Goal: Task Accomplishment & Management: Use online tool/utility

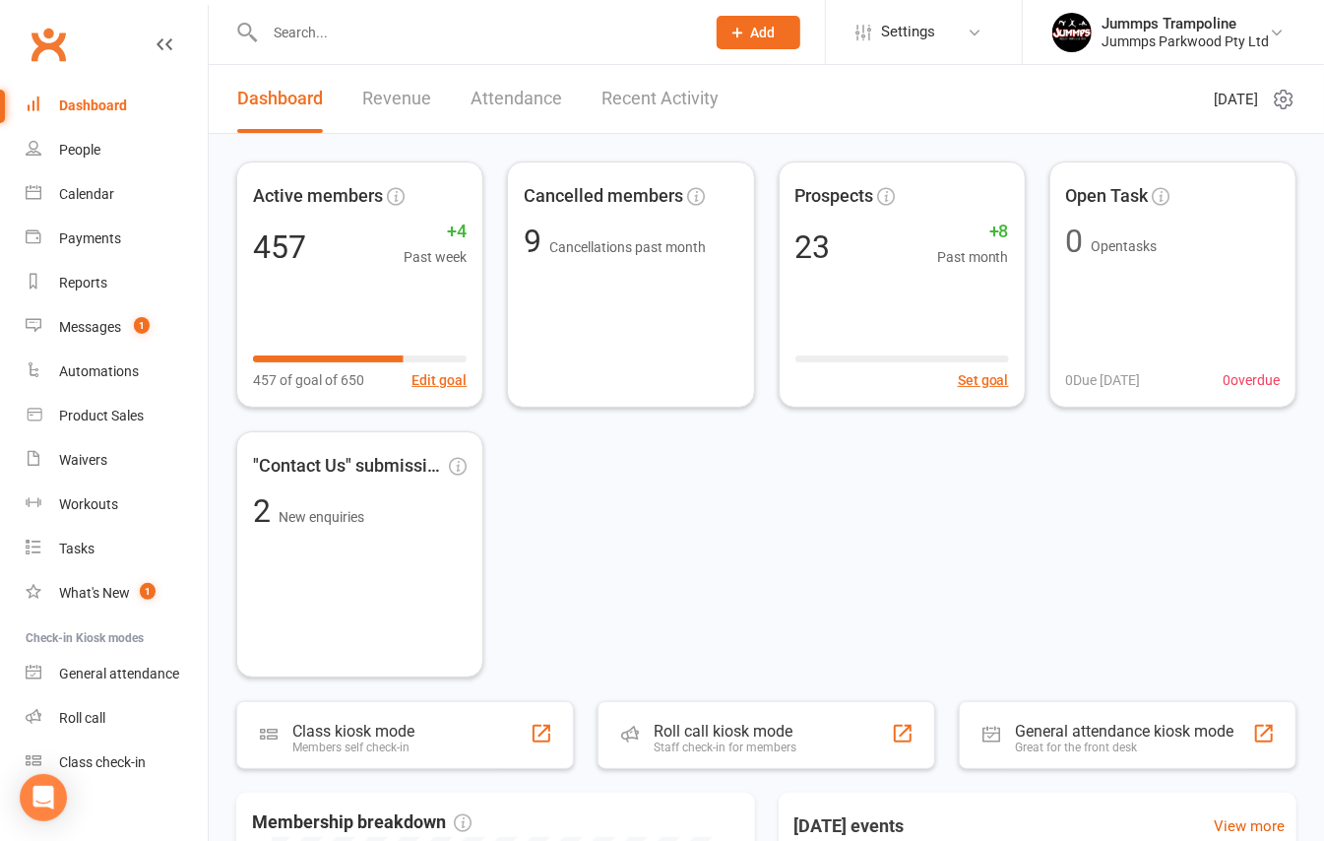
click at [333, 37] on input "text" at bounding box center [475, 33] width 432 height 28
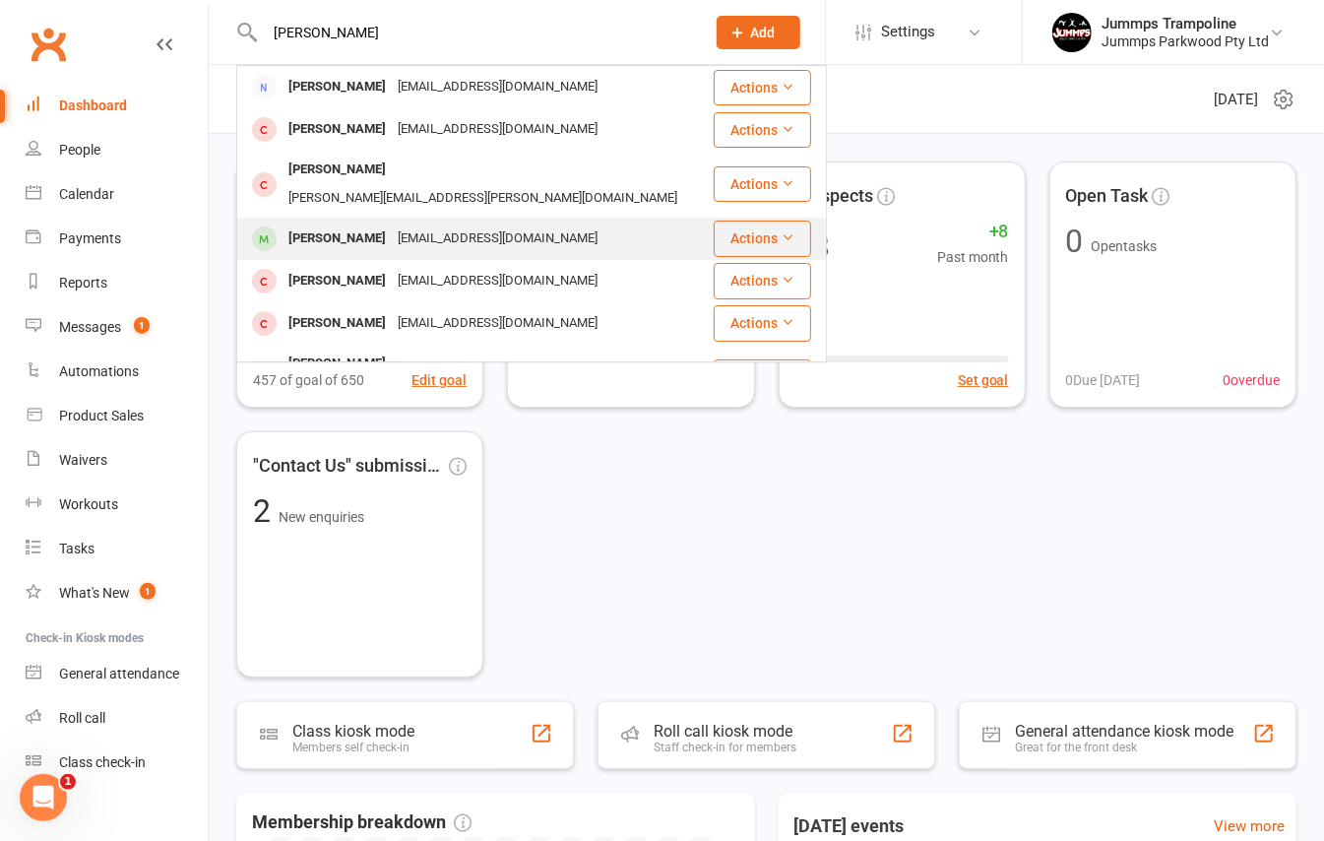
type input "jack n"
click at [345, 225] on div "Jack Noonan" at bounding box center [337, 239] width 109 height 29
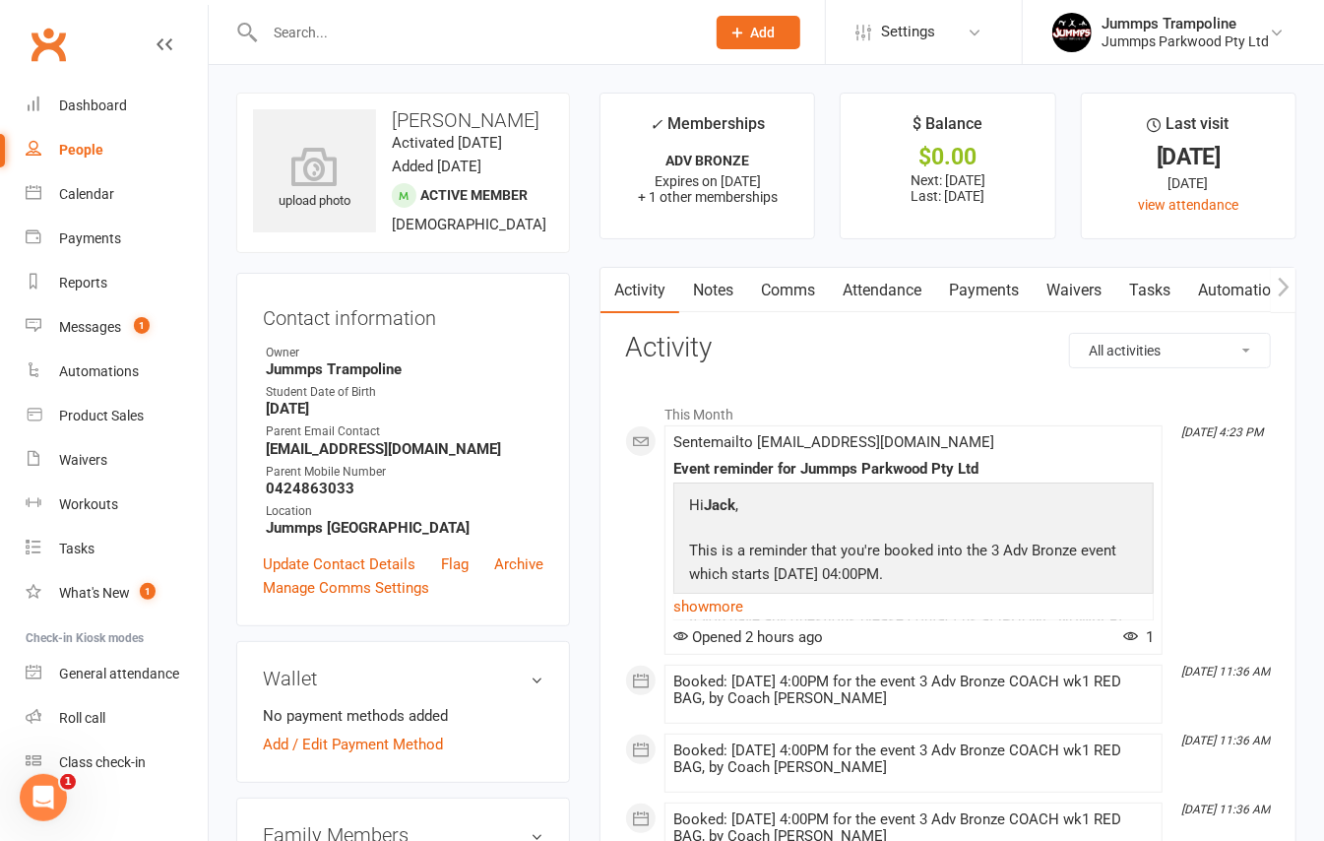
click at [887, 286] on link "Attendance" at bounding box center [882, 290] width 106 height 45
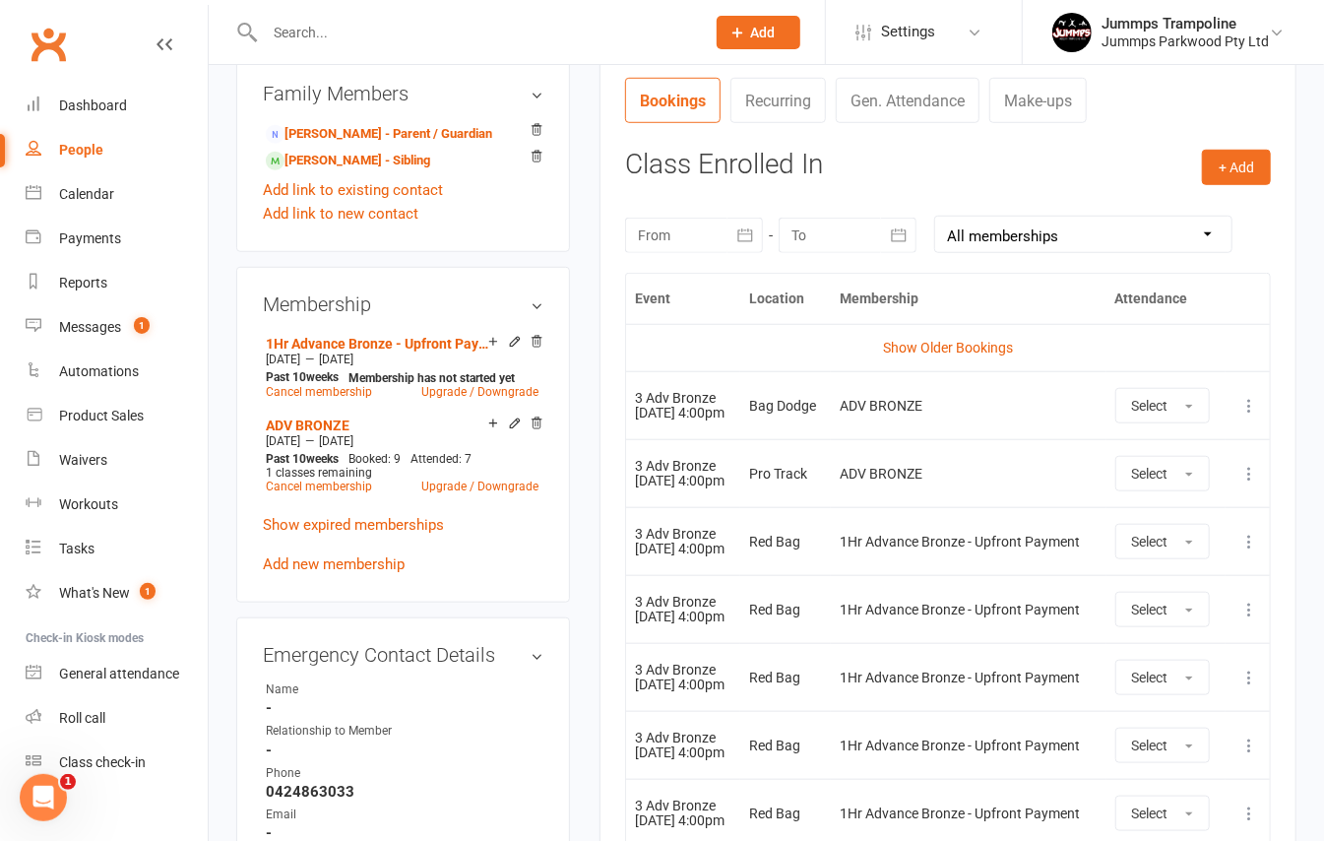
scroll to position [788, 0]
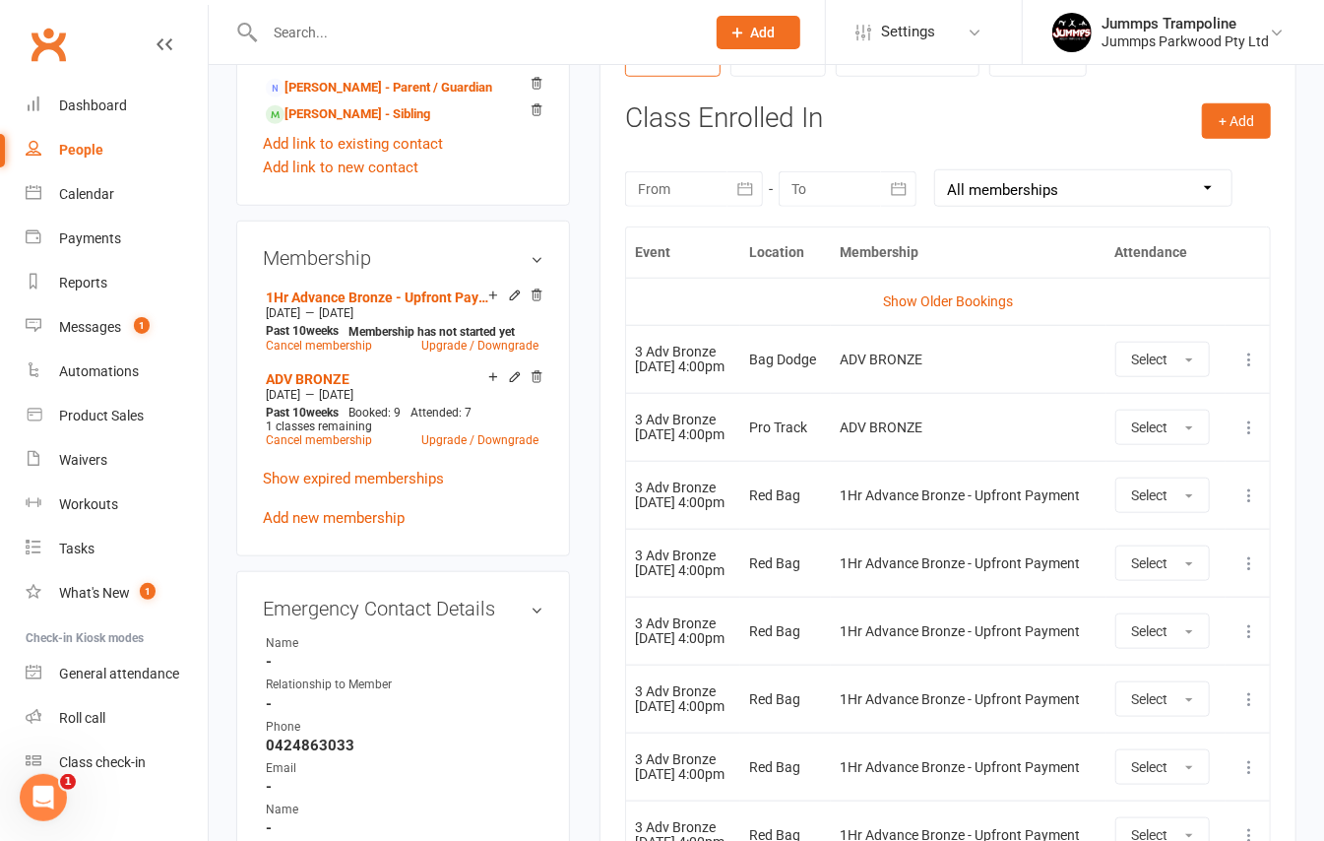
click at [1253, 364] on icon at bounding box center [1250, 360] width 20 height 20
click at [1188, 474] on link "Remove booking" at bounding box center [1163, 476] width 195 height 39
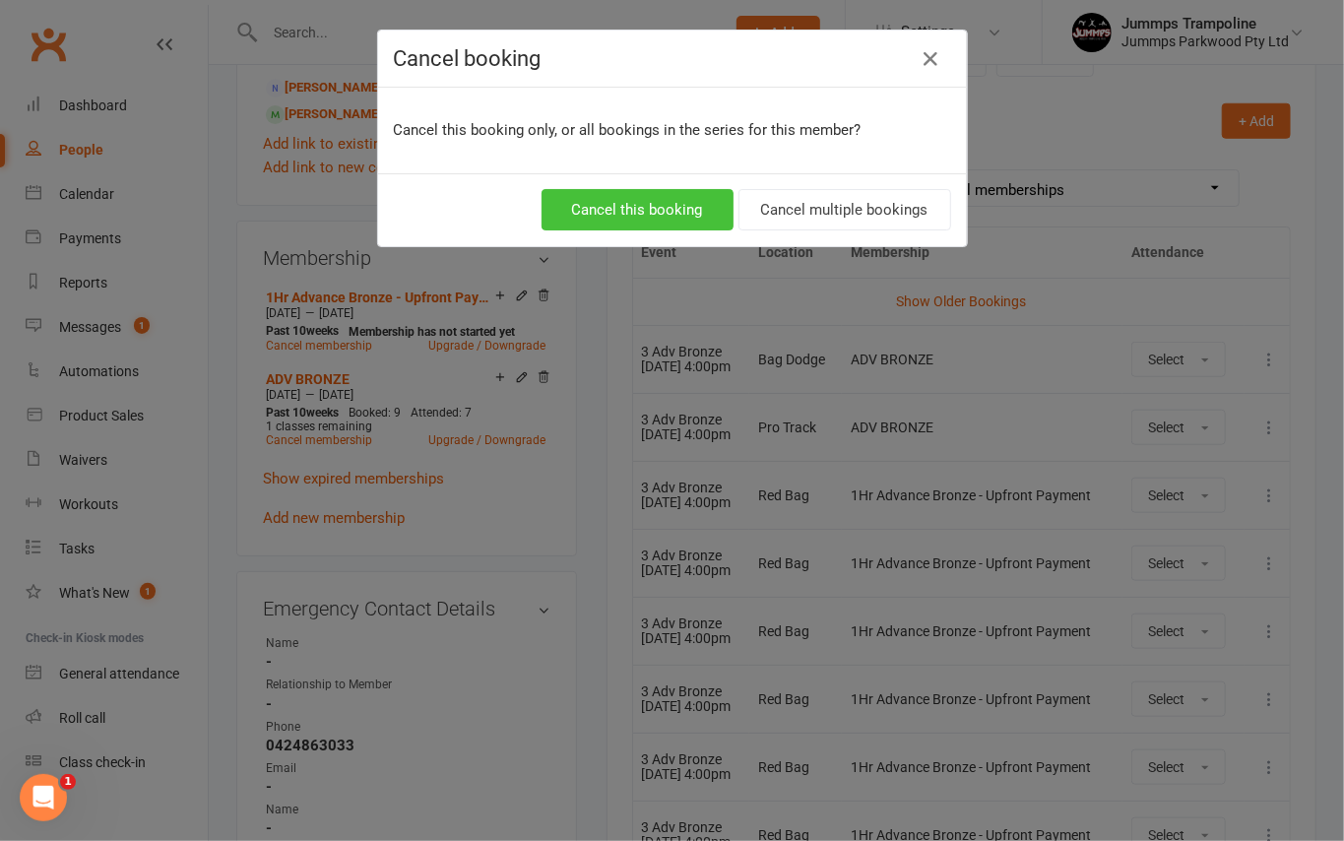
click at [638, 214] on button "Cancel this booking" at bounding box center [638, 209] width 192 height 41
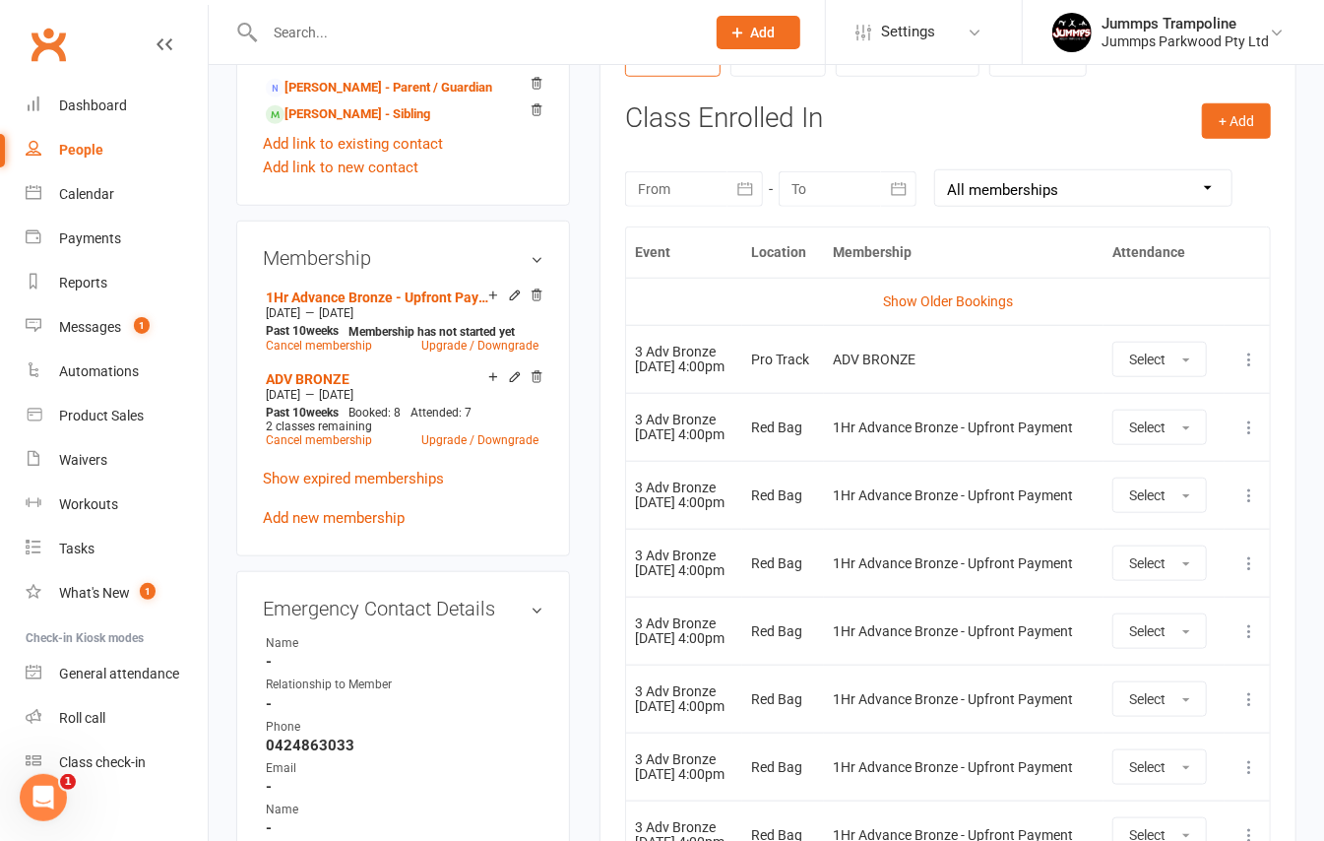
scroll to position [0, 0]
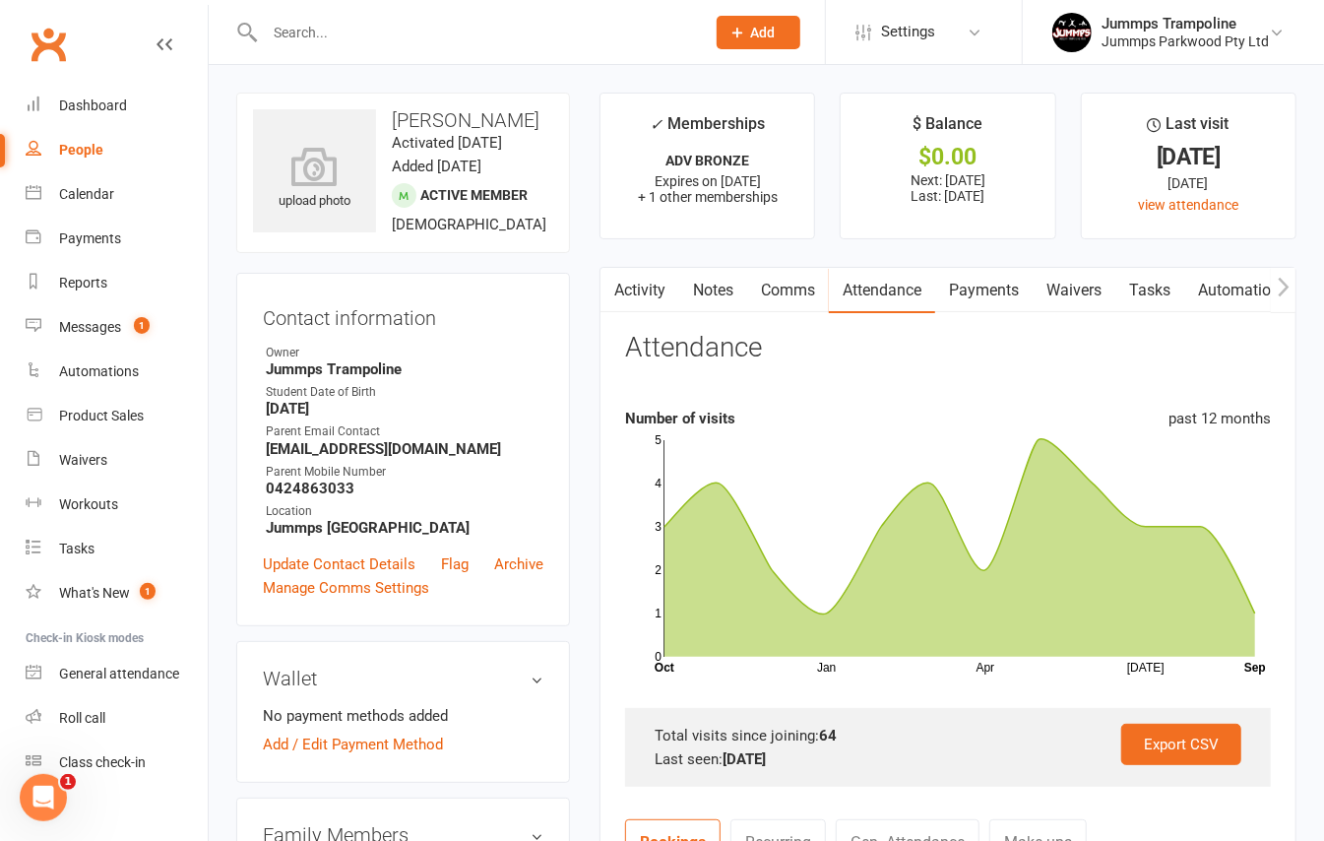
click at [331, 36] on input "text" at bounding box center [475, 33] width 432 height 28
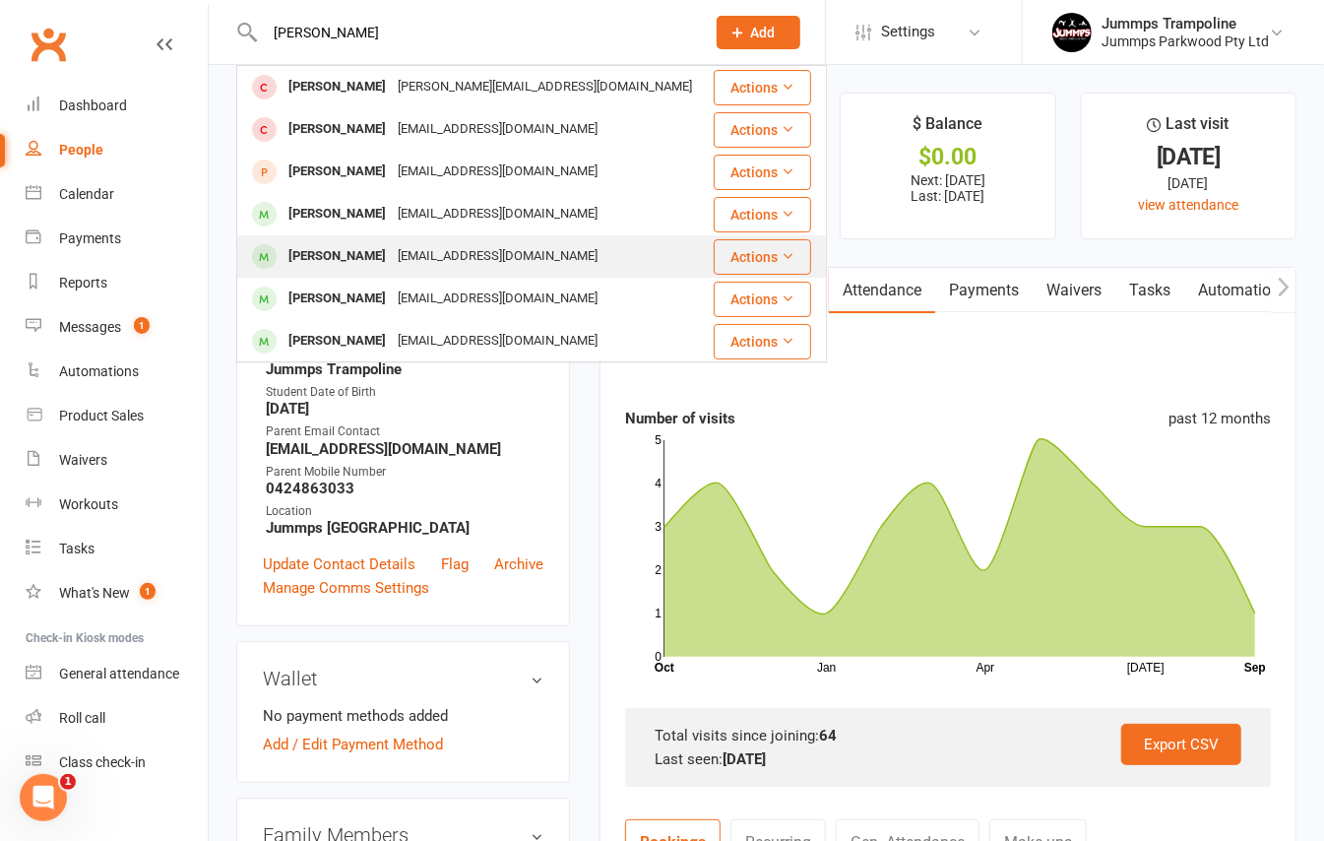
type input "ollie noono"
click at [402, 246] on div "skthackeray@gmail.com" at bounding box center [498, 256] width 212 height 29
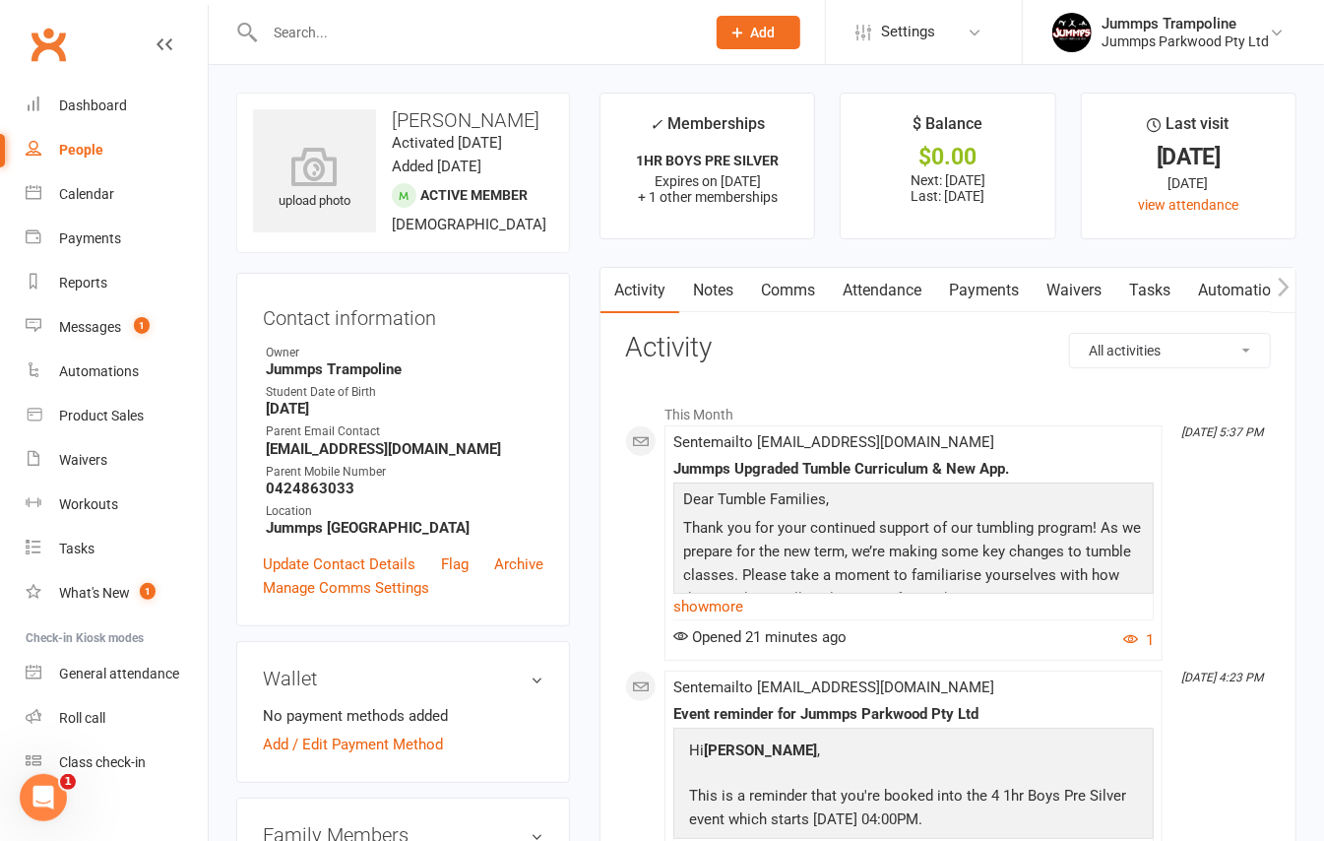
click at [896, 289] on link "Attendance" at bounding box center [882, 290] width 106 height 45
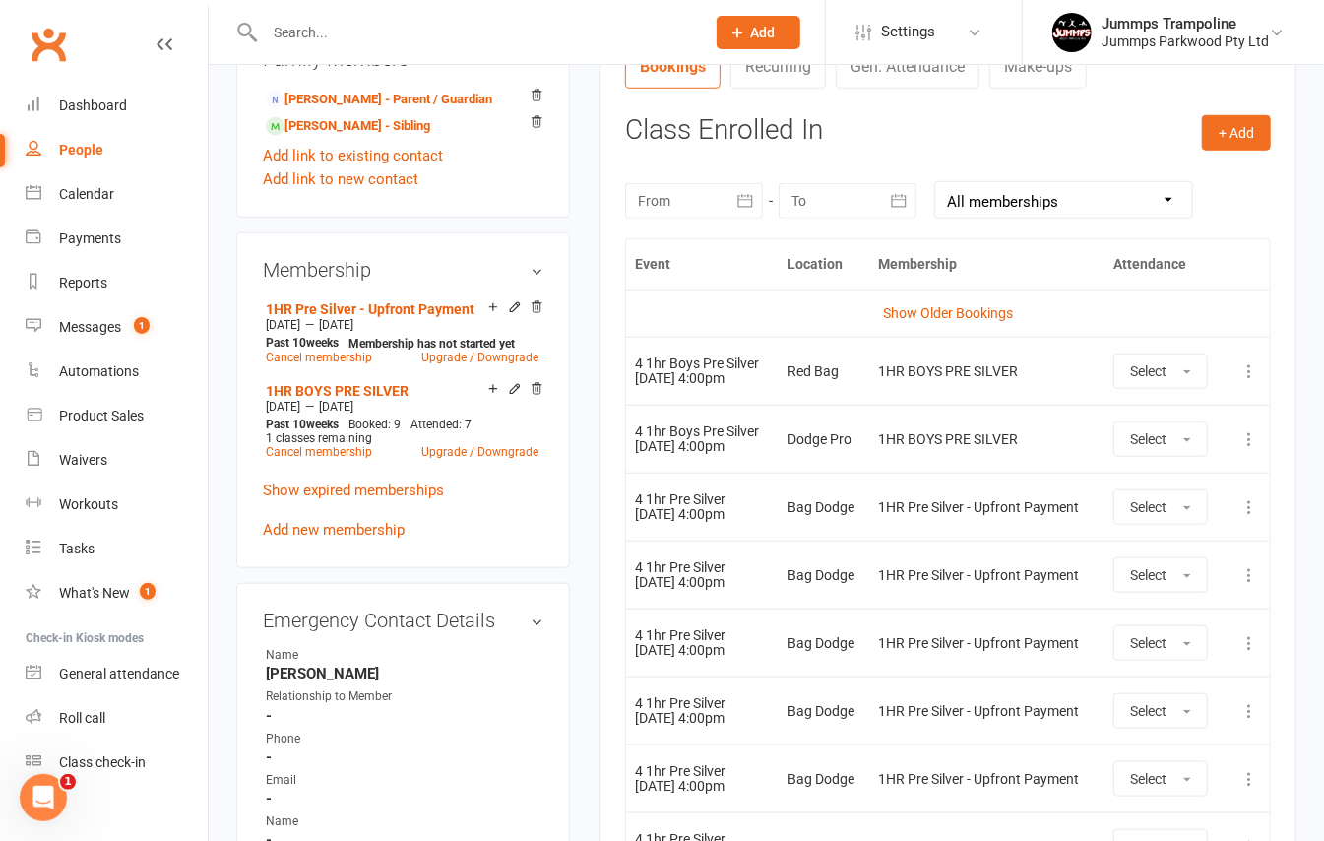
scroll to position [788, 0]
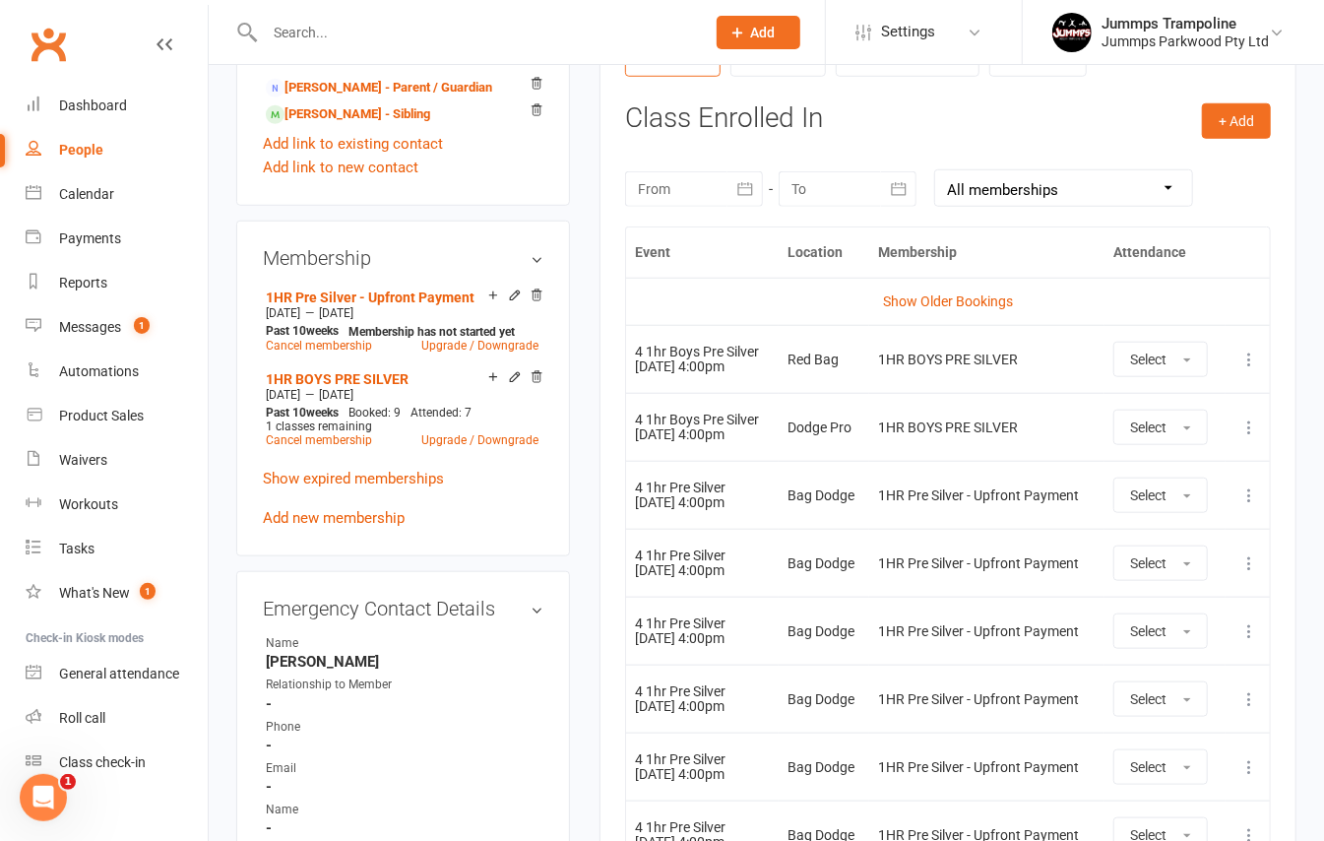
click at [1249, 363] on icon at bounding box center [1250, 360] width 20 height 20
click at [1136, 473] on link "Remove booking" at bounding box center [1163, 476] width 195 height 39
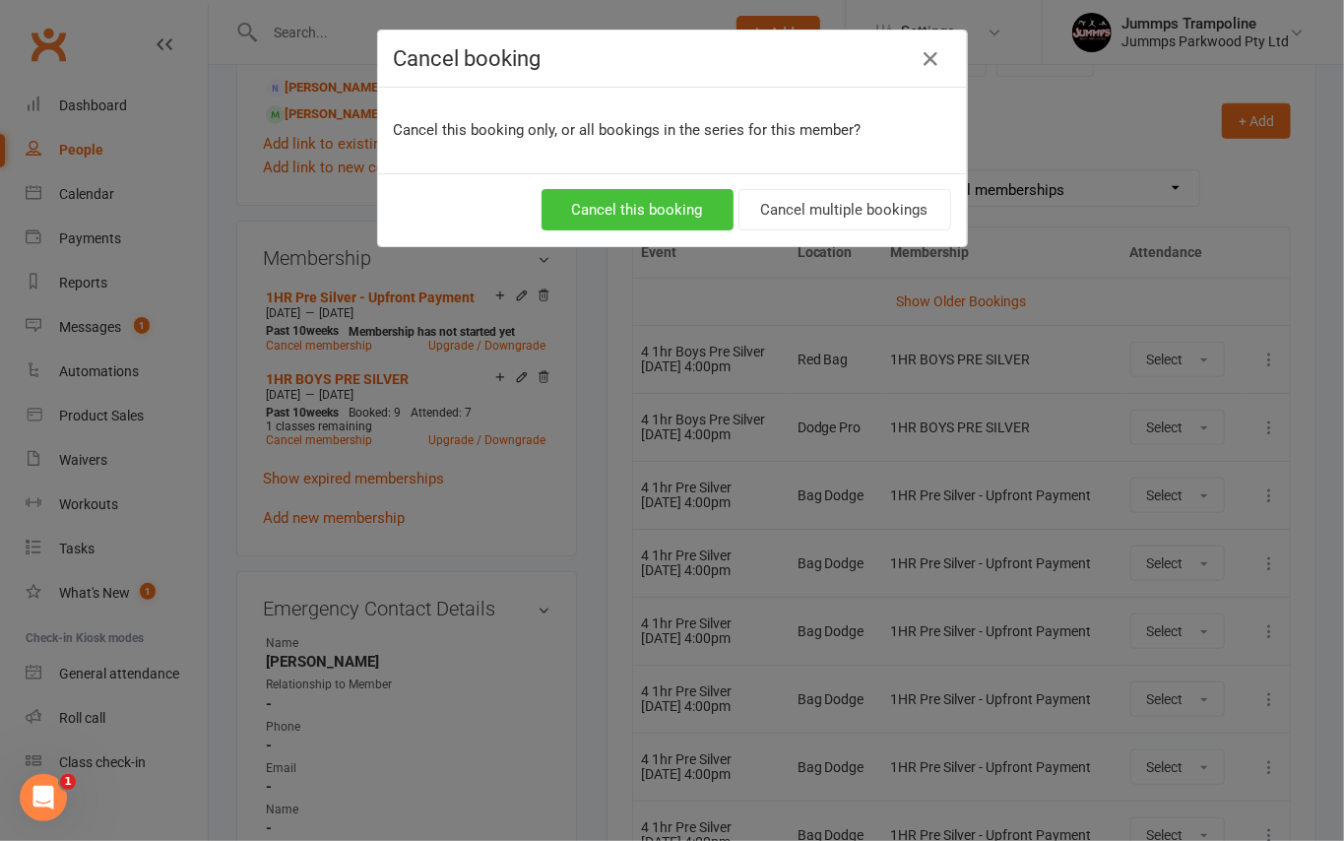
click at [668, 211] on button "Cancel this booking" at bounding box center [638, 209] width 192 height 41
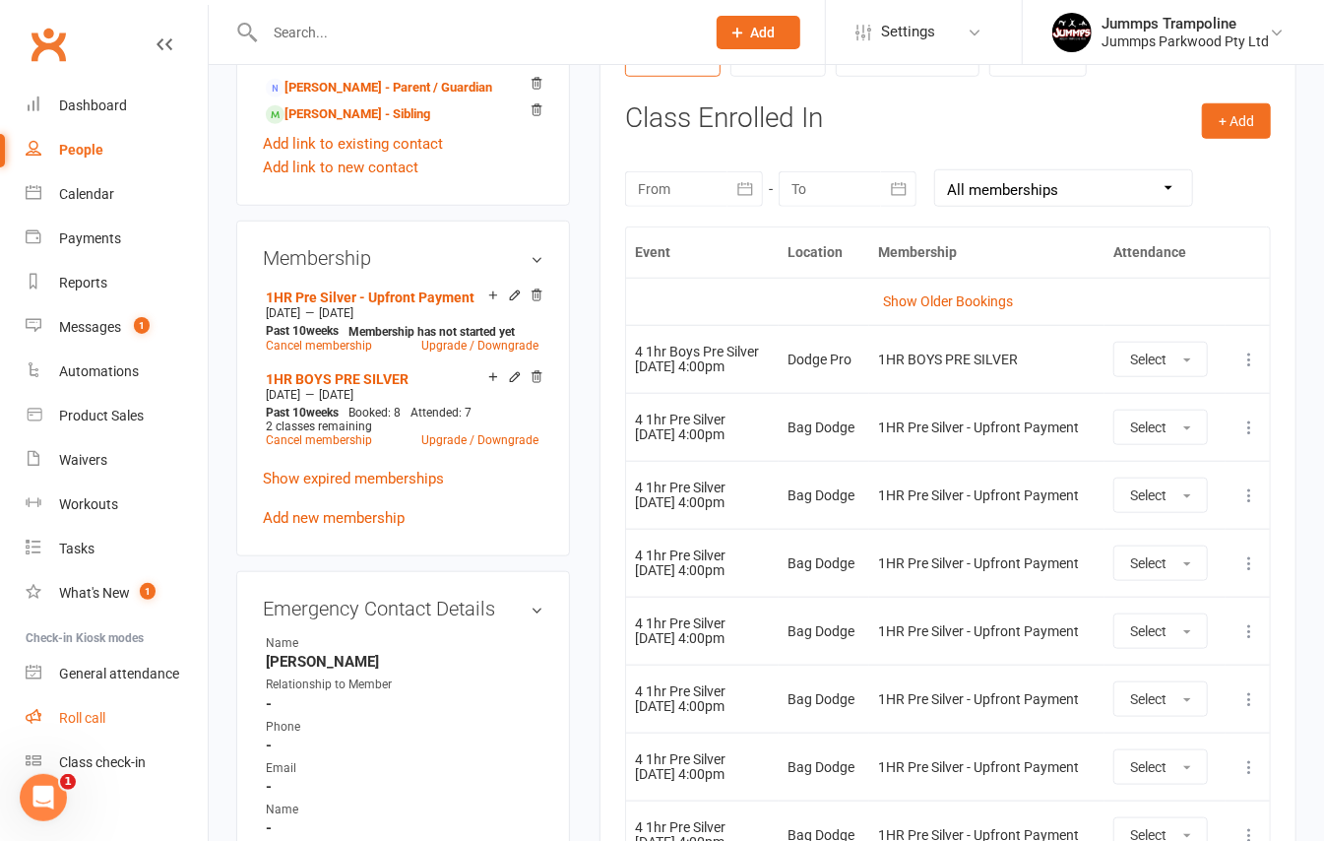
click at [99, 725] on div "Roll call" at bounding box center [82, 718] width 46 height 16
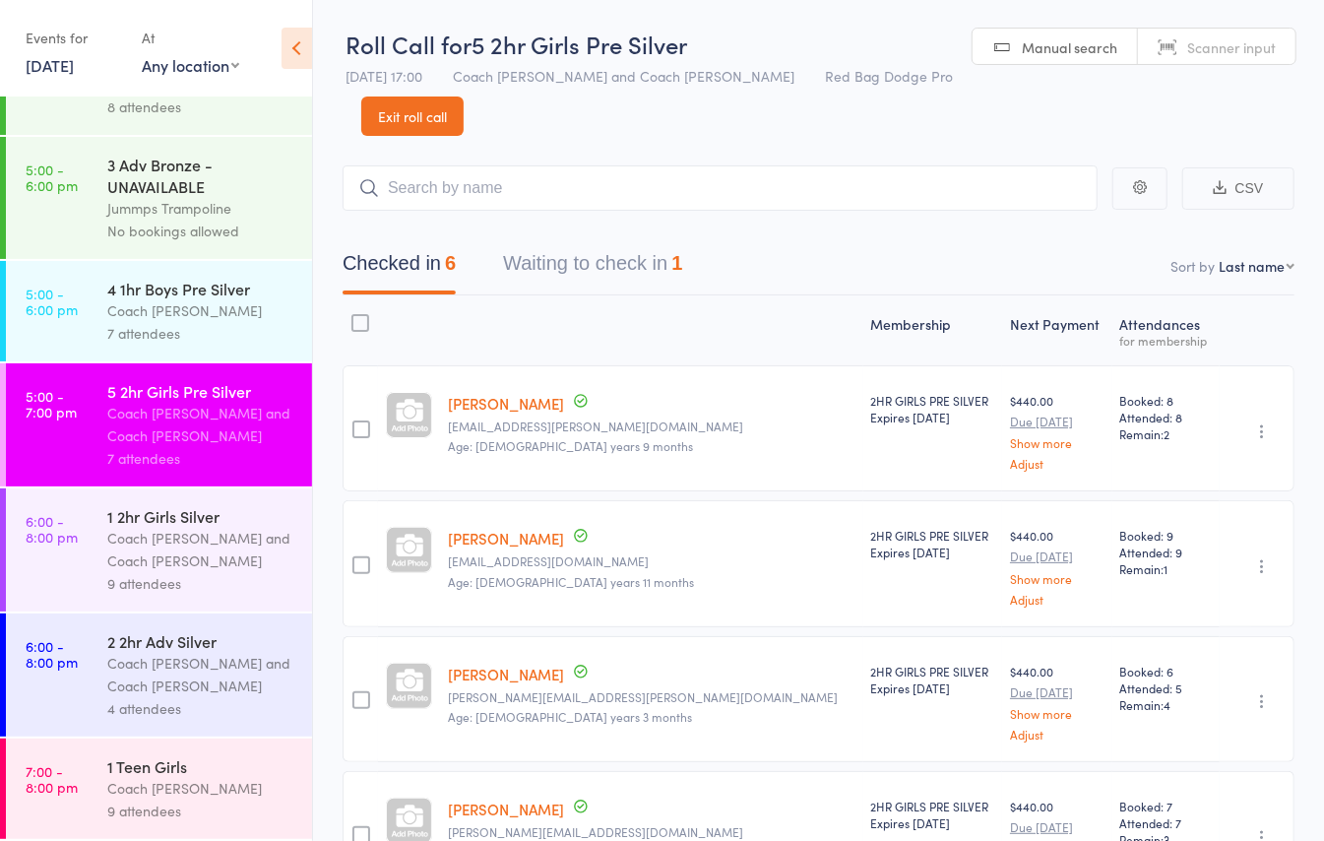
click at [464, 97] on link "Exit roll call" at bounding box center [412, 116] width 102 height 39
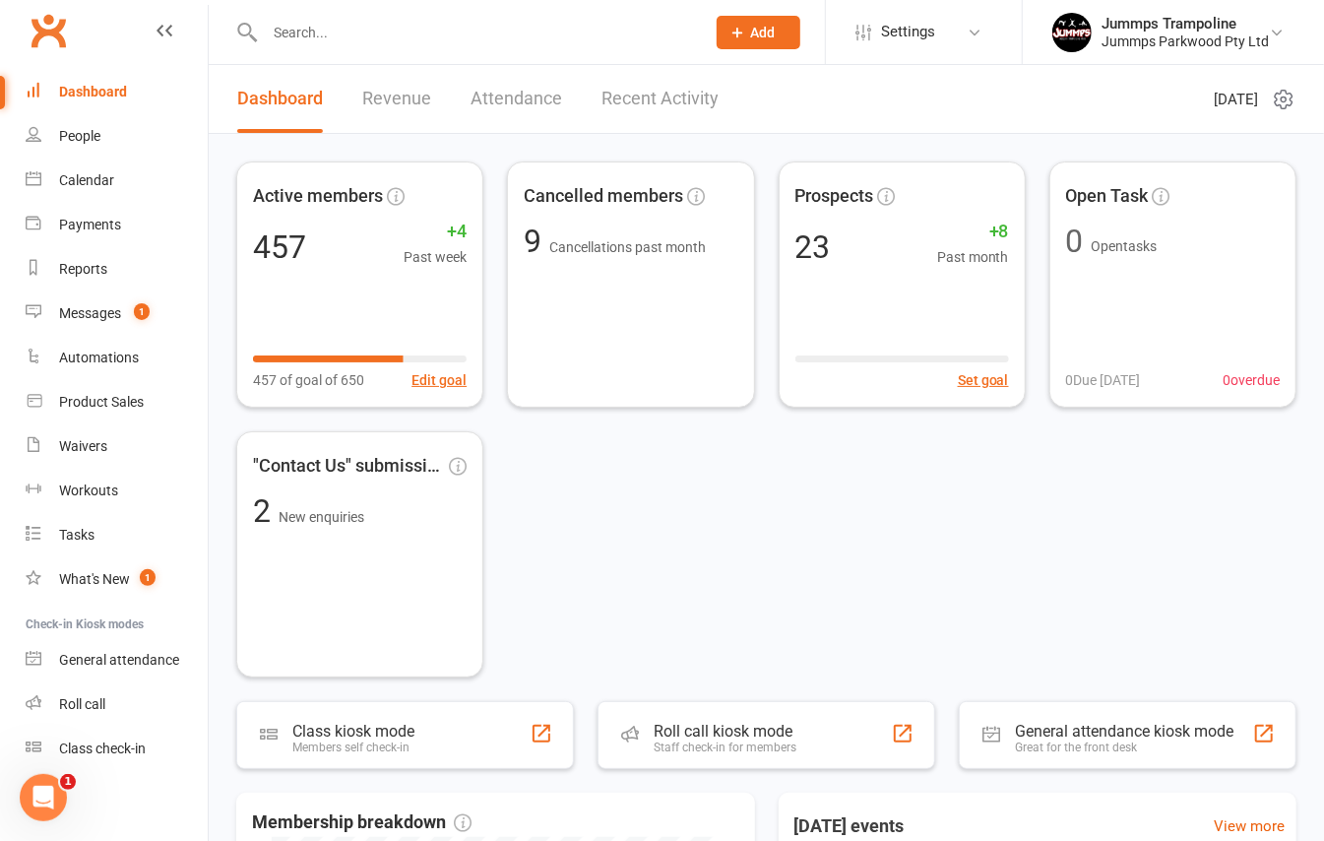
scroll to position [17, 0]
click at [76, 693] on div "Roll call" at bounding box center [82, 701] width 46 height 16
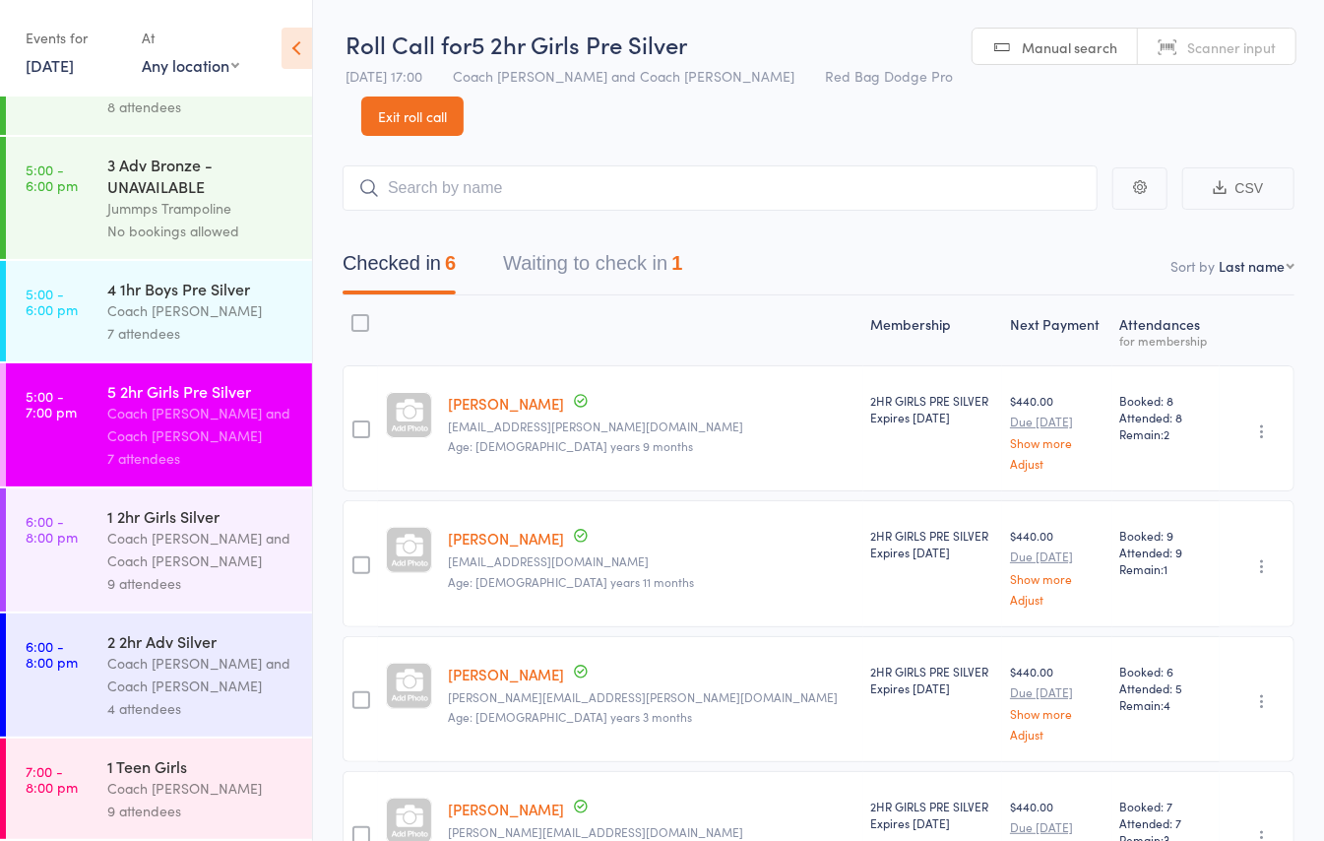
scroll to position [262, 0]
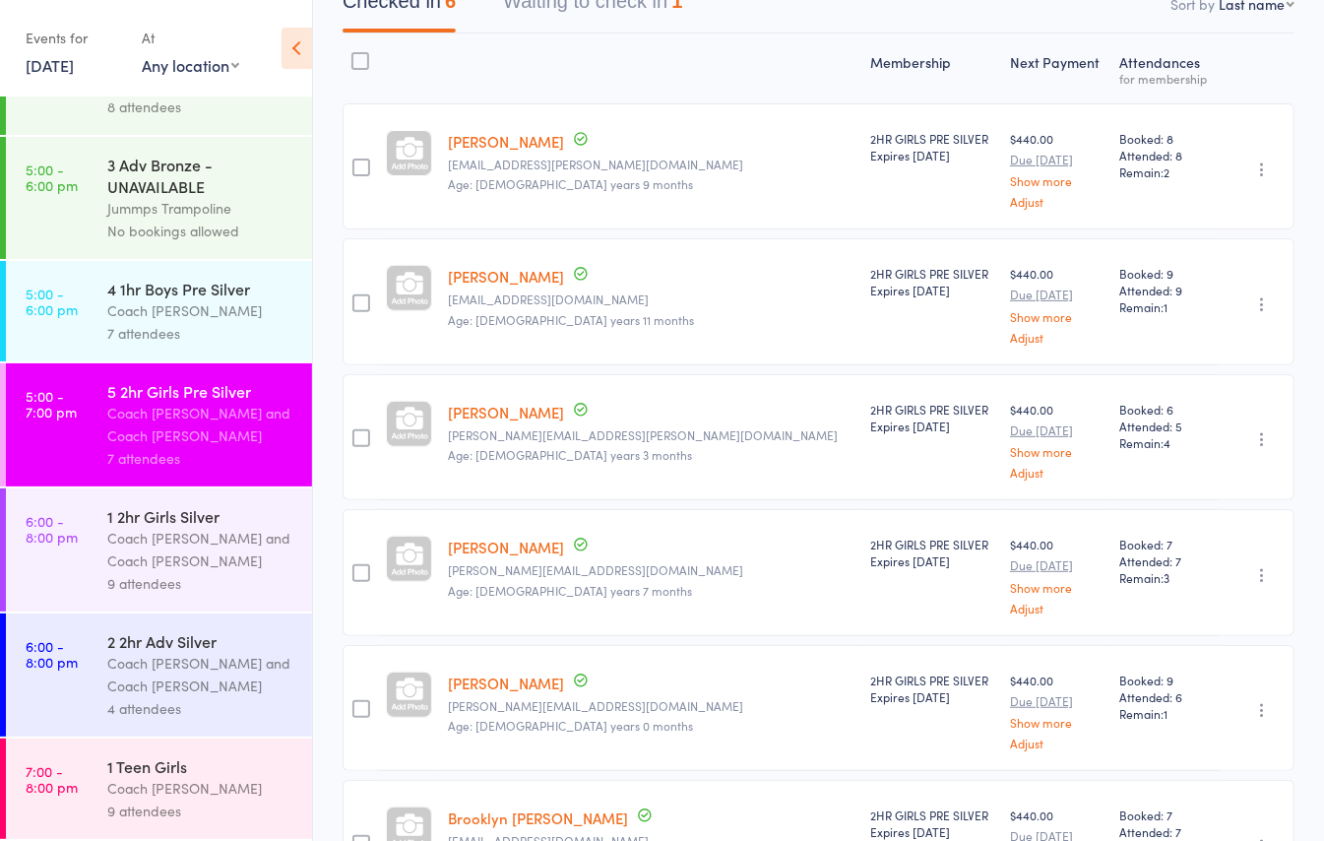
click at [148, 786] on div "Coach [PERSON_NAME]" at bounding box center [201, 788] width 188 height 23
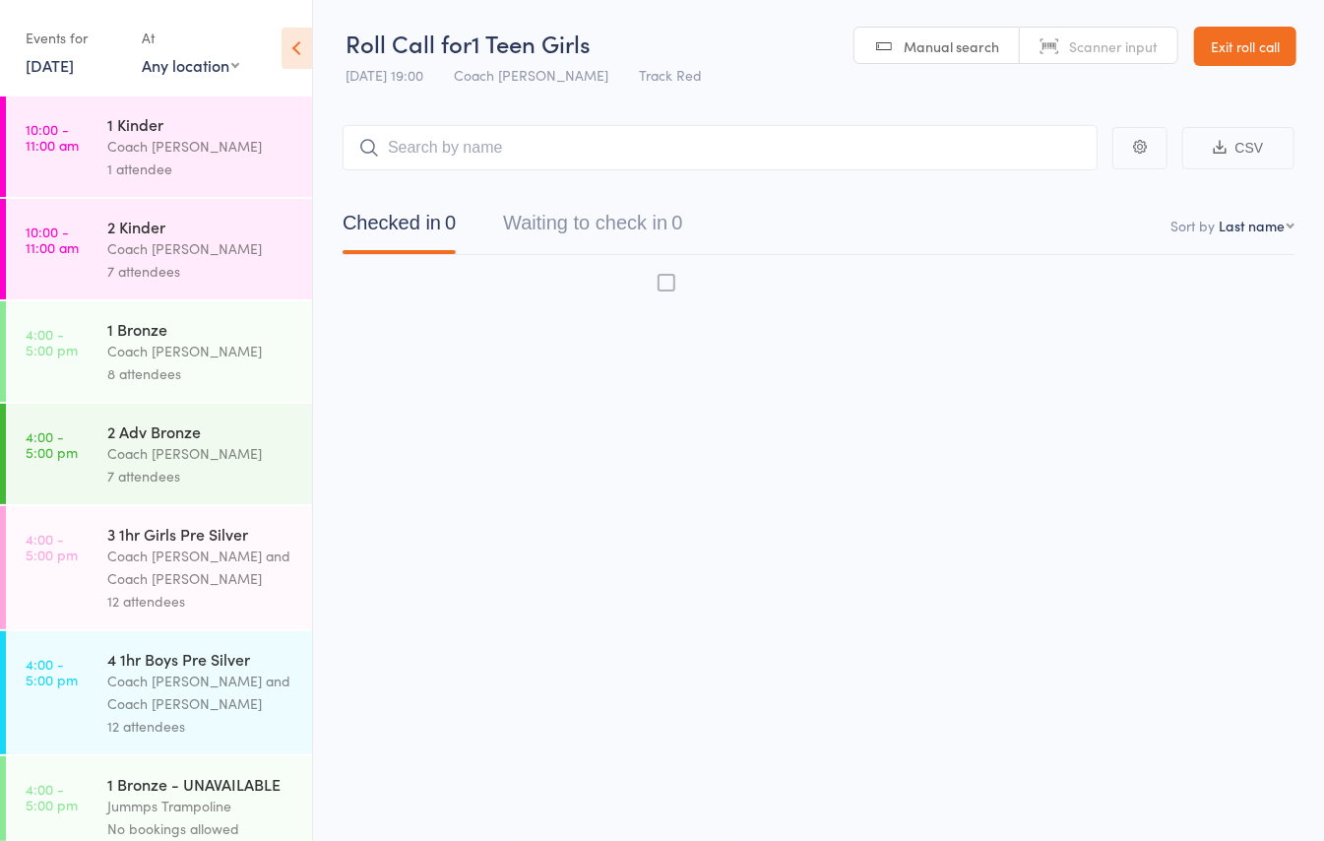
scroll to position [1, 0]
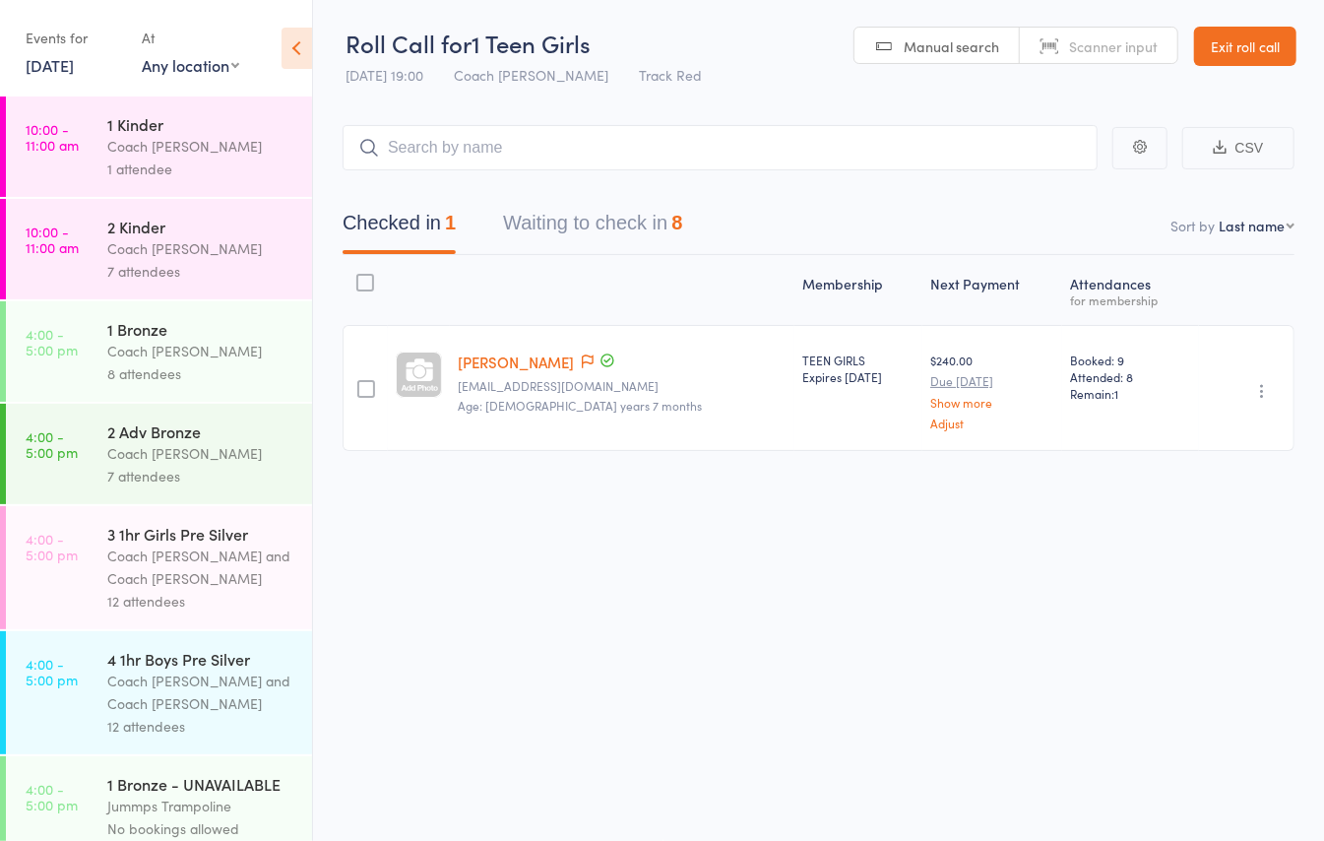
click at [647, 211] on button "Waiting to check in 8" at bounding box center [592, 228] width 179 height 52
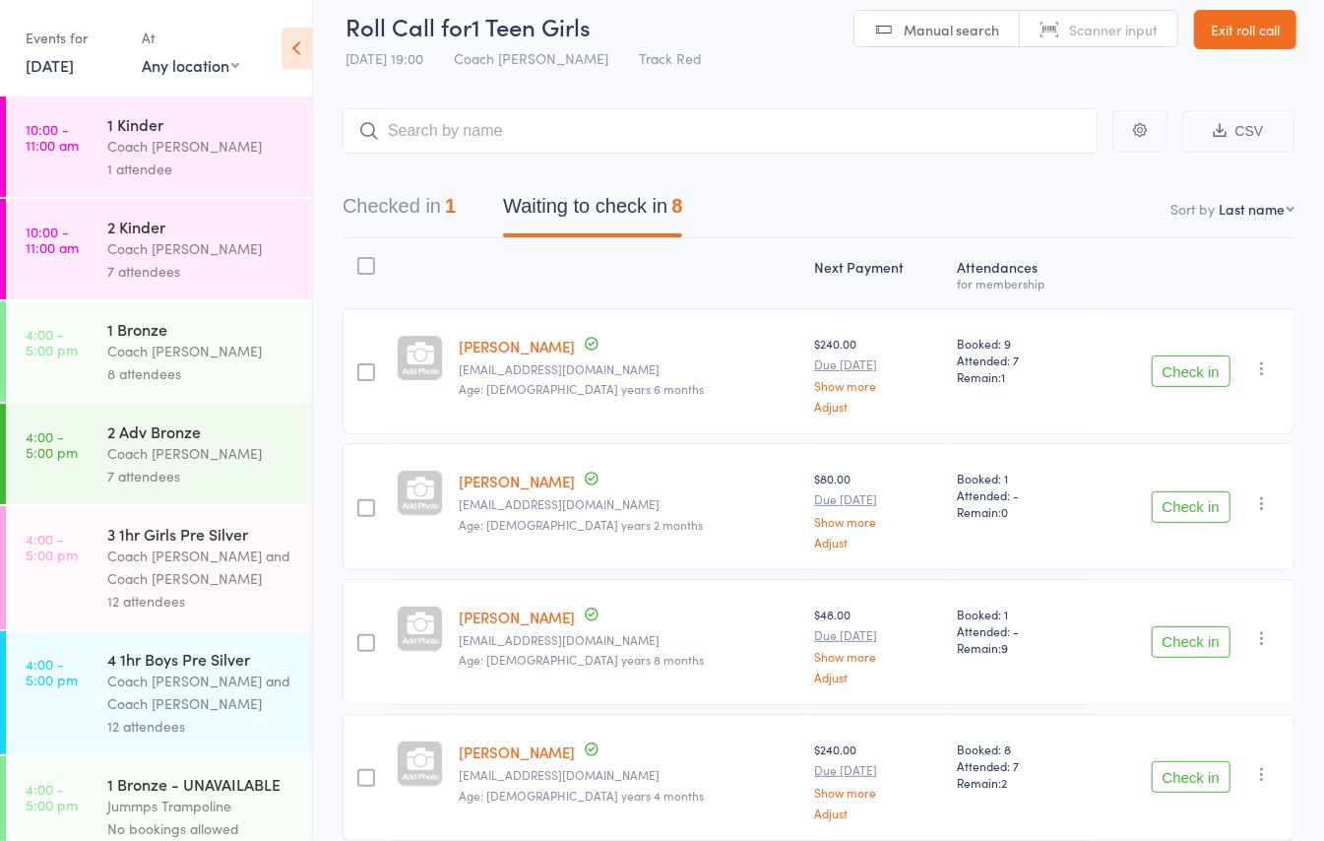
scroll to position [0, 0]
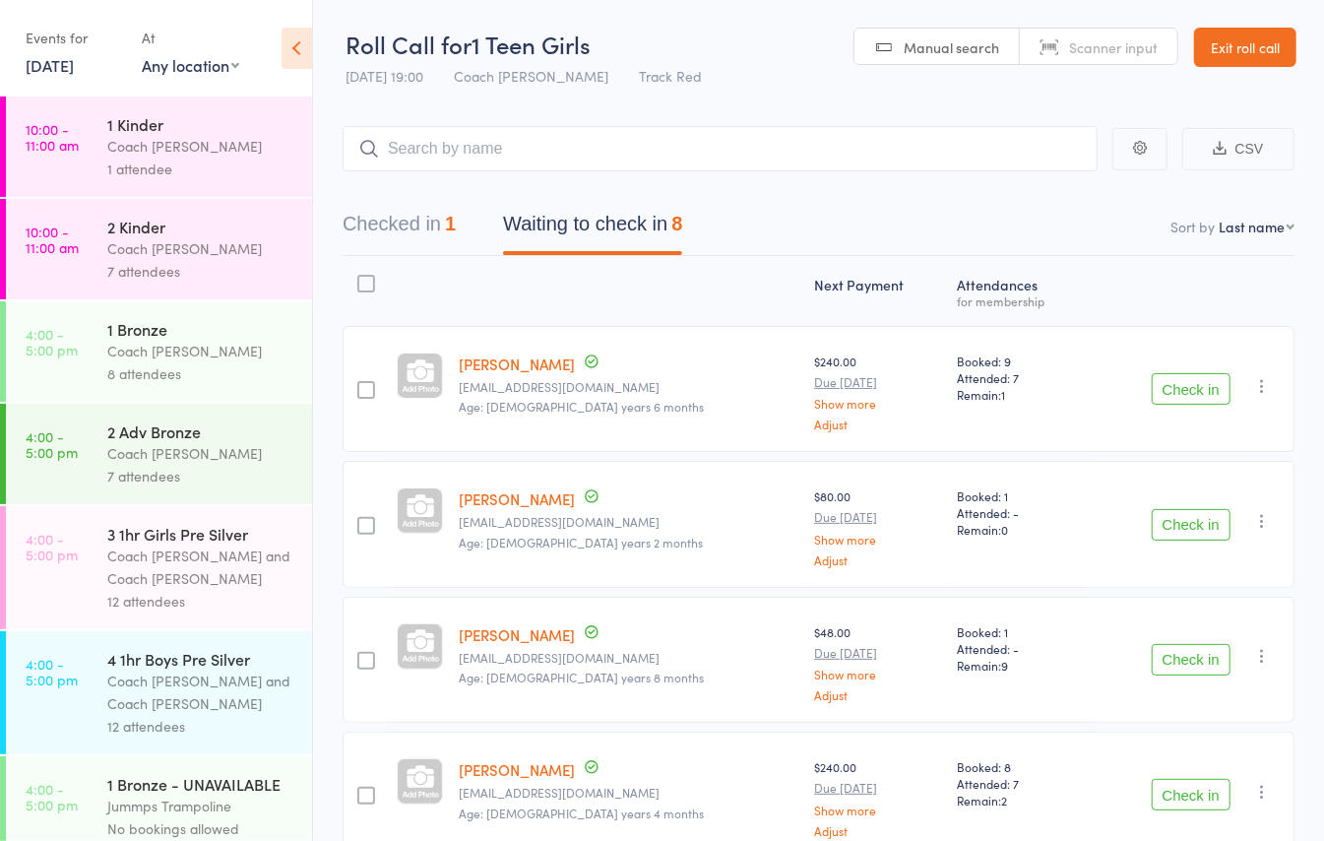
click at [1288, 56] on link "Exit roll call" at bounding box center [1246, 47] width 102 height 39
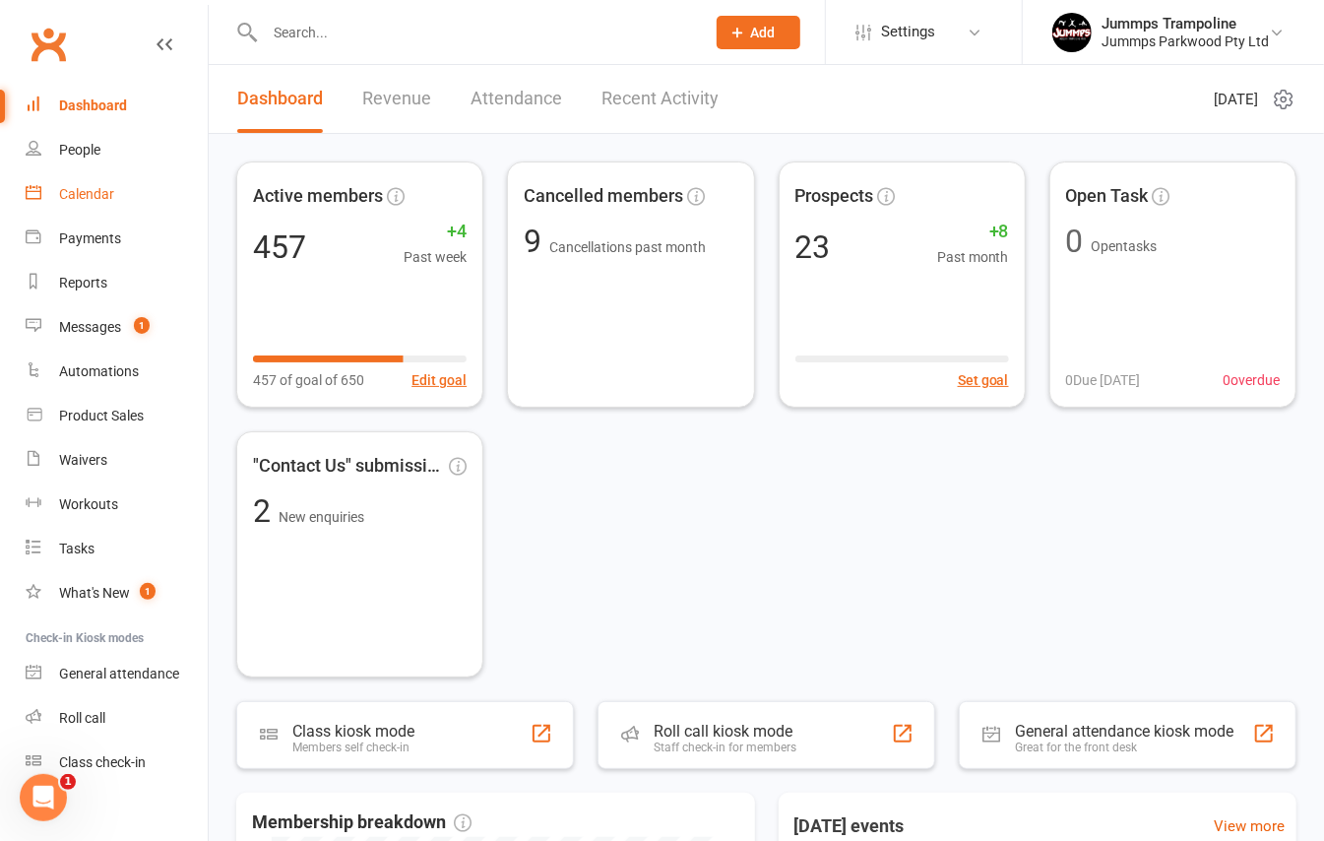
click at [84, 194] on div "Calendar" at bounding box center [86, 194] width 55 height 16
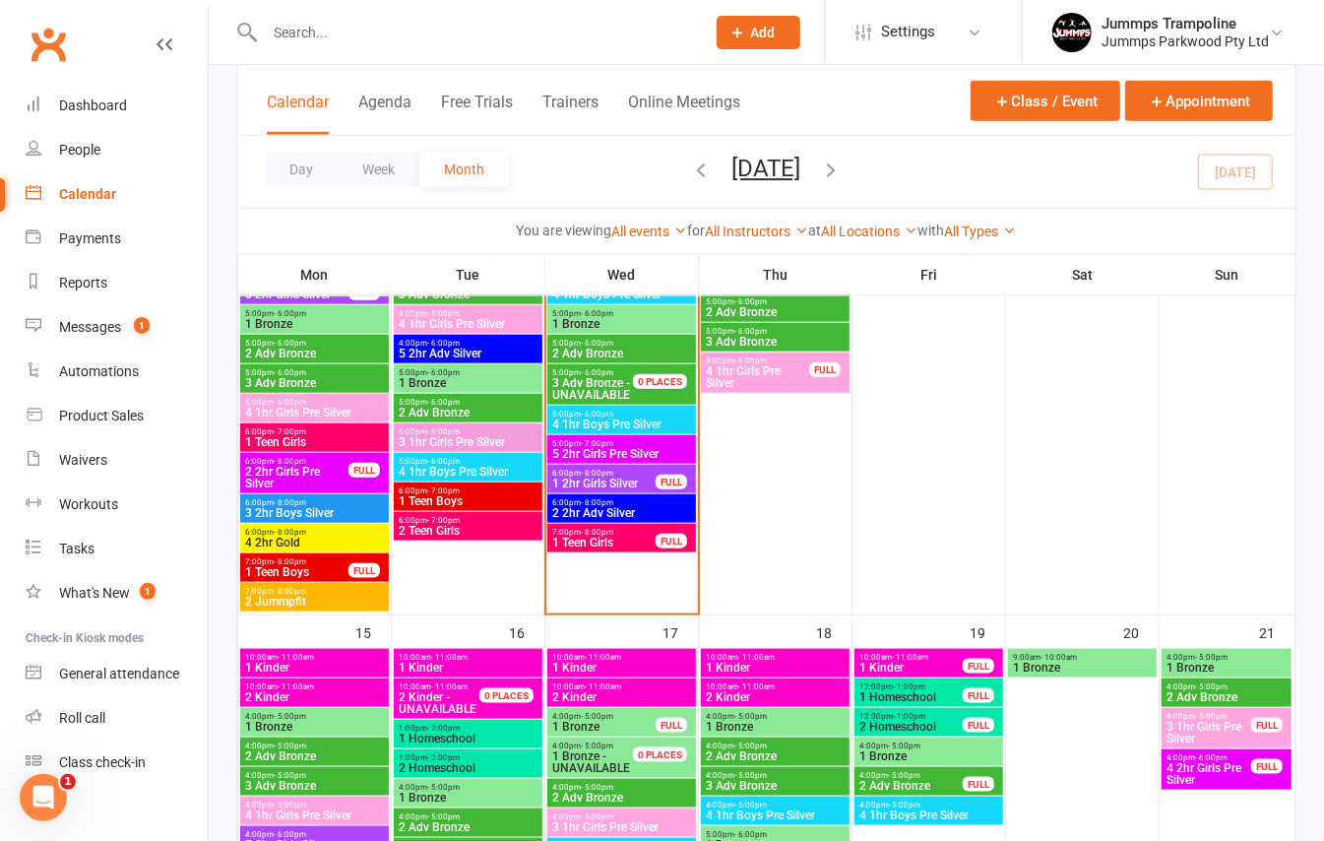
scroll to position [919, 0]
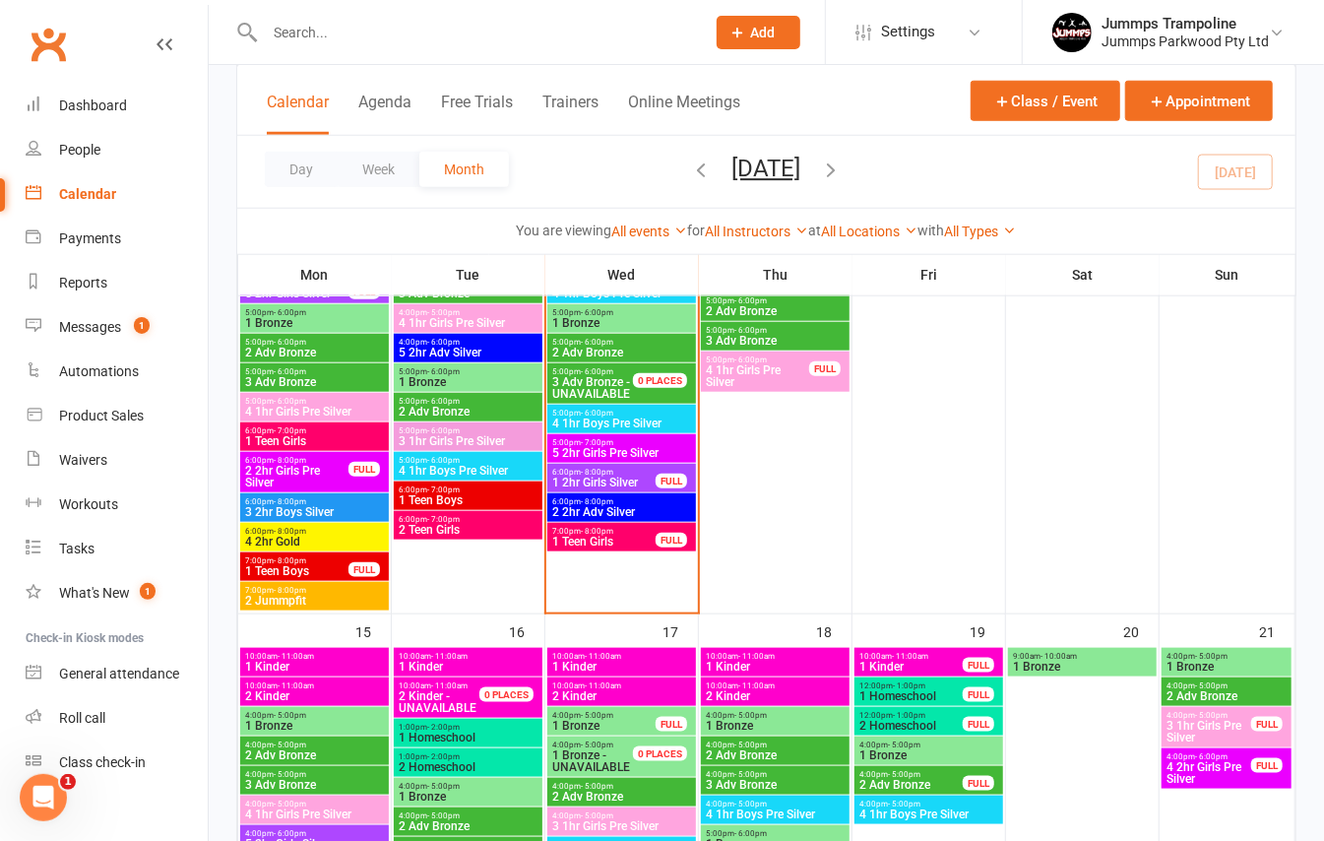
click at [650, 541] on span "1 Teen Girls" at bounding box center [603, 542] width 105 height 12
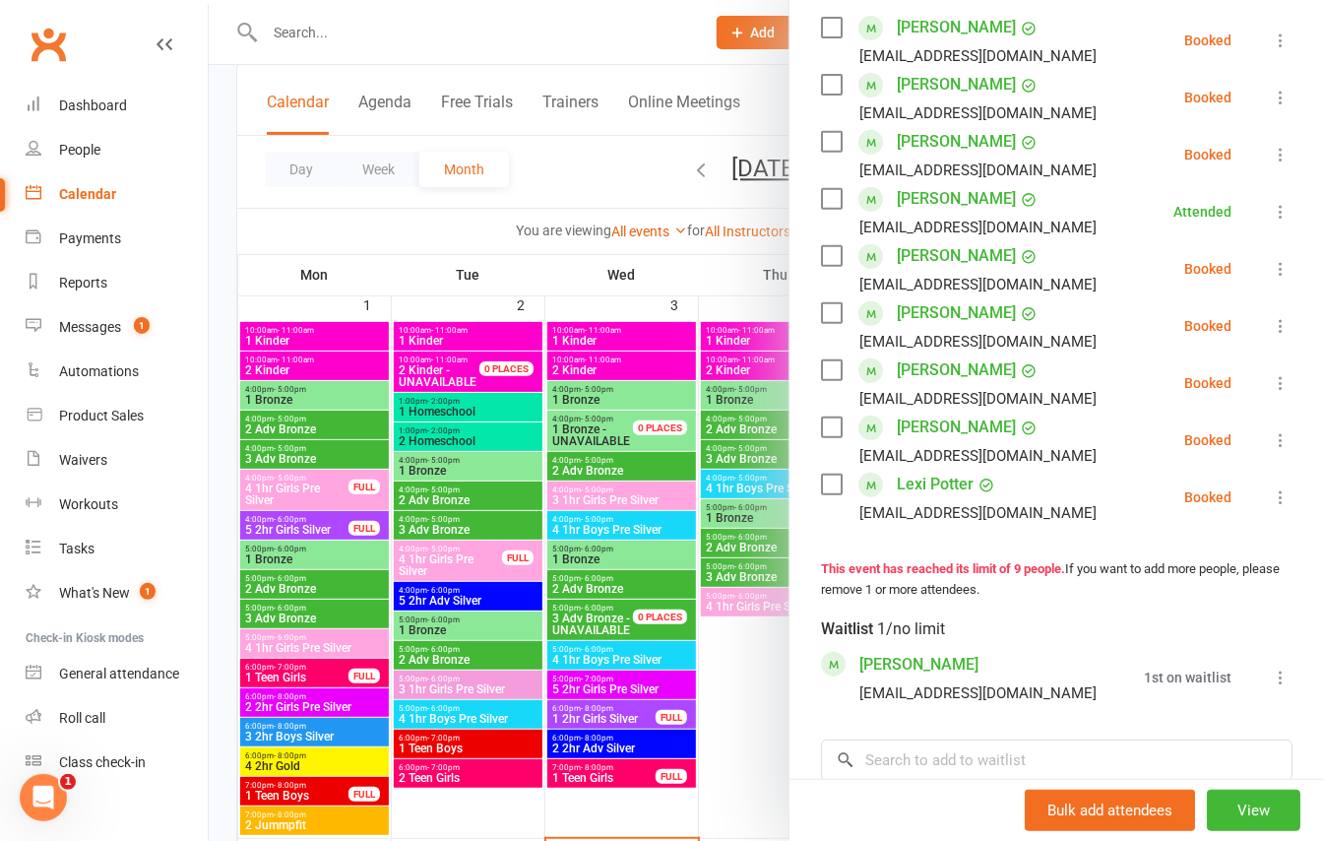
scroll to position [427, 0]
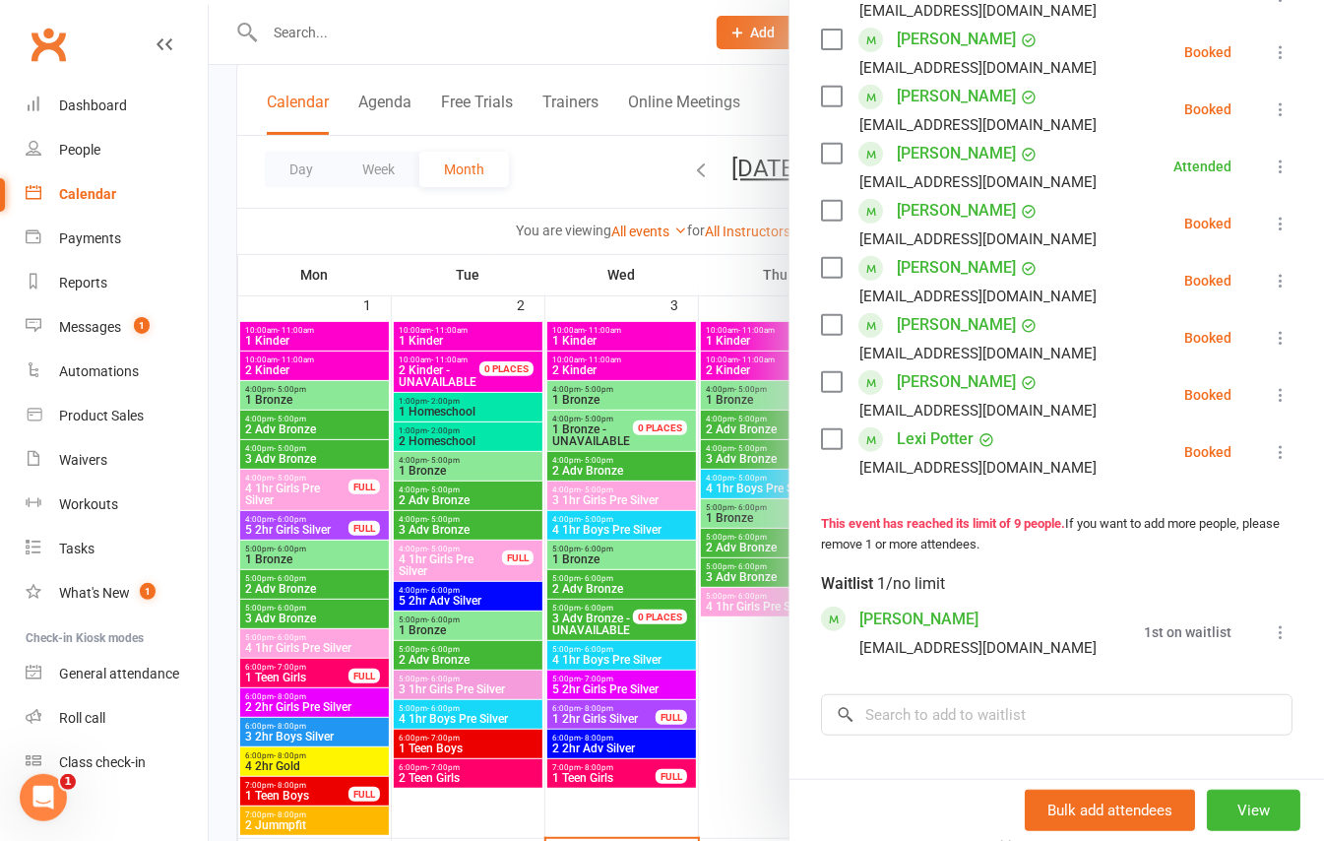
click at [1271, 348] on icon at bounding box center [1281, 338] width 20 height 20
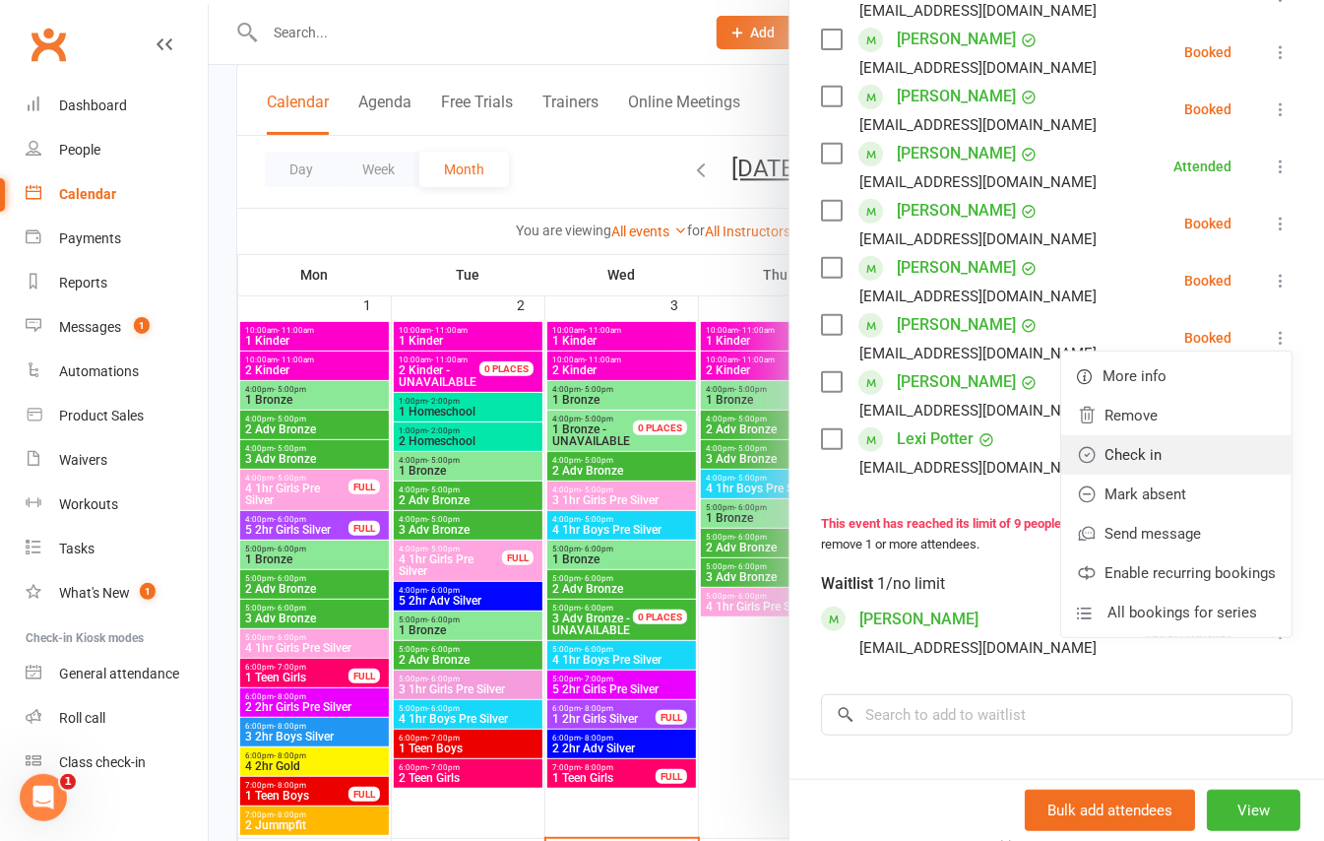
click at [1119, 475] on link "Check in" at bounding box center [1177, 454] width 230 height 39
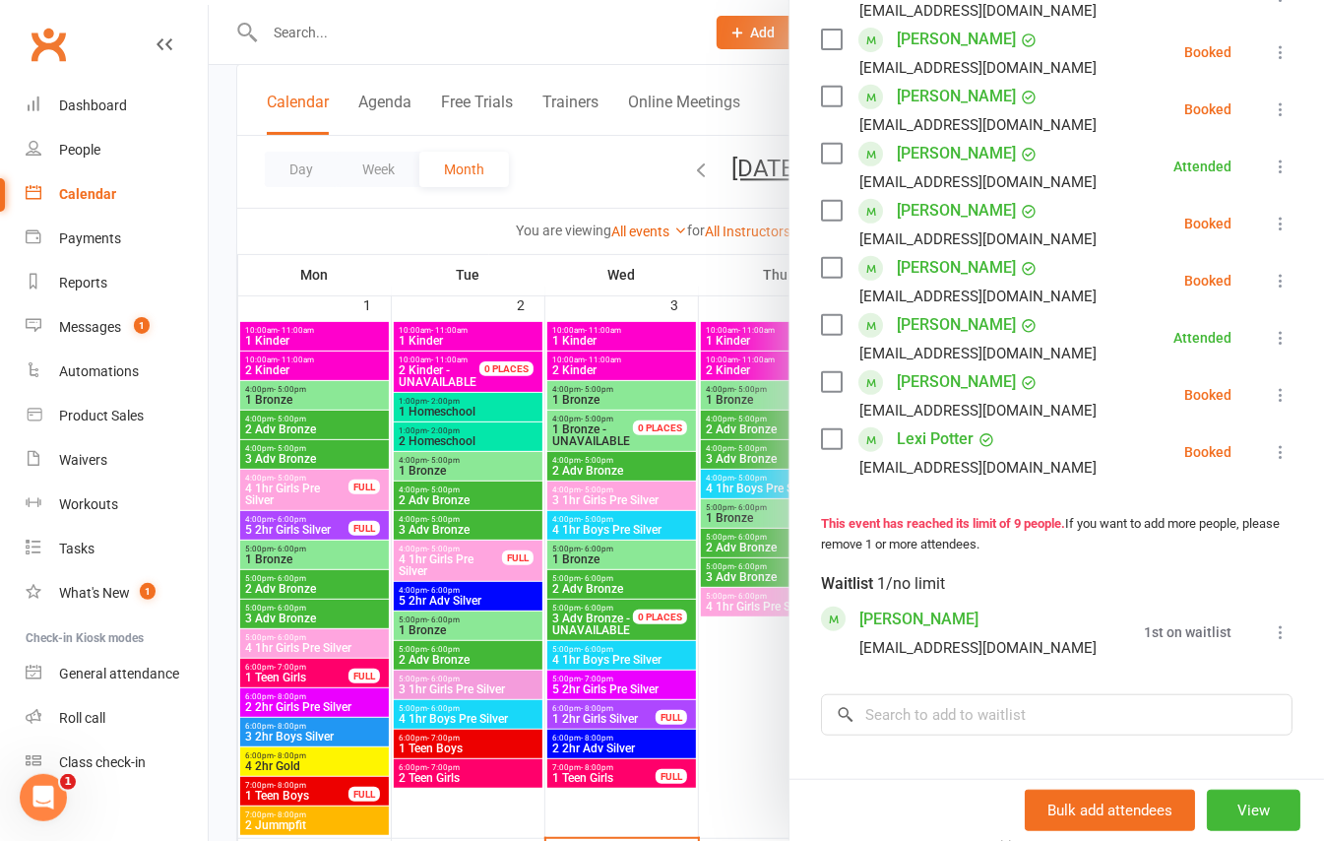
scroll to position [296, 0]
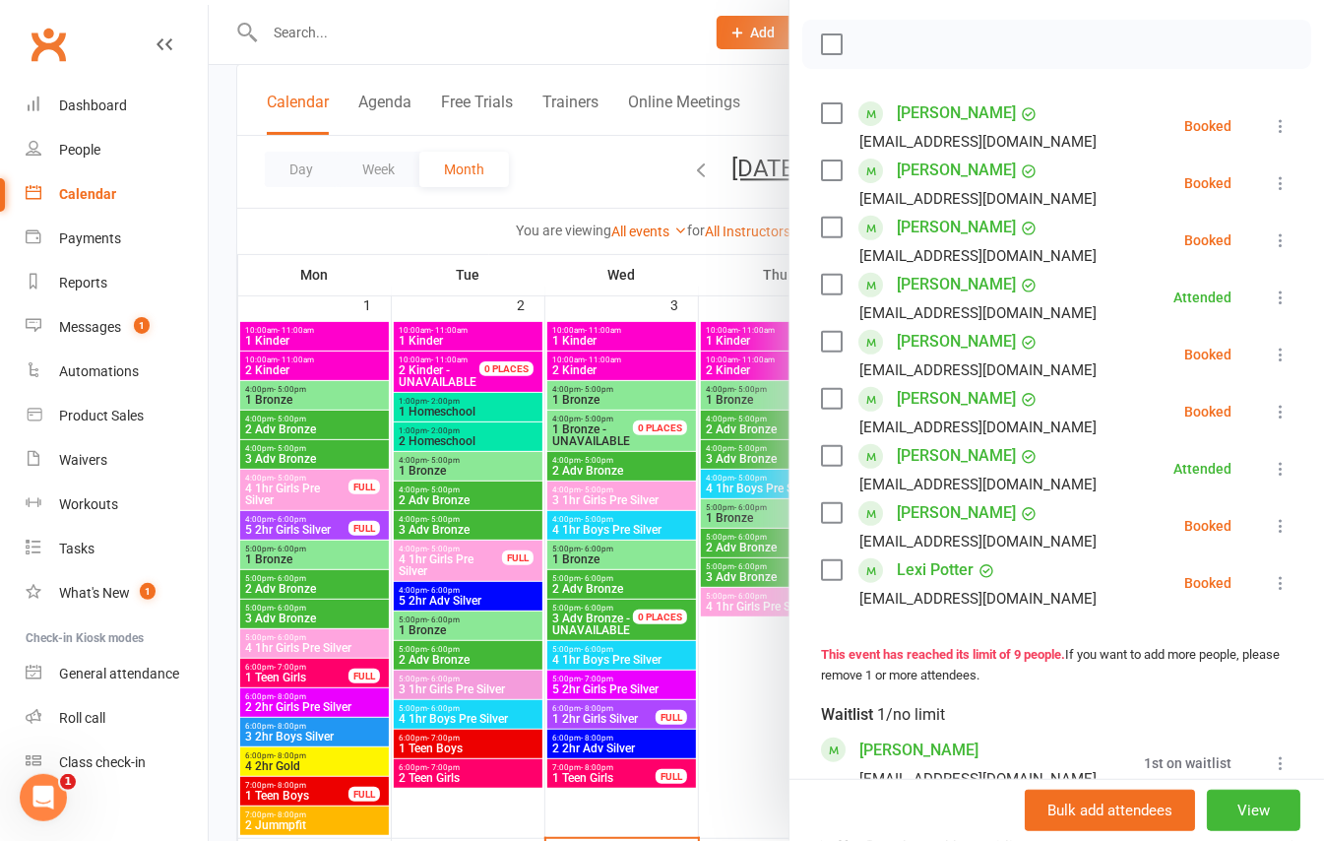
click at [1271, 136] on icon at bounding box center [1281, 126] width 20 height 20
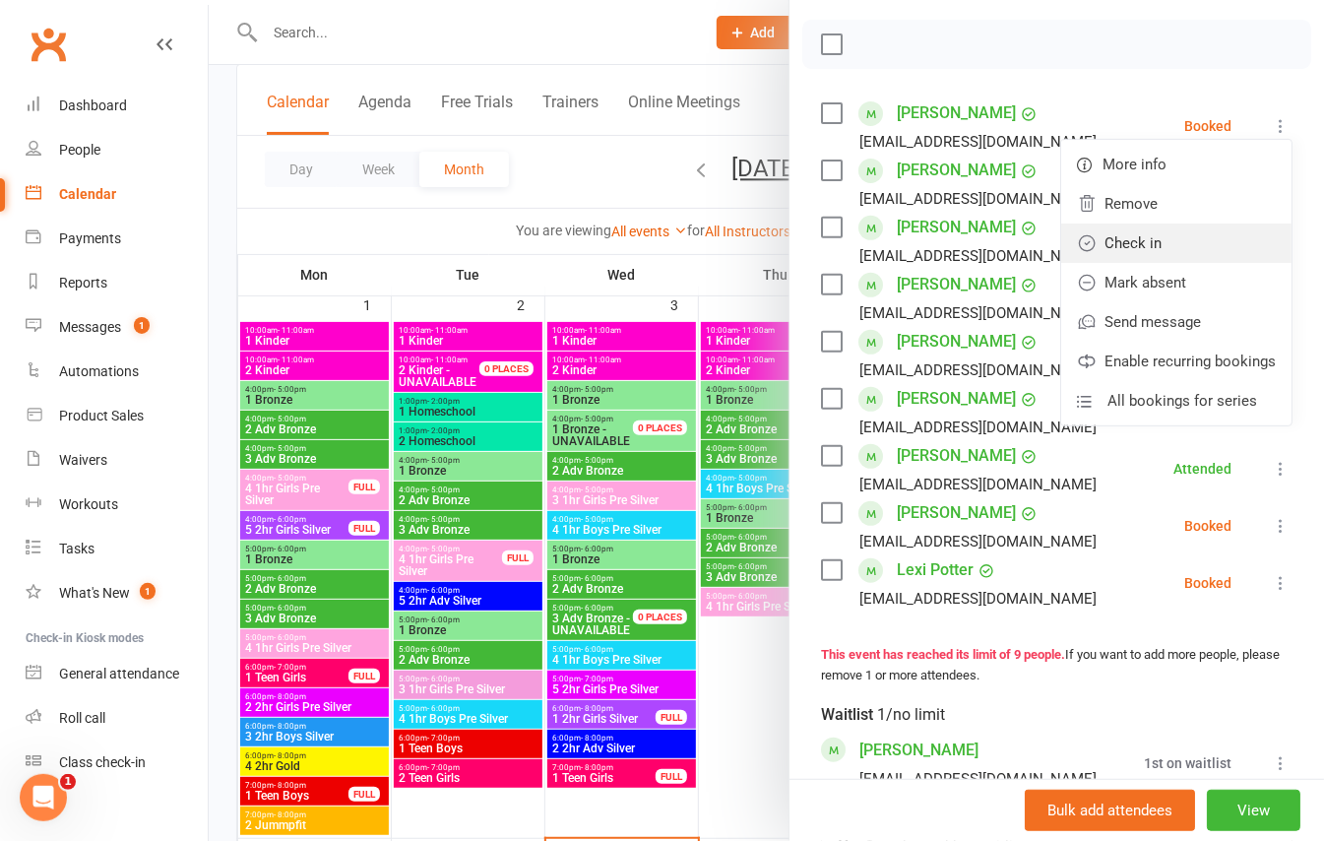
click at [1109, 261] on link "Check in" at bounding box center [1177, 243] width 230 height 39
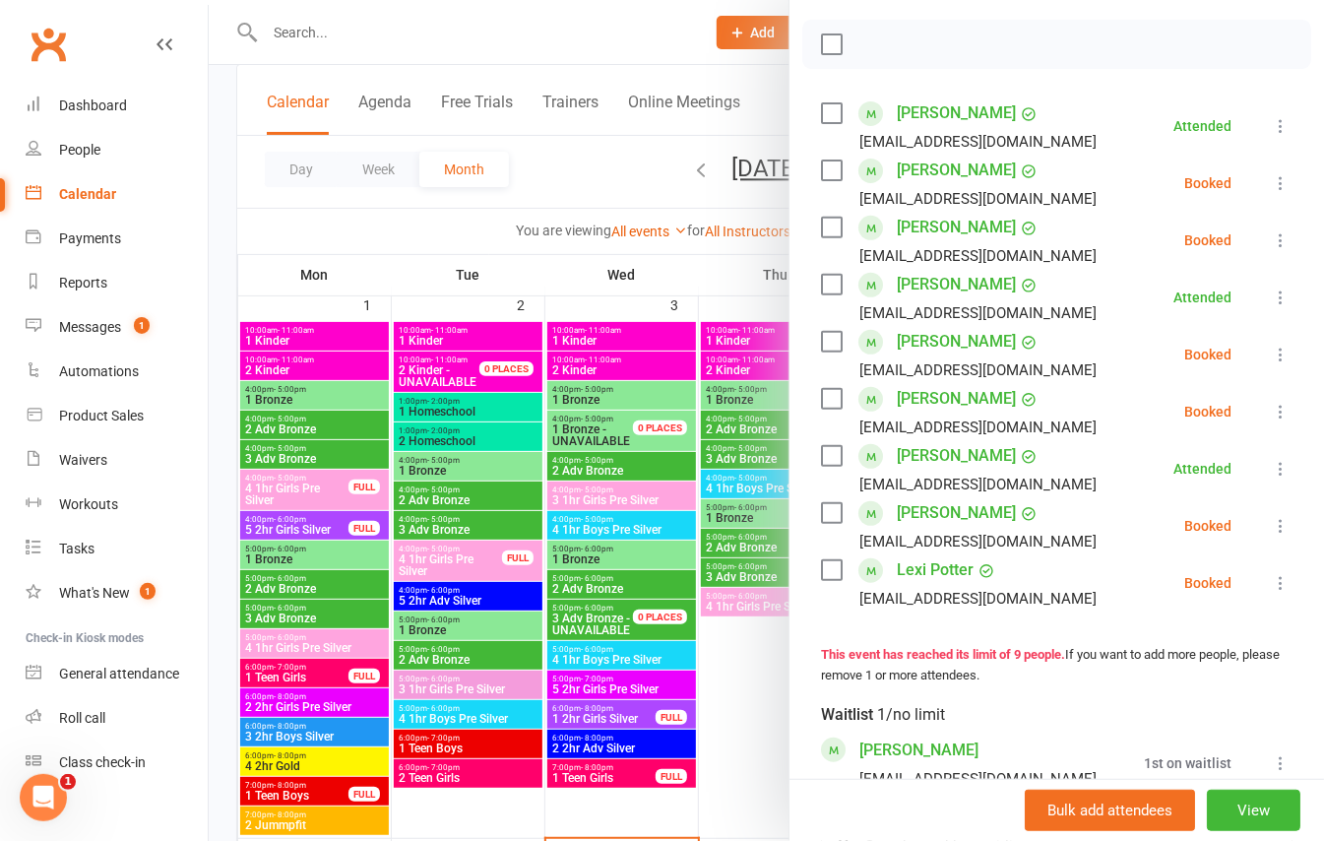
click at [927, 472] on link "[PERSON_NAME]" at bounding box center [956, 456] width 119 height 32
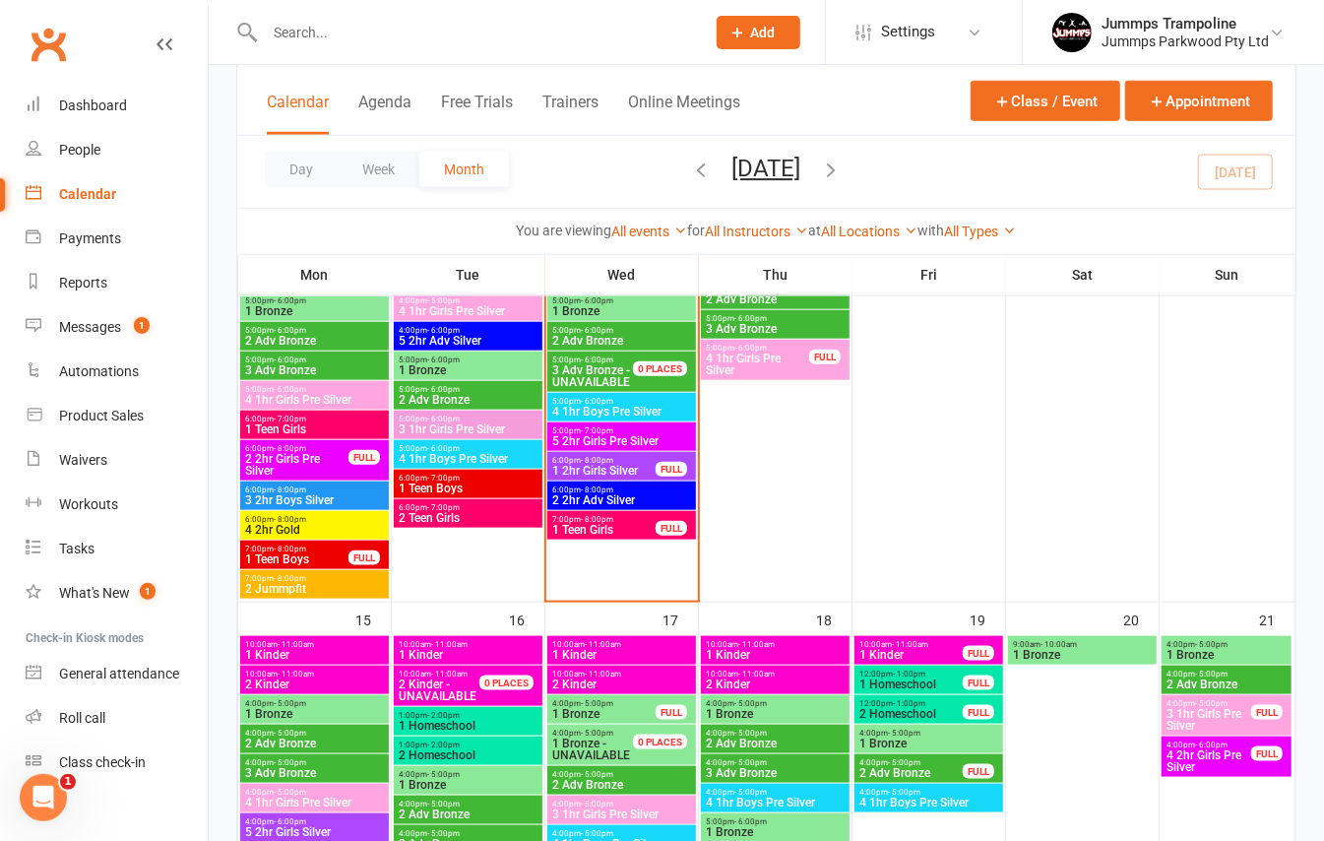
scroll to position [788, 0]
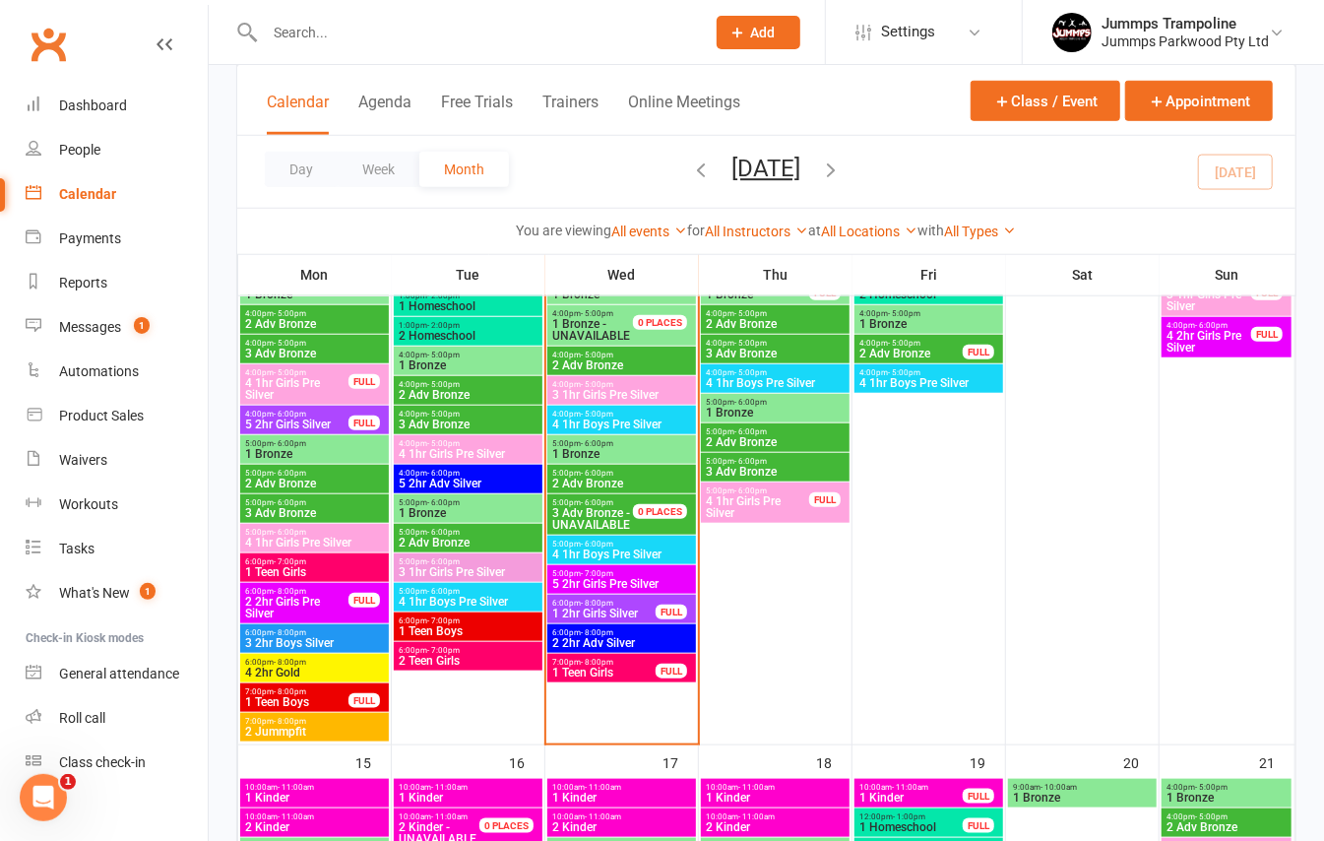
click at [643, 674] on span "1 Teen Girls" at bounding box center [603, 673] width 105 height 12
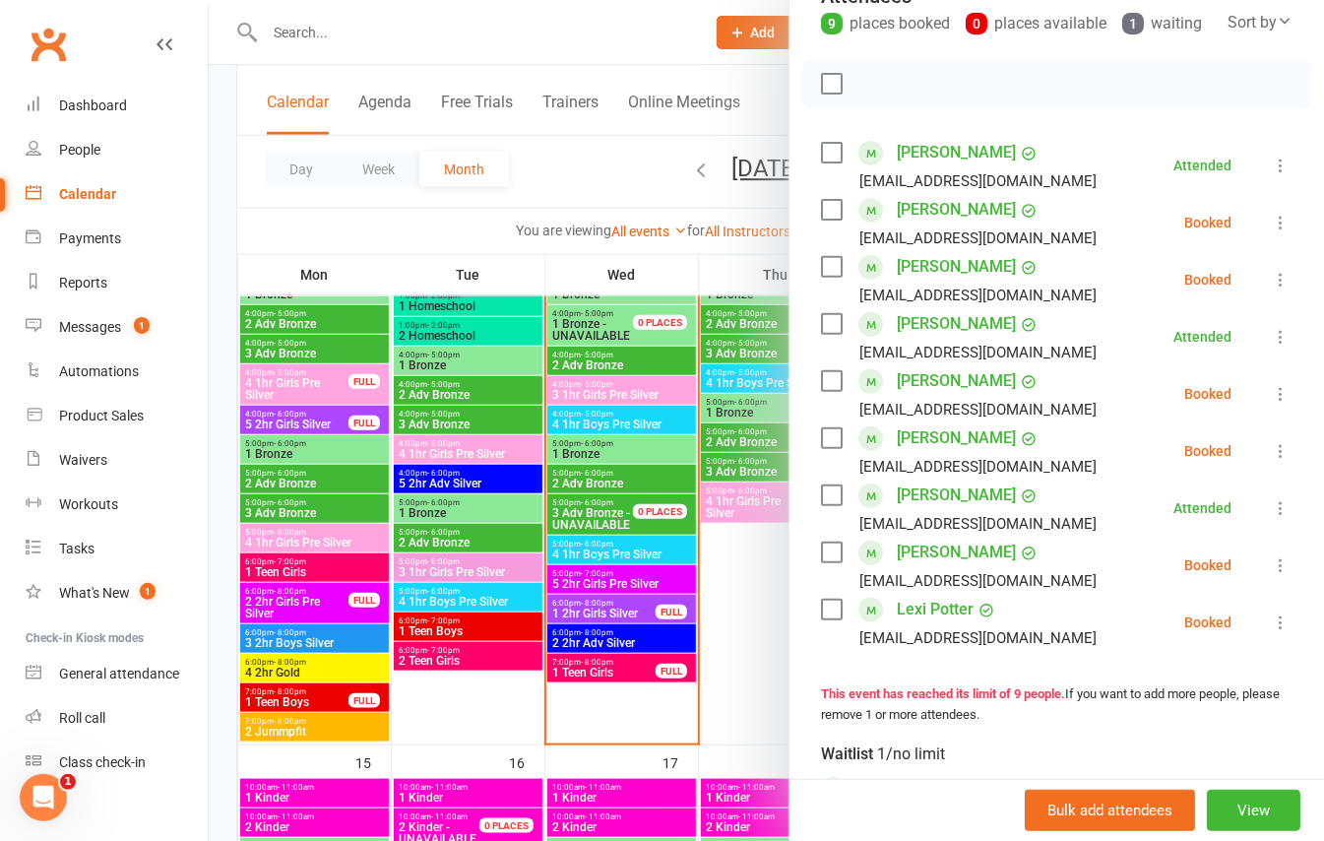
scroll to position [248, 0]
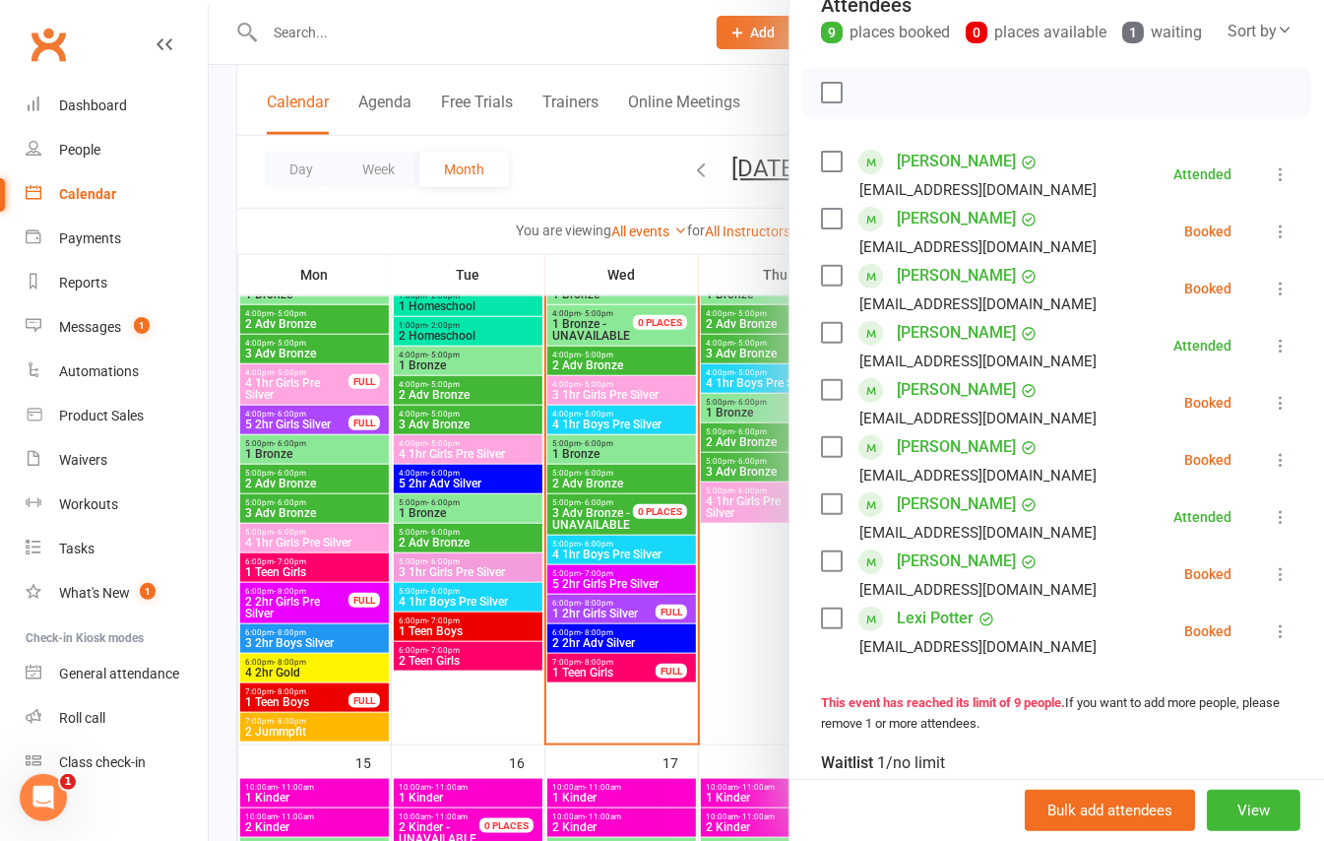
click at [1271, 413] on icon at bounding box center [1281, 403] width 20 height 20
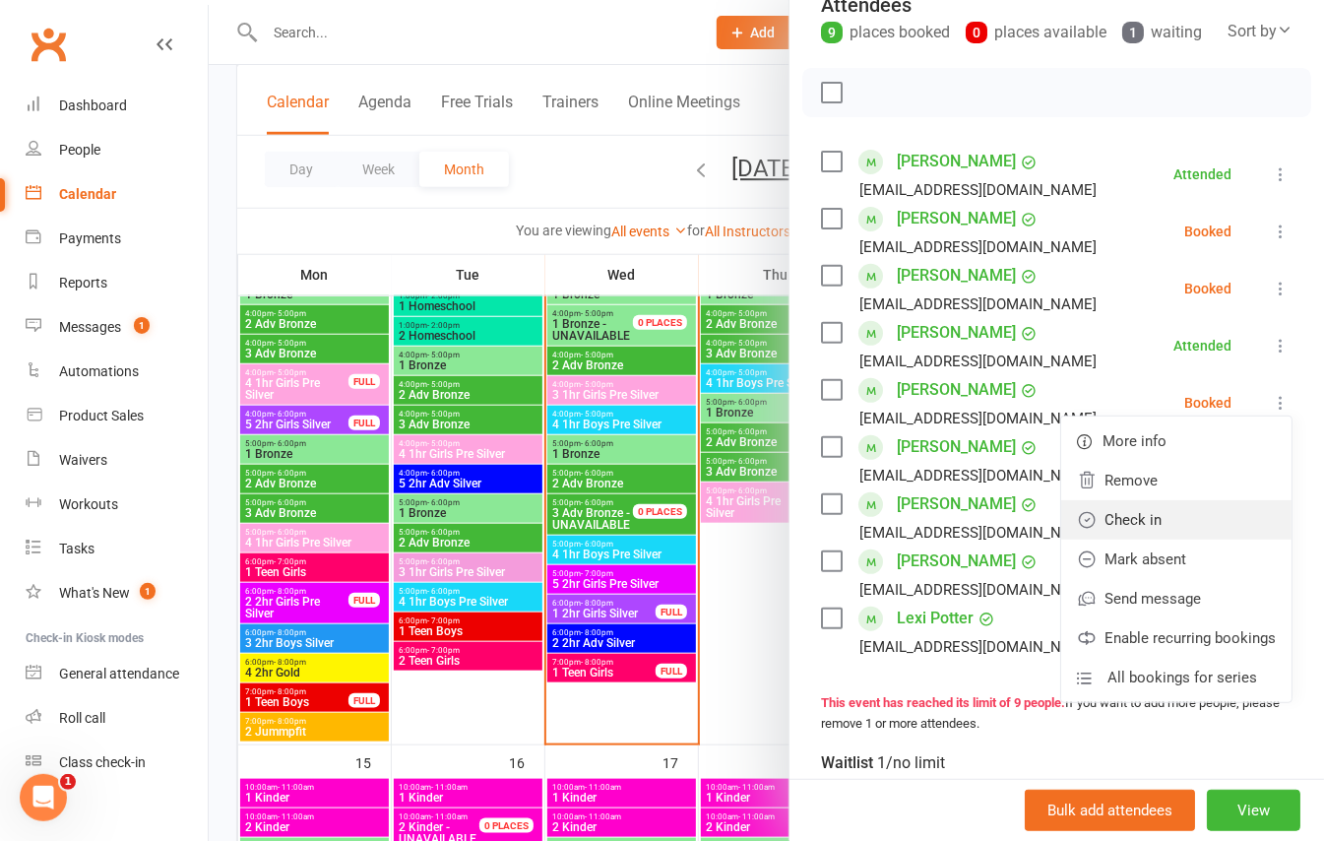
click at [1121, 540] on link "Check in" at bounding box center [1177, 519] width 230 height 39
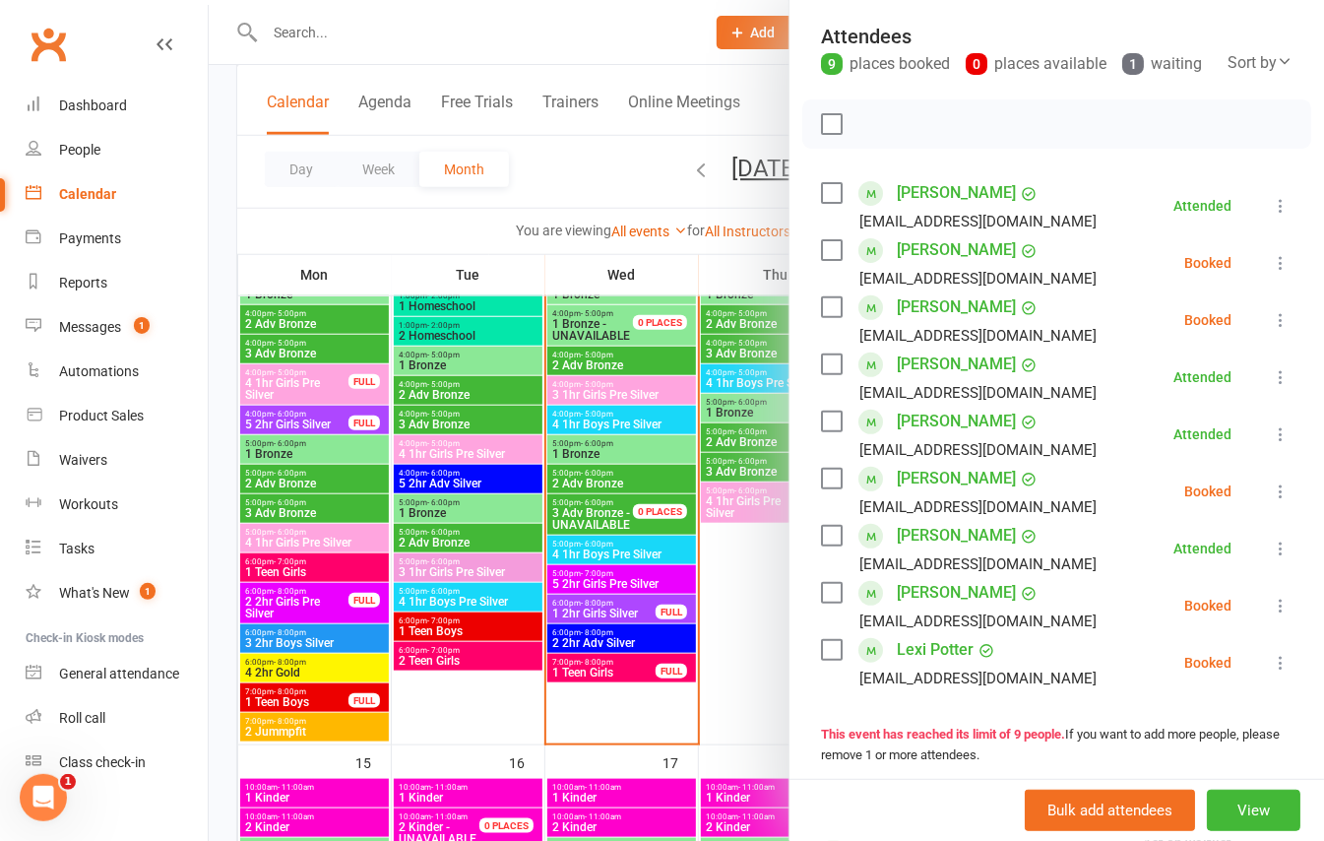
scroll to position [218, 0]
click at [1271, 272] on icon at bounding box center [1281, 262] width 20 height 20
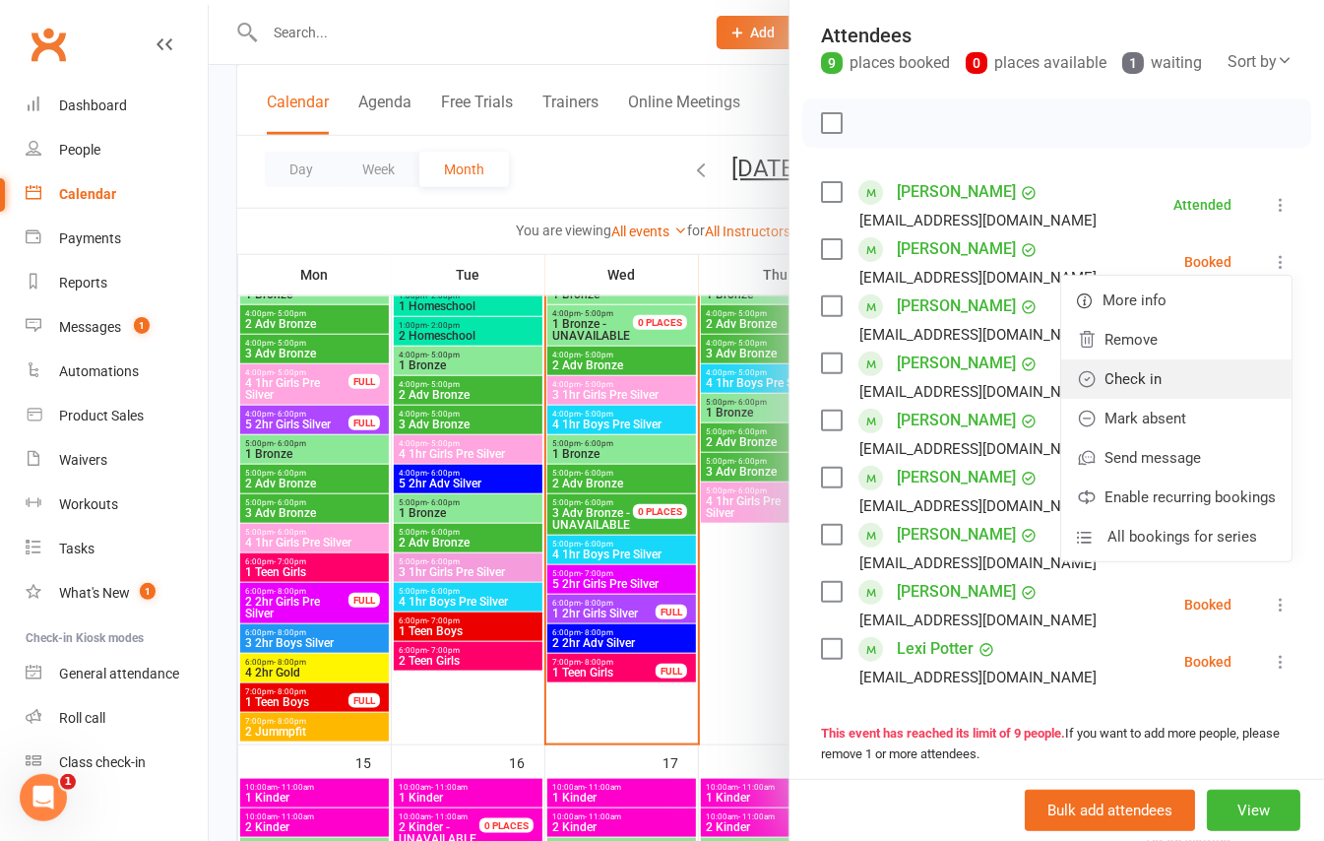
click at [1103, 398] on link "Check in" at bounding box center [1177, 378] width 230 height 39
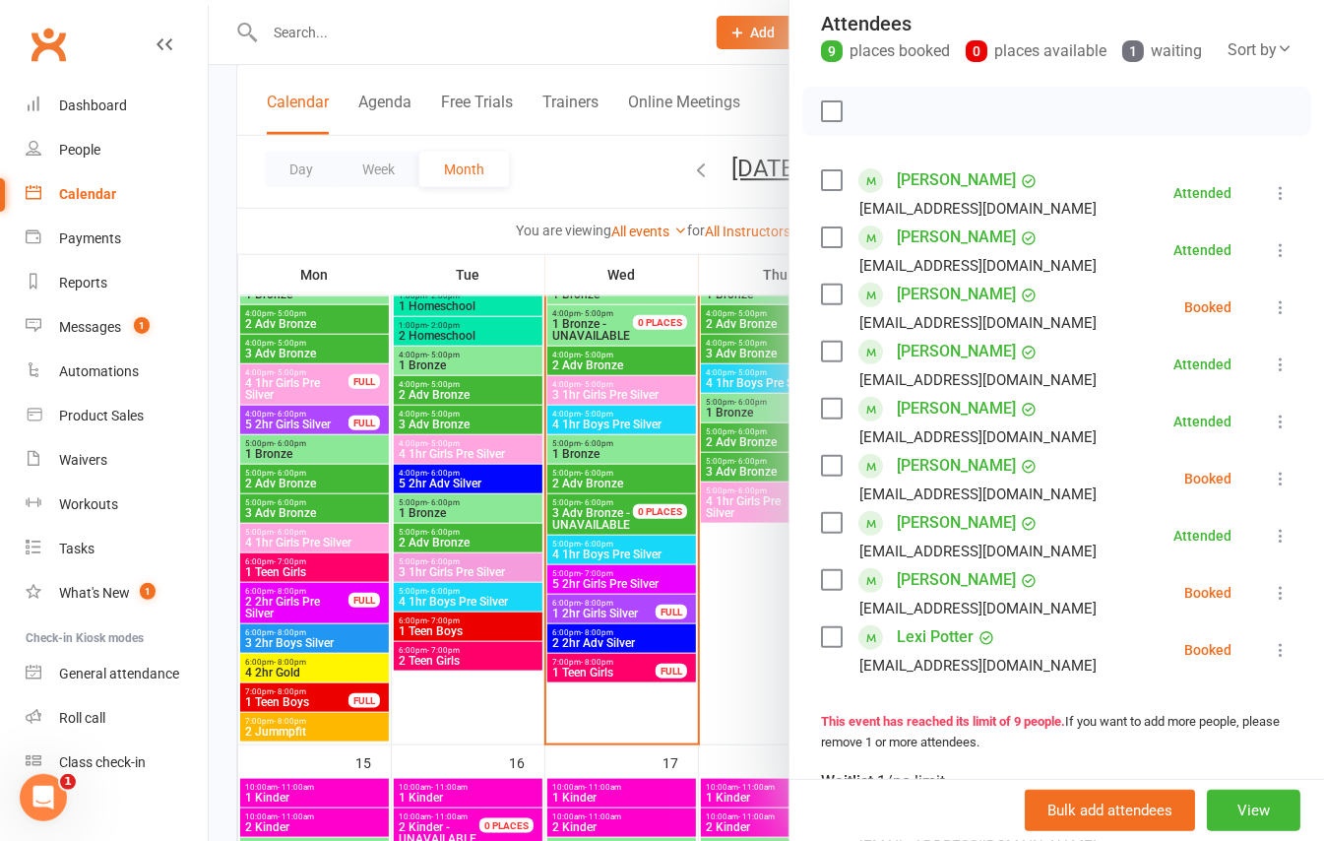
scroll to position [228, 0]
click at [1271, 318] on icon at bounding box center [1281, 308] width 20 height 20
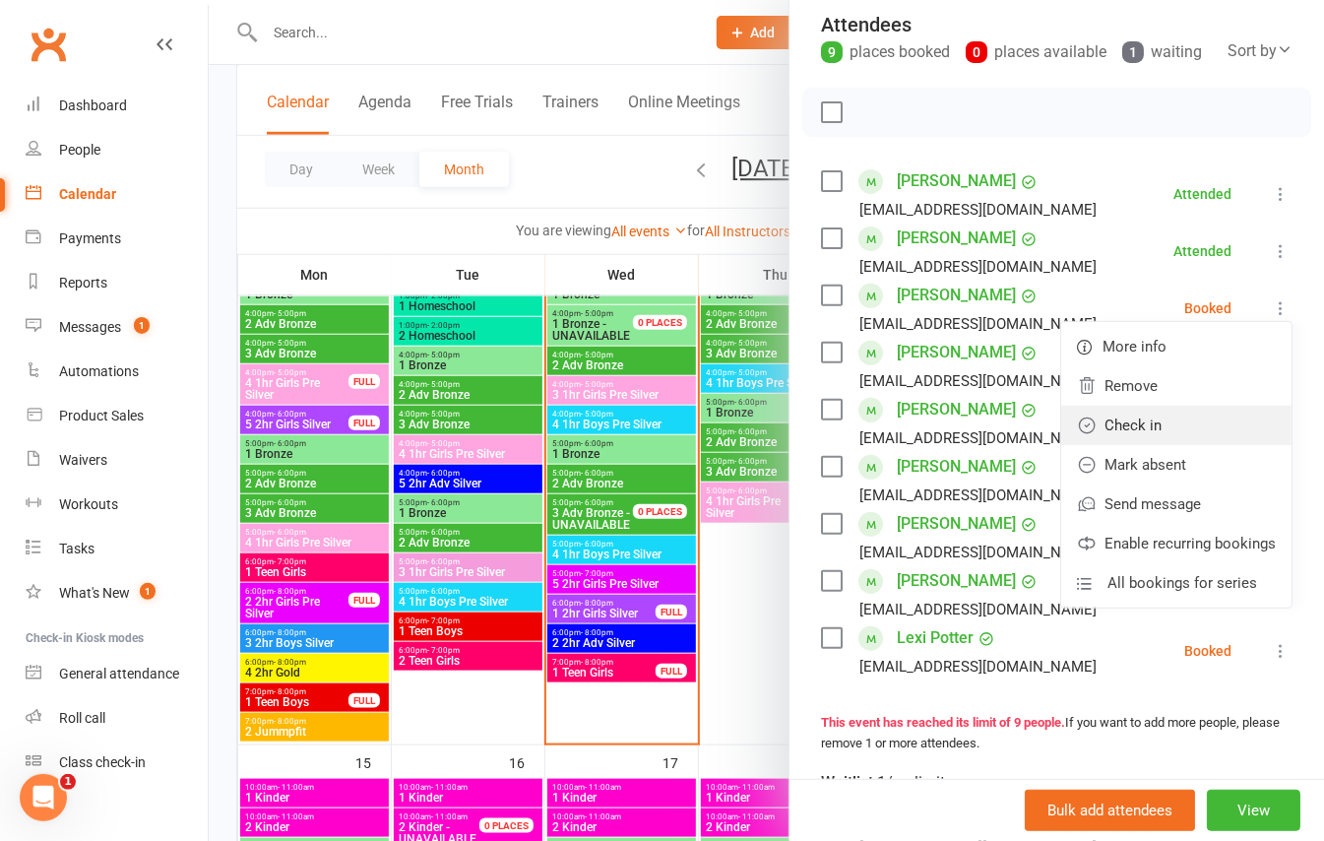
click at [1136, 445] on link "Check in" at bounding box center [1177, 425] width 230 height 39
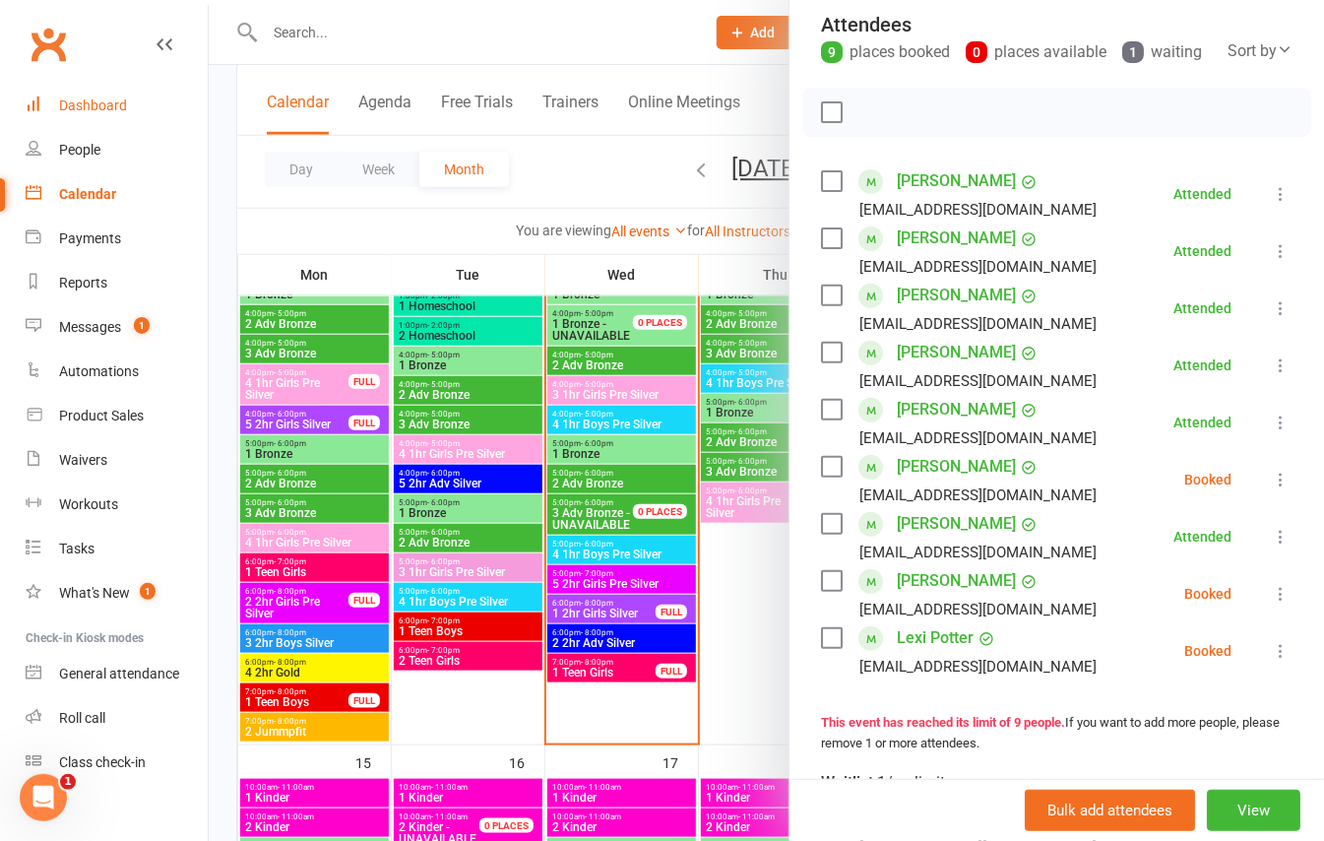
click at [81, 102] on div "Dashboard" at bounding box center [93, 105] width 68 height 16
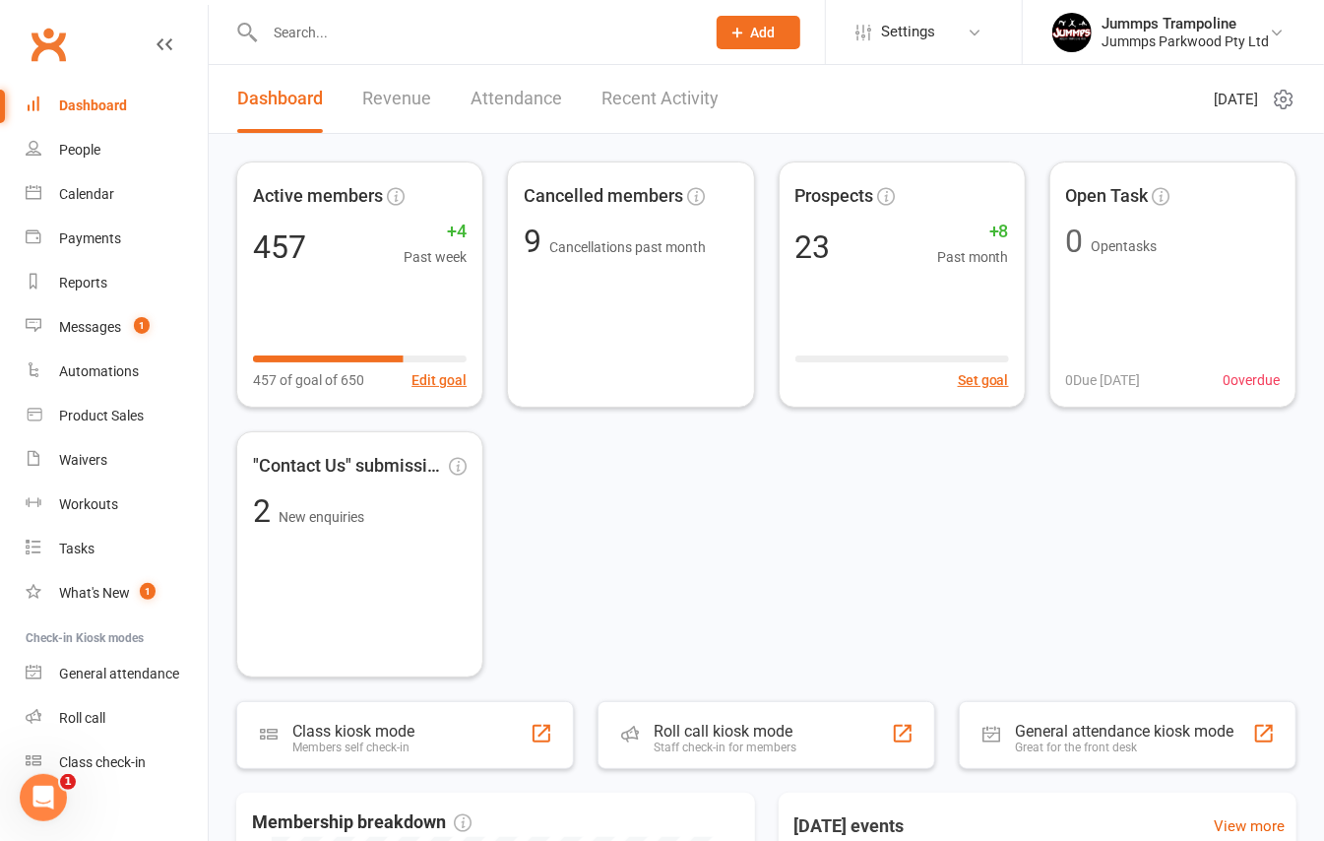
click at [392, 40] on input "text" at bounding box center [475, 33] width 432 height 28
type input "m"
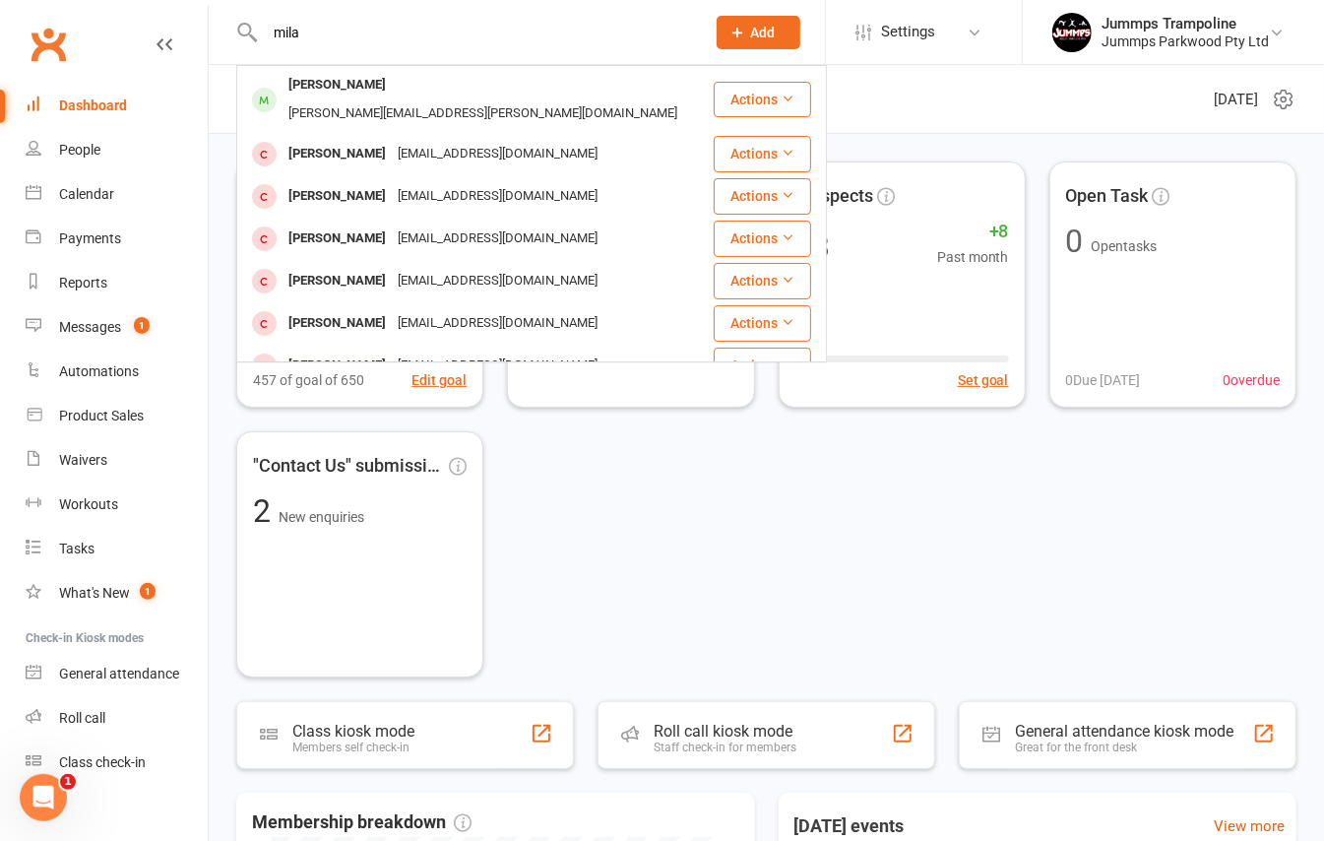
type input "mila"
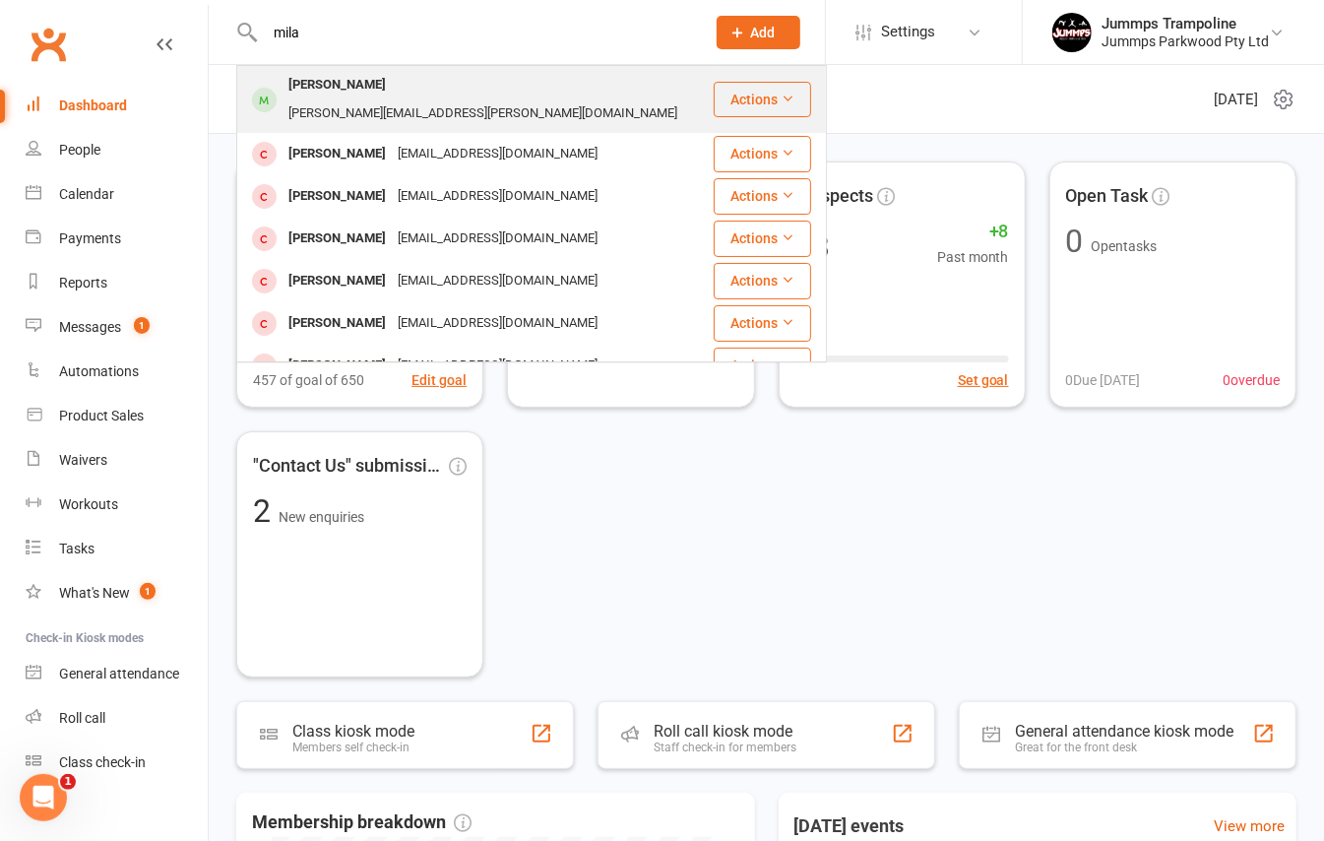
click at [376, 99] on div "[PERSON_NAME][EMAIL_ADDRESS][PERSON_NAME][DOMAIN_NAME]" at bounding box center [483, 113] width 401 height 29
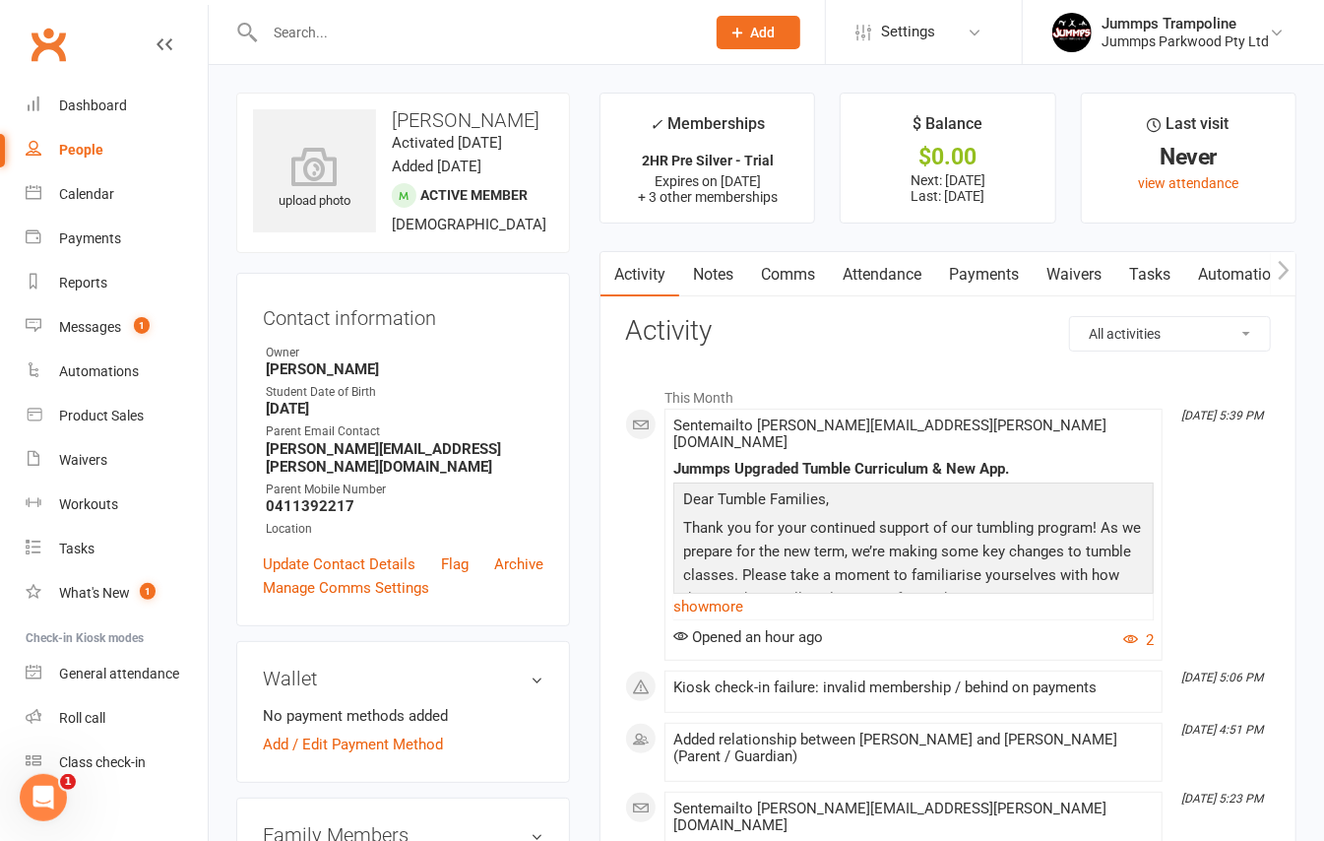
click at [970, 269] on link "Payments" at bounding box center [984, 274] width 97 height 45
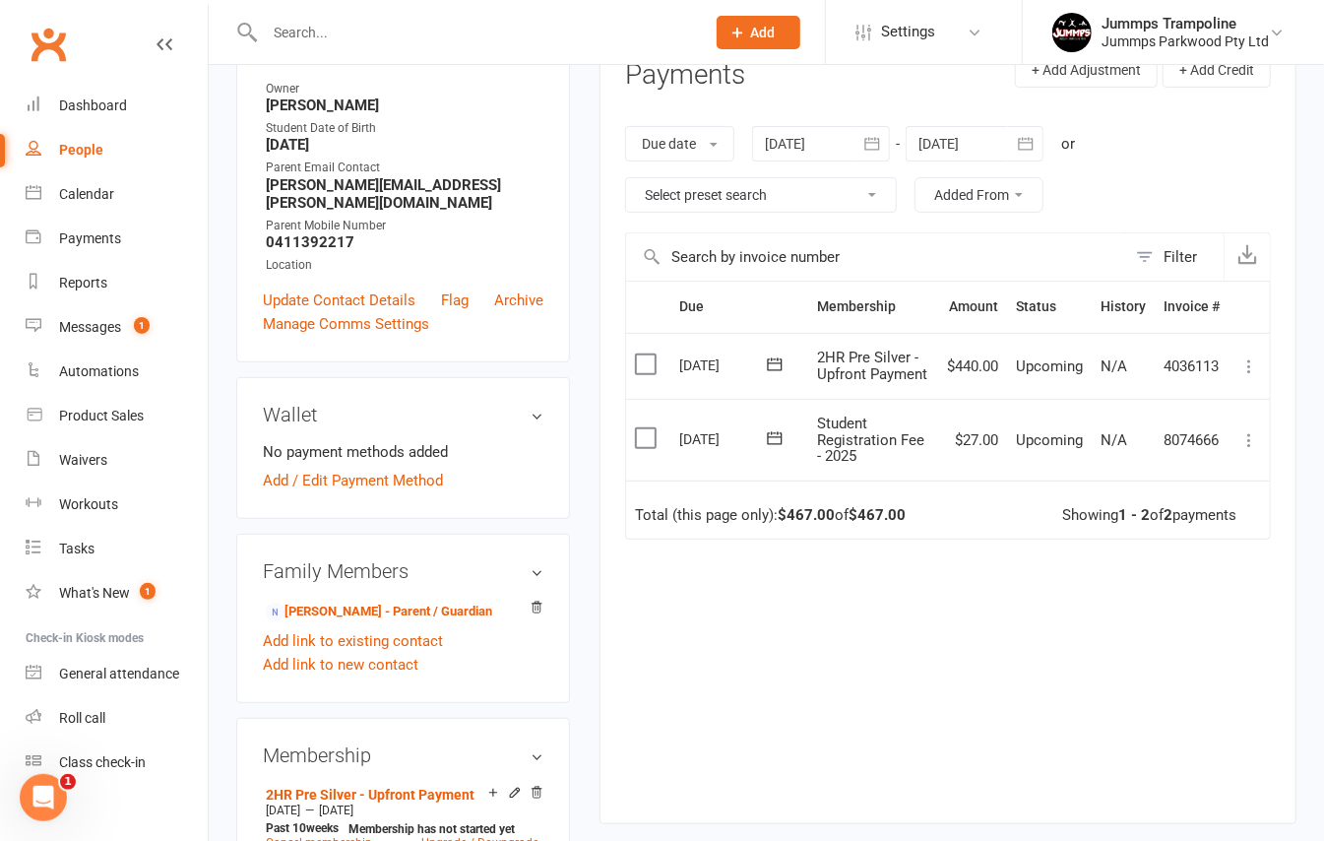
scroll to position [262, 0]
click at [879, 142] on icon "button" at bounding box center [872, 145] width 15 height 13
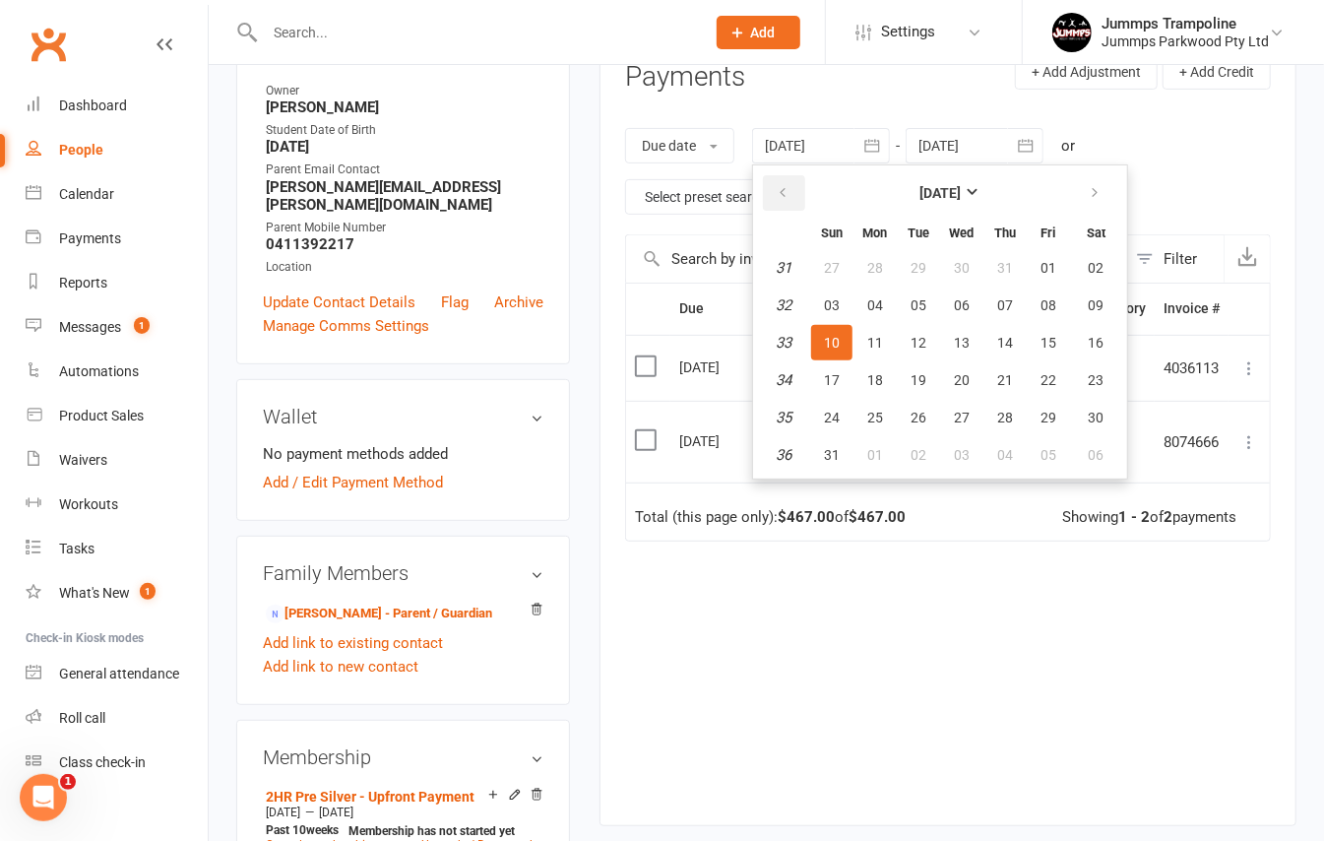
click at [790, 190] on icon "button" at bounding box center [783, 193] width 14 height 16
click at [918, 264] on span "01" at bounding box center [919, 268] width 16 height 16
type input "[DATE]"
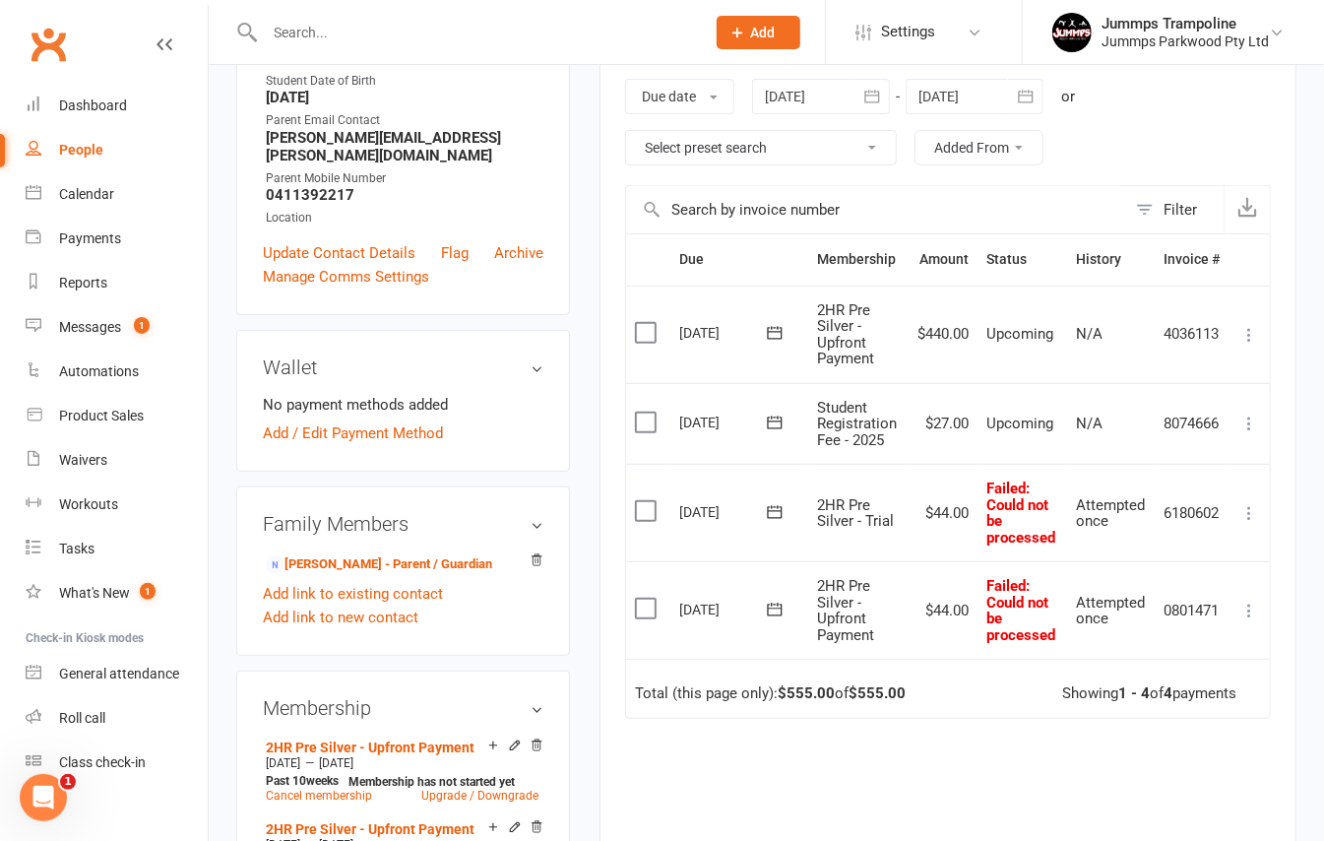
scroll to position [394, 0]
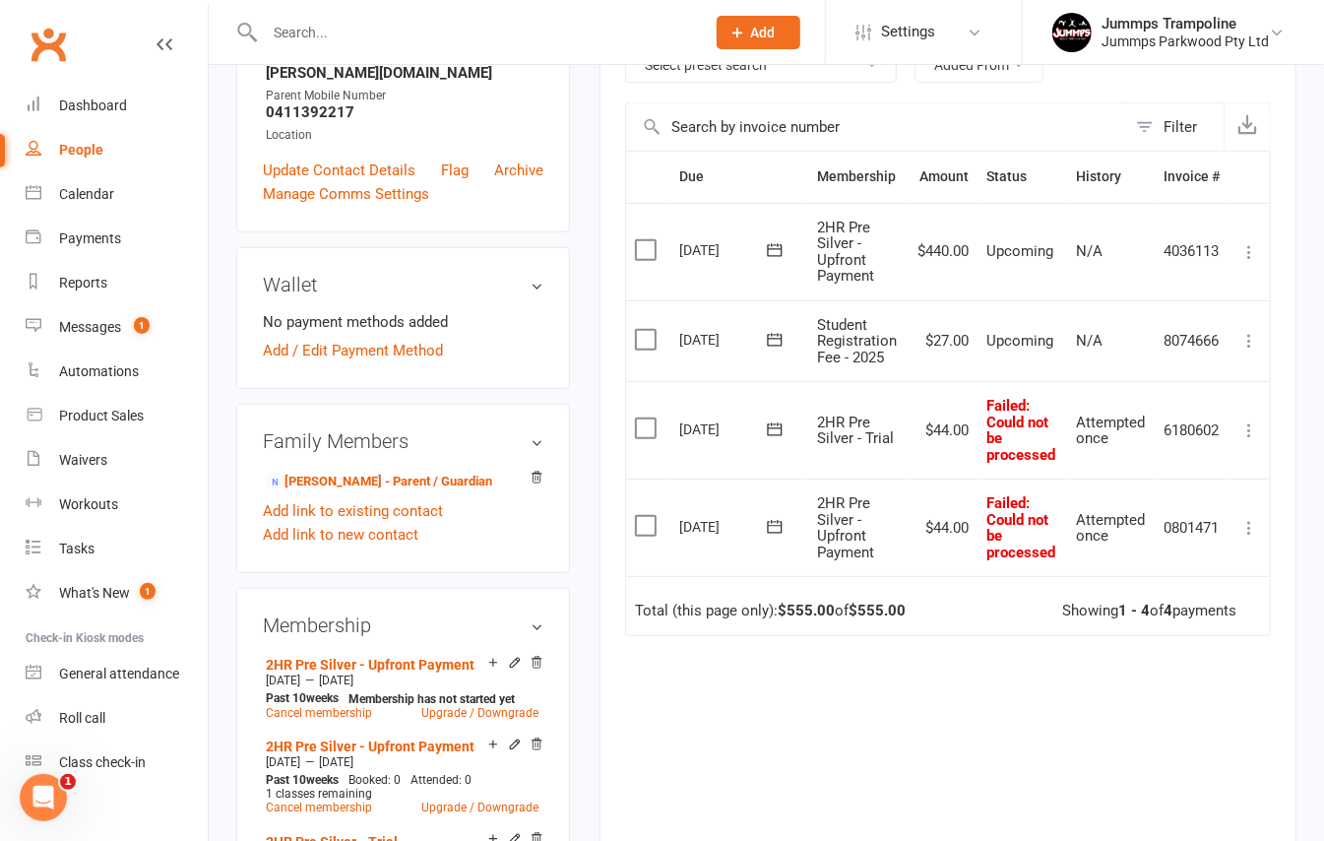
click at [774, 524] on icon at bounding box center [775, 527] width 20 height 20
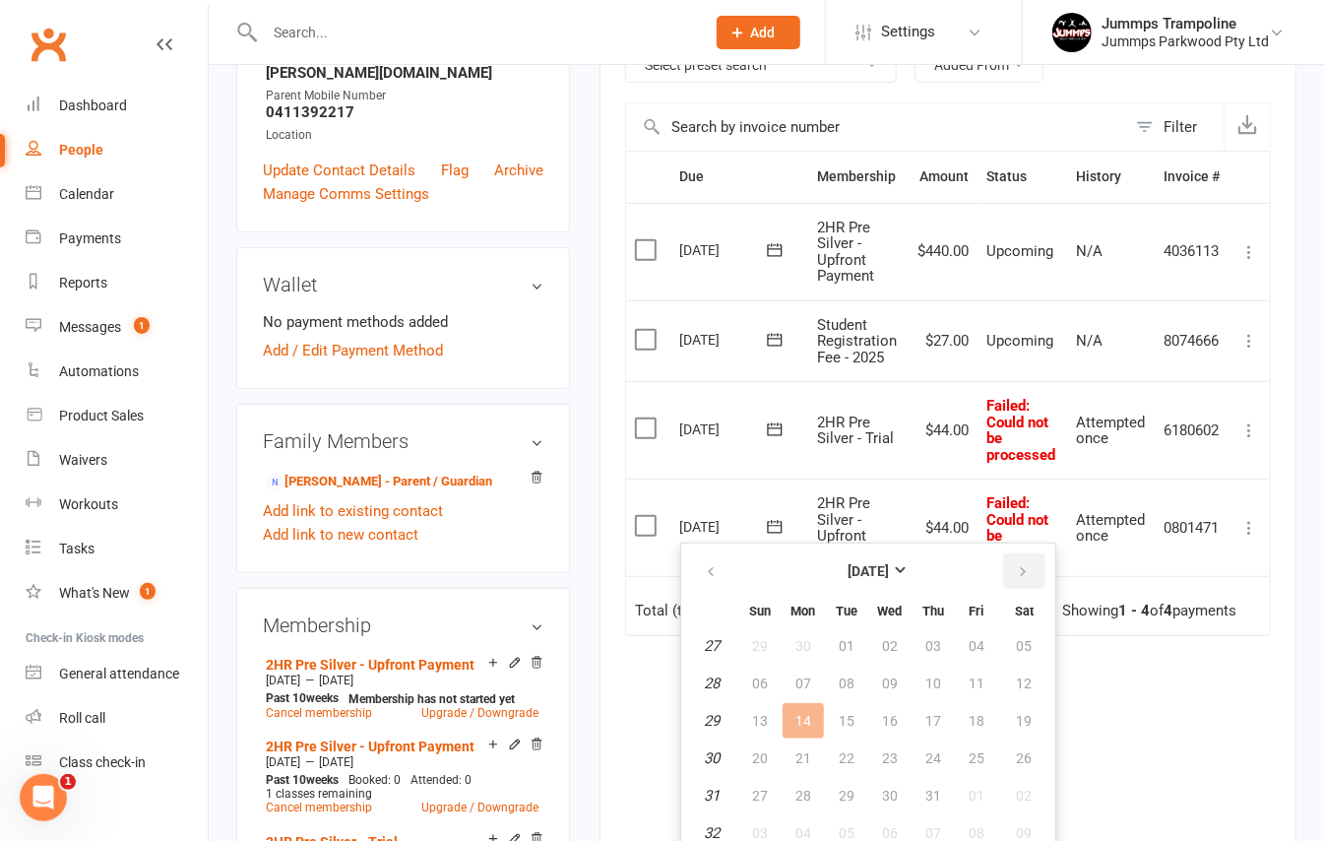
click at [1016, 567] on icon "button" at bounding box center [1023, 572] width 14 height 16
click at [887, 721] on span "17" at bounding box center [890, 721] width 16 height 16
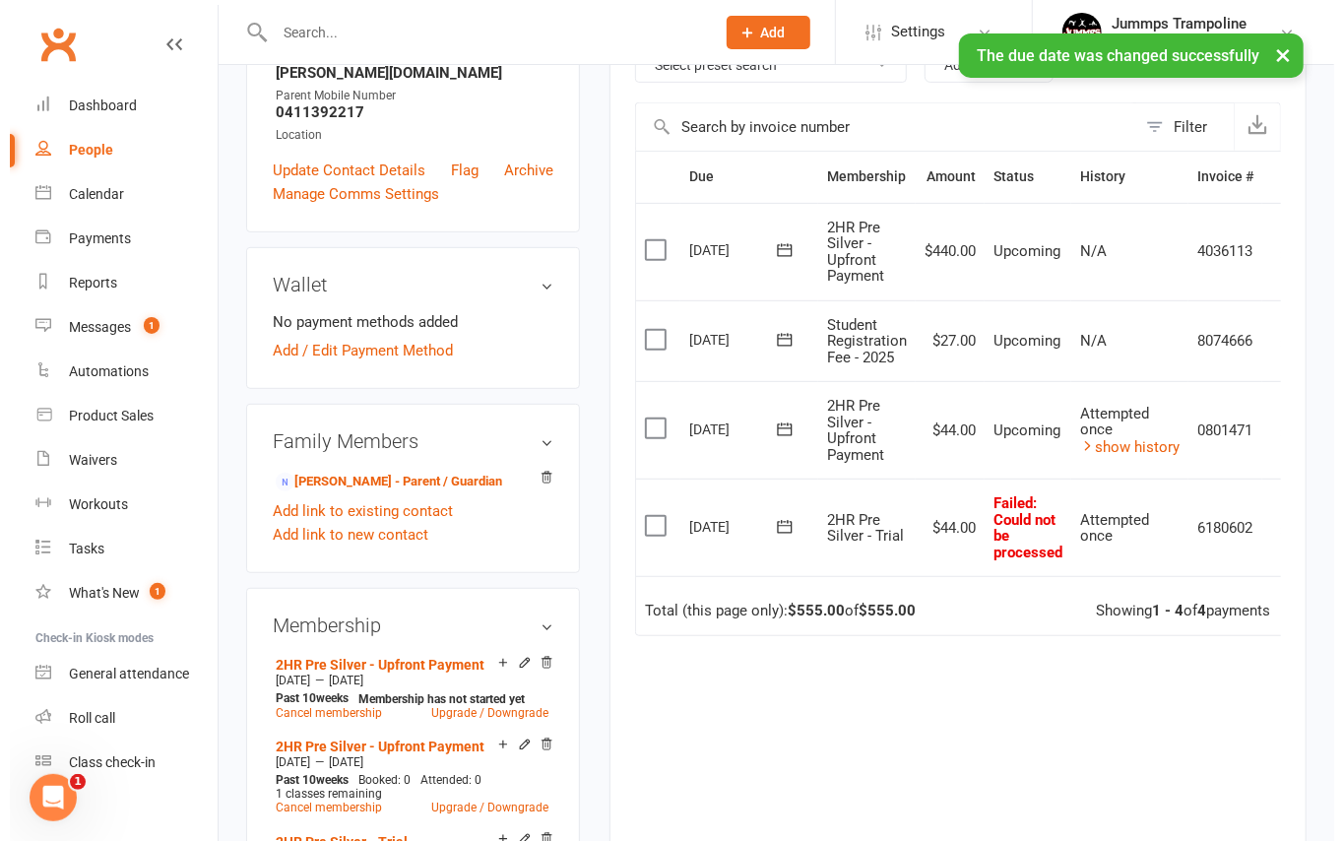
scroll to position [0, 30]
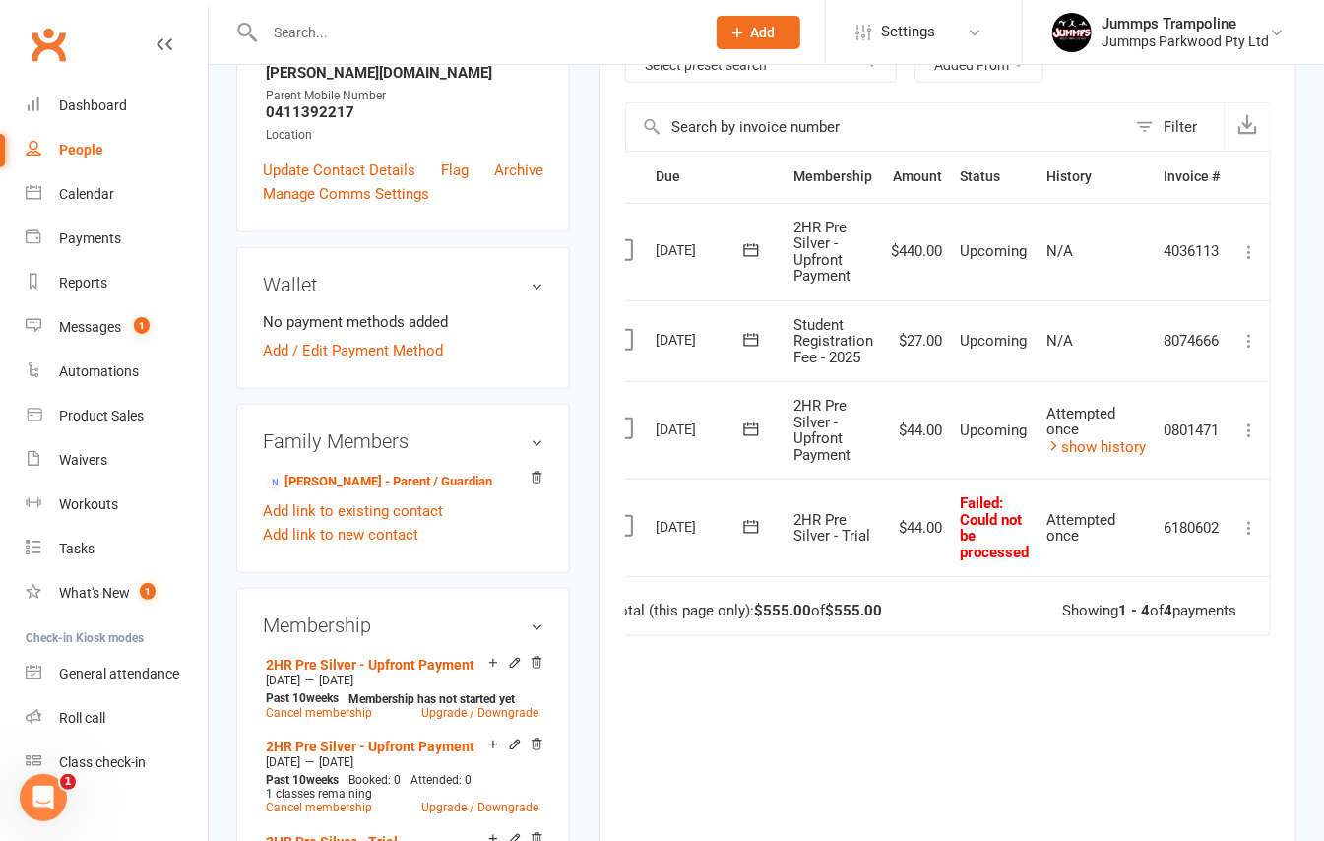
click at [1250, 536] on icon at bounding box center [1250, 528] width 20 height 20
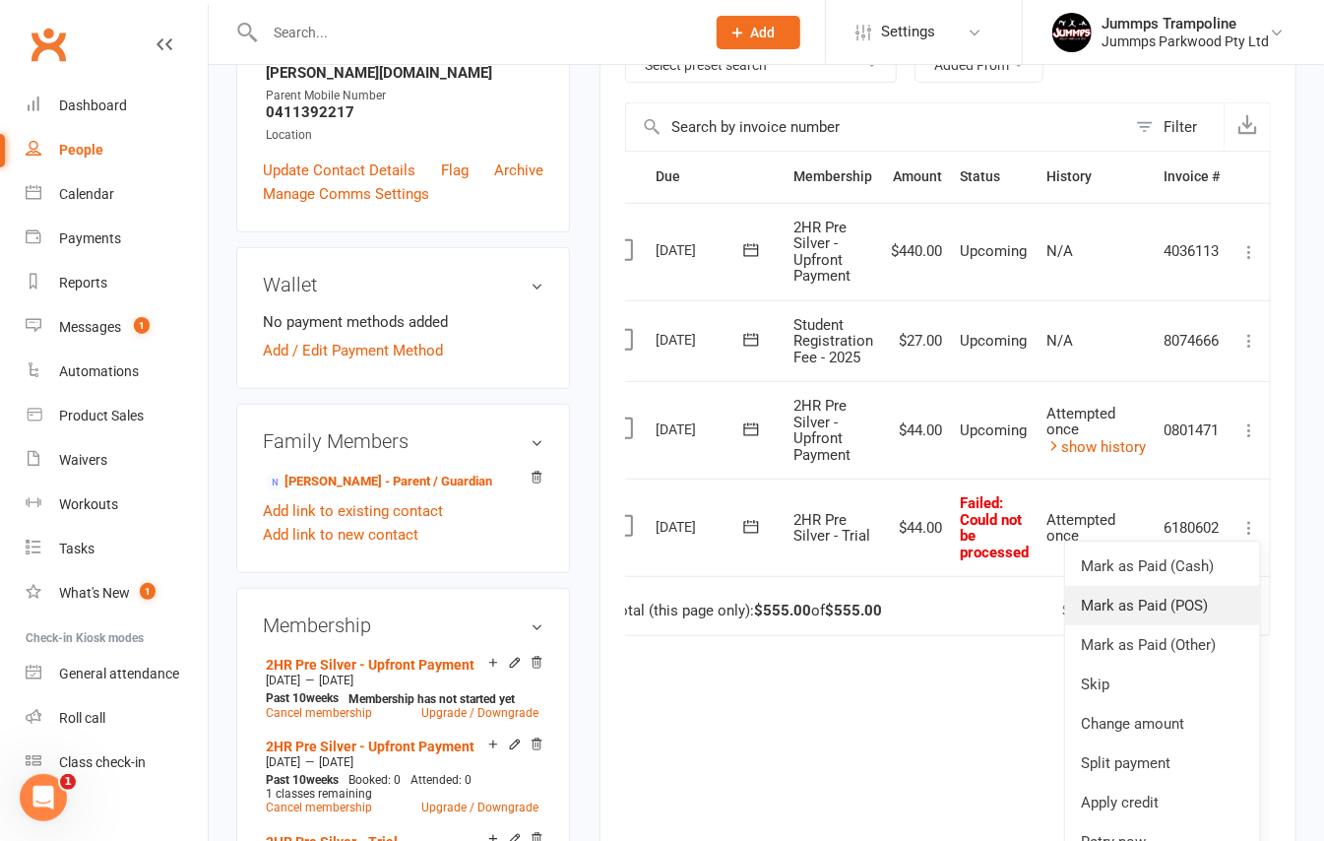
click at [1203, 612] on link "Mark as Paid (POS)" at bounding box center [1163, 605] width 195 height 39
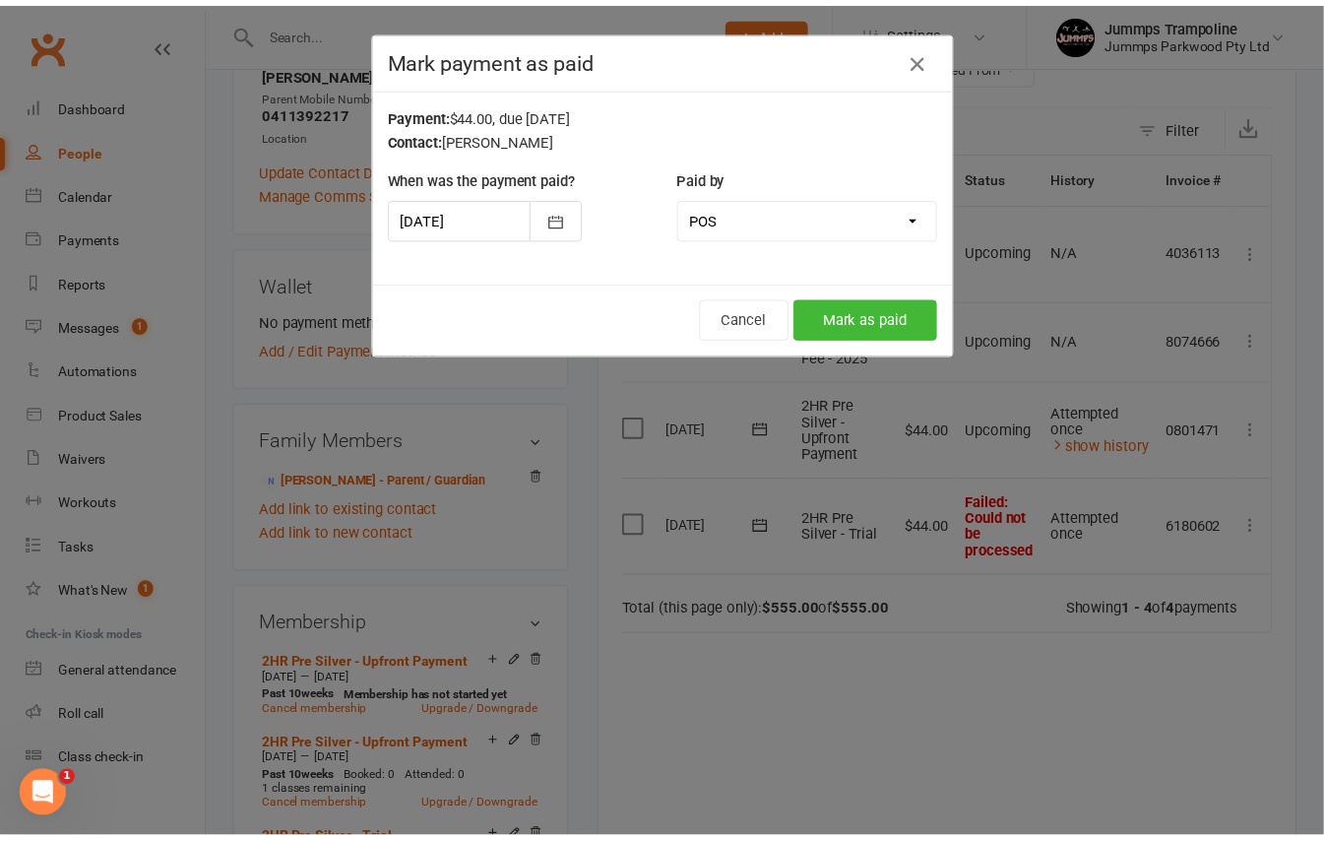
scroll to position [0, 17]
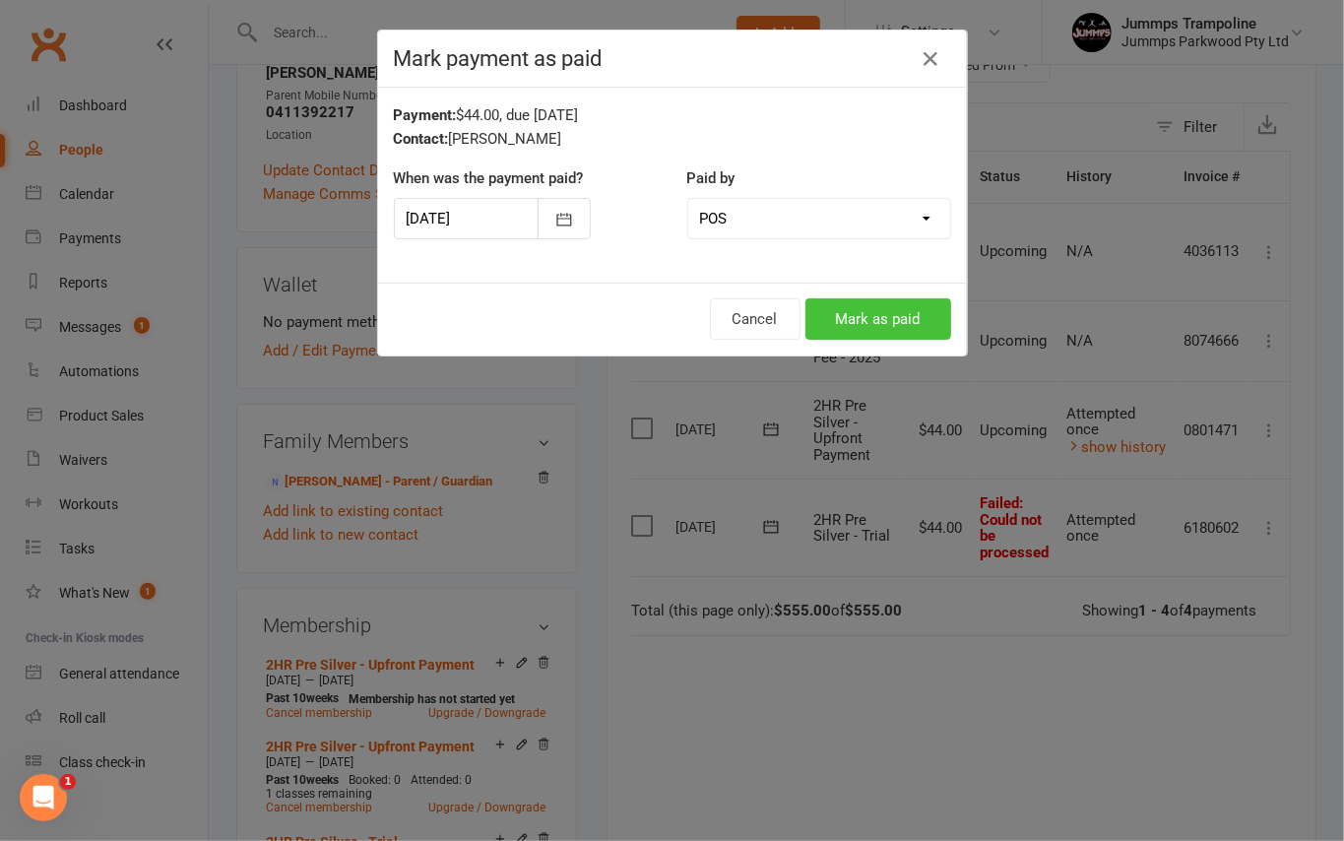
click at [899, 319] on button "Mark as paid" at bounding box center [879, 318] width 146 height 41
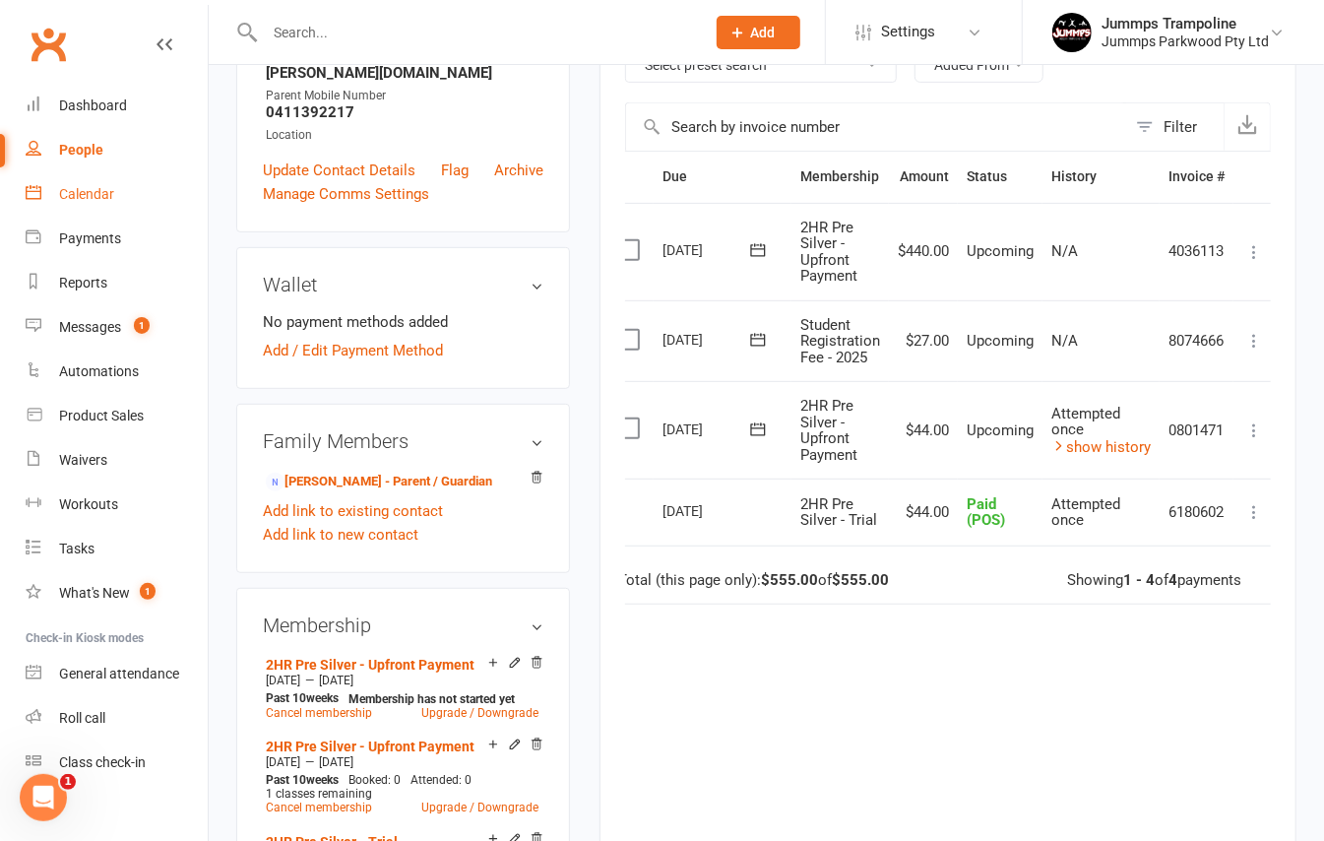
click at [95, 199] on div "Calendar" at bounding box center [86, 194] width 55 height 16
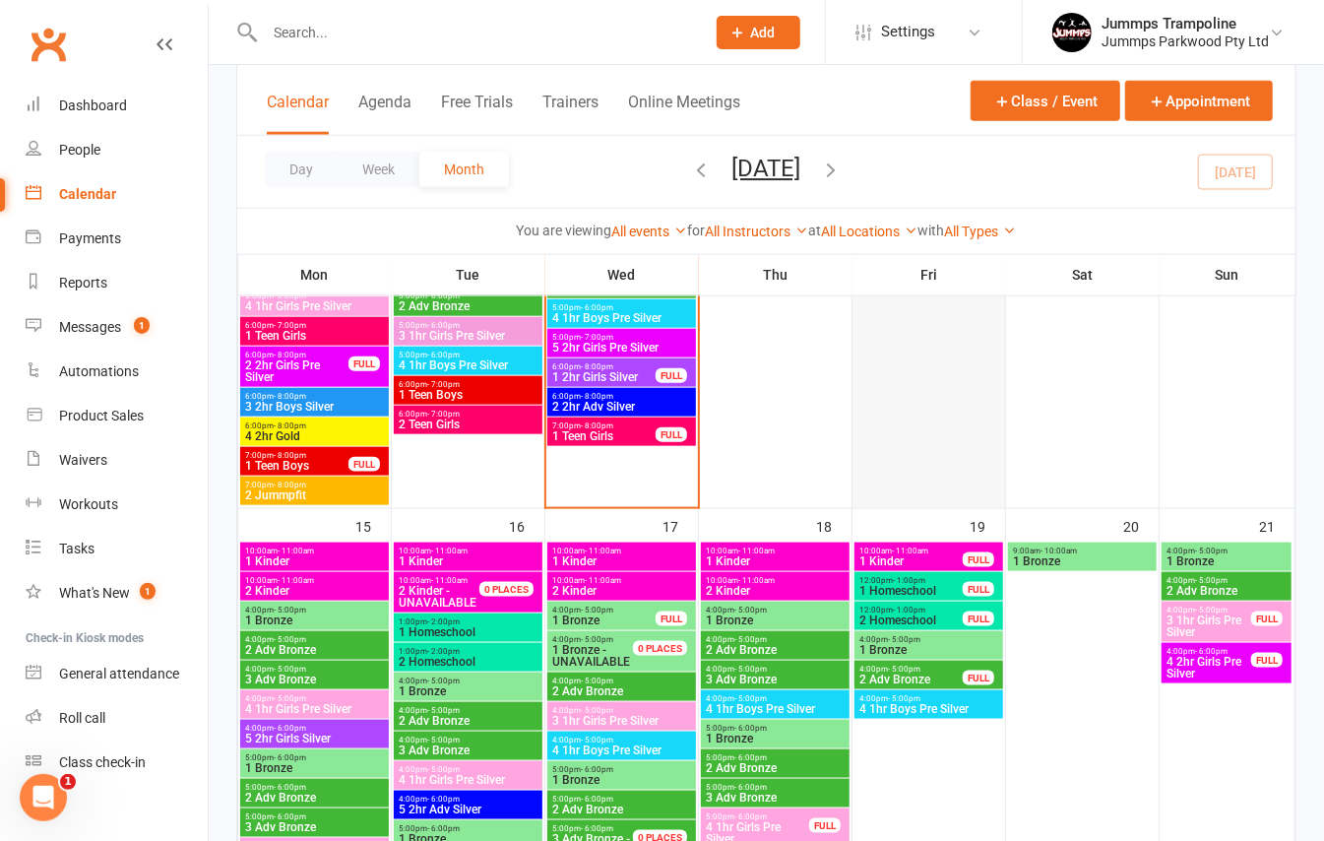
scroll to position [1050, 0]
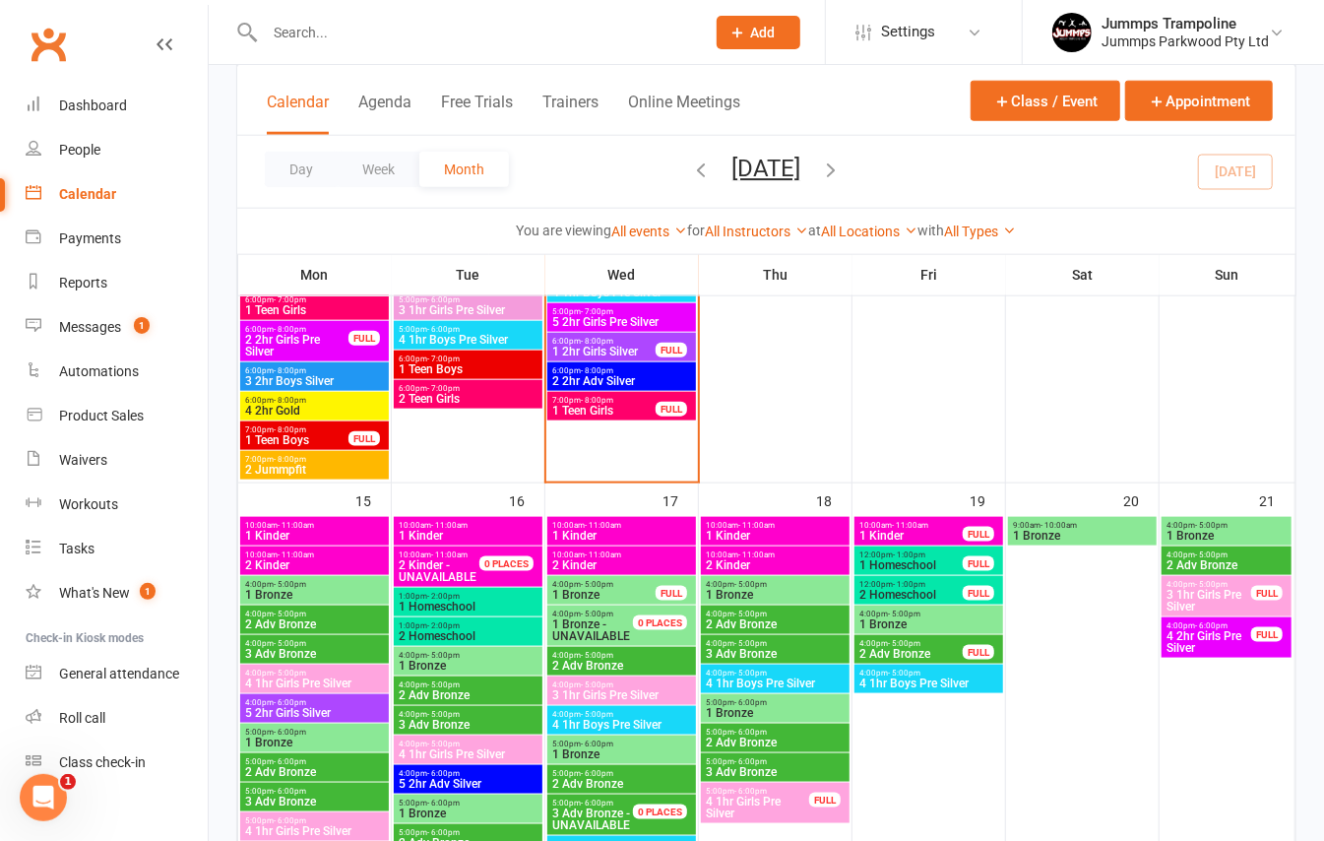
click at [560, 402] on span "7:00pm - 8:00pm" at bounding box center [603, 400] width 105 height 9
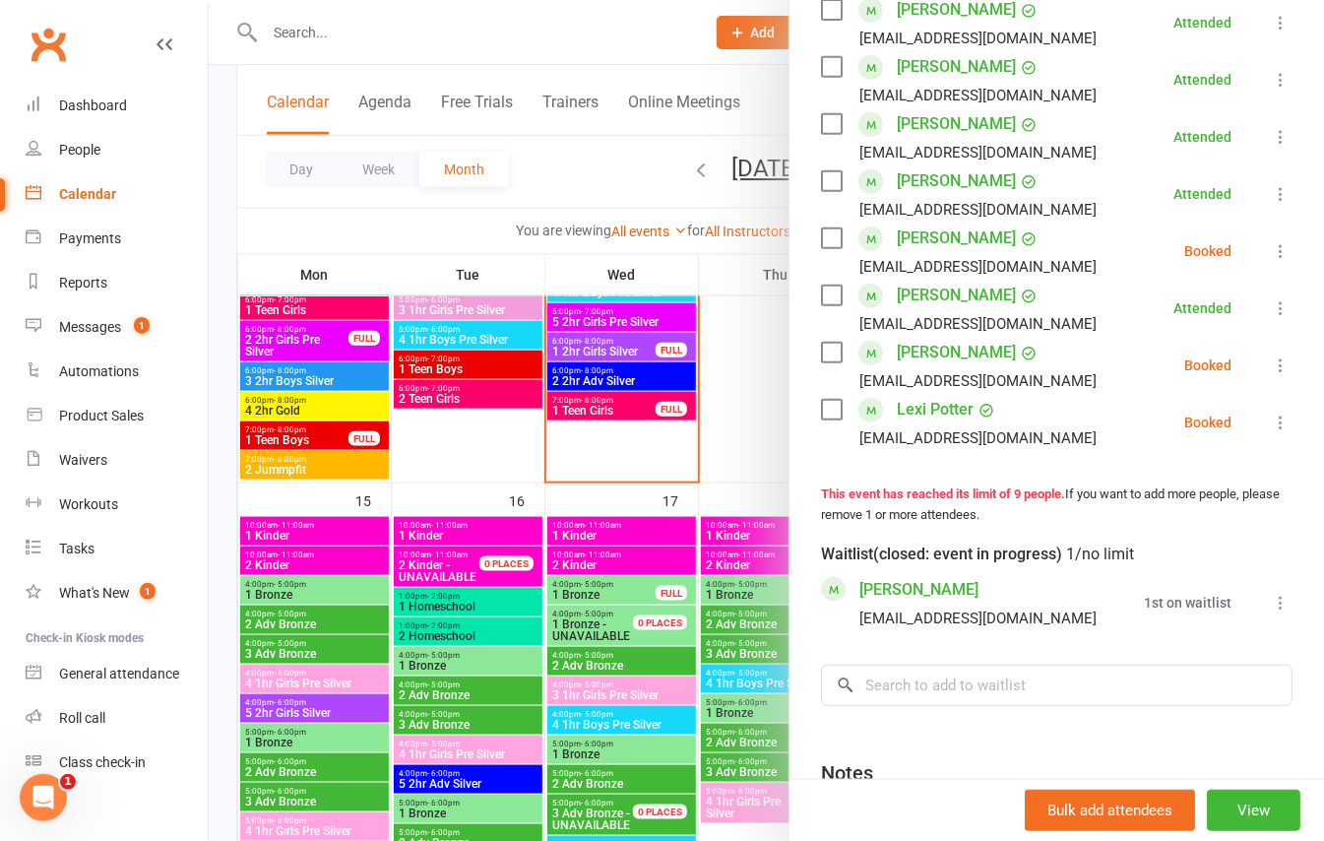
scroll to position [394, 0]
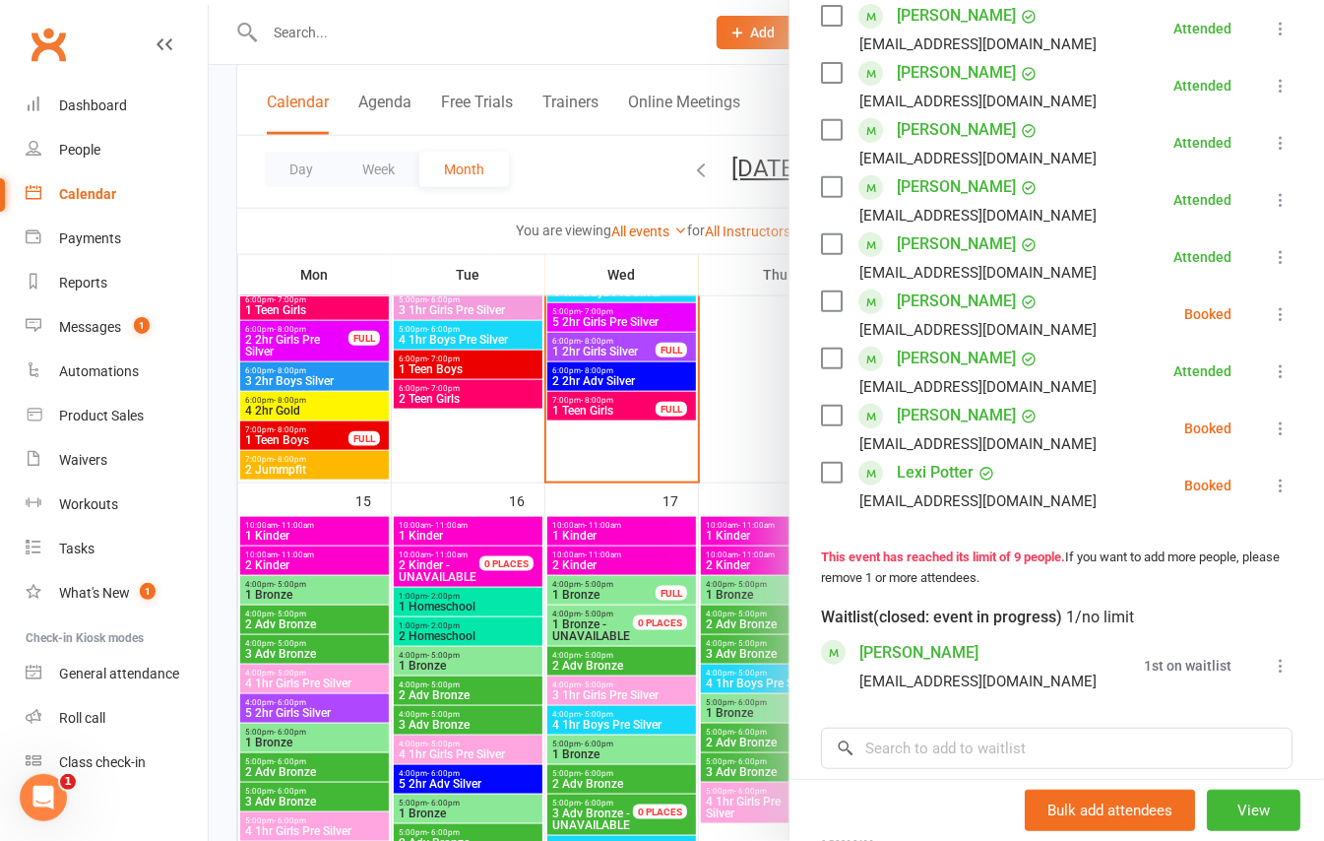
click at [1271, 324] on icon at bounding box center [1281, 314] width 20 height 20
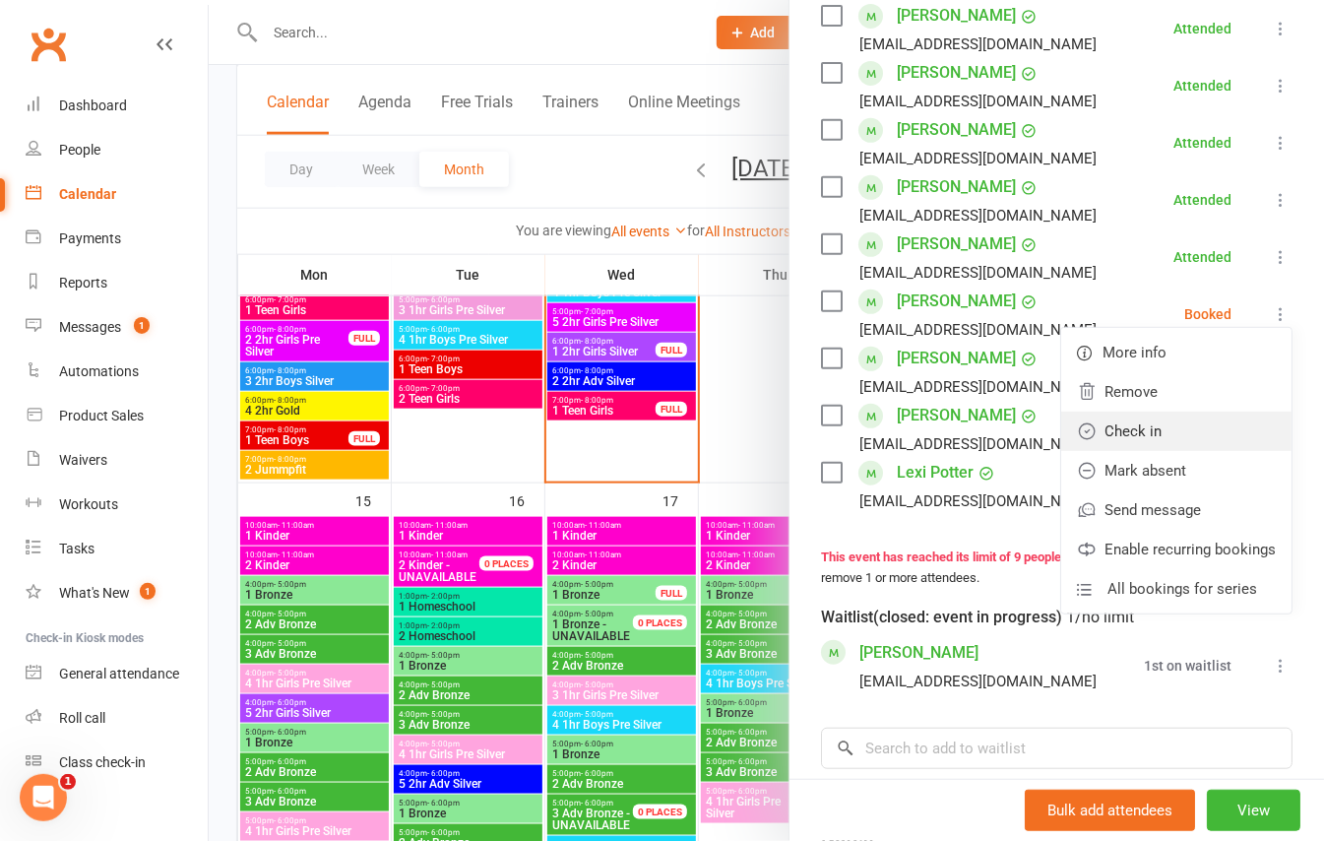
click at [1138, 449] on link "Check in" at bounding box center [1177, 431] width 230 height 39
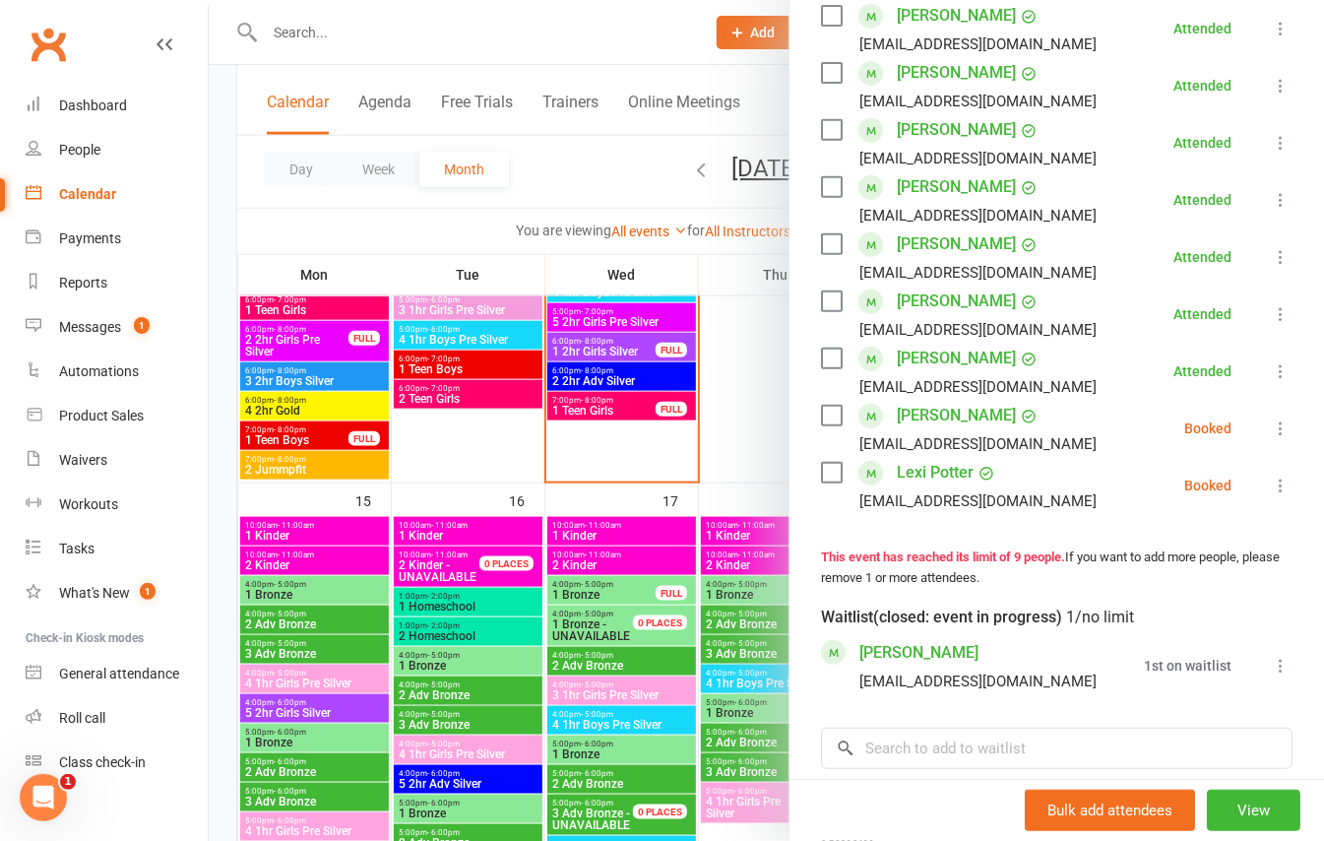
click at [1271, 438] on icon at bounding box center [1281, 429] width 20 height 20
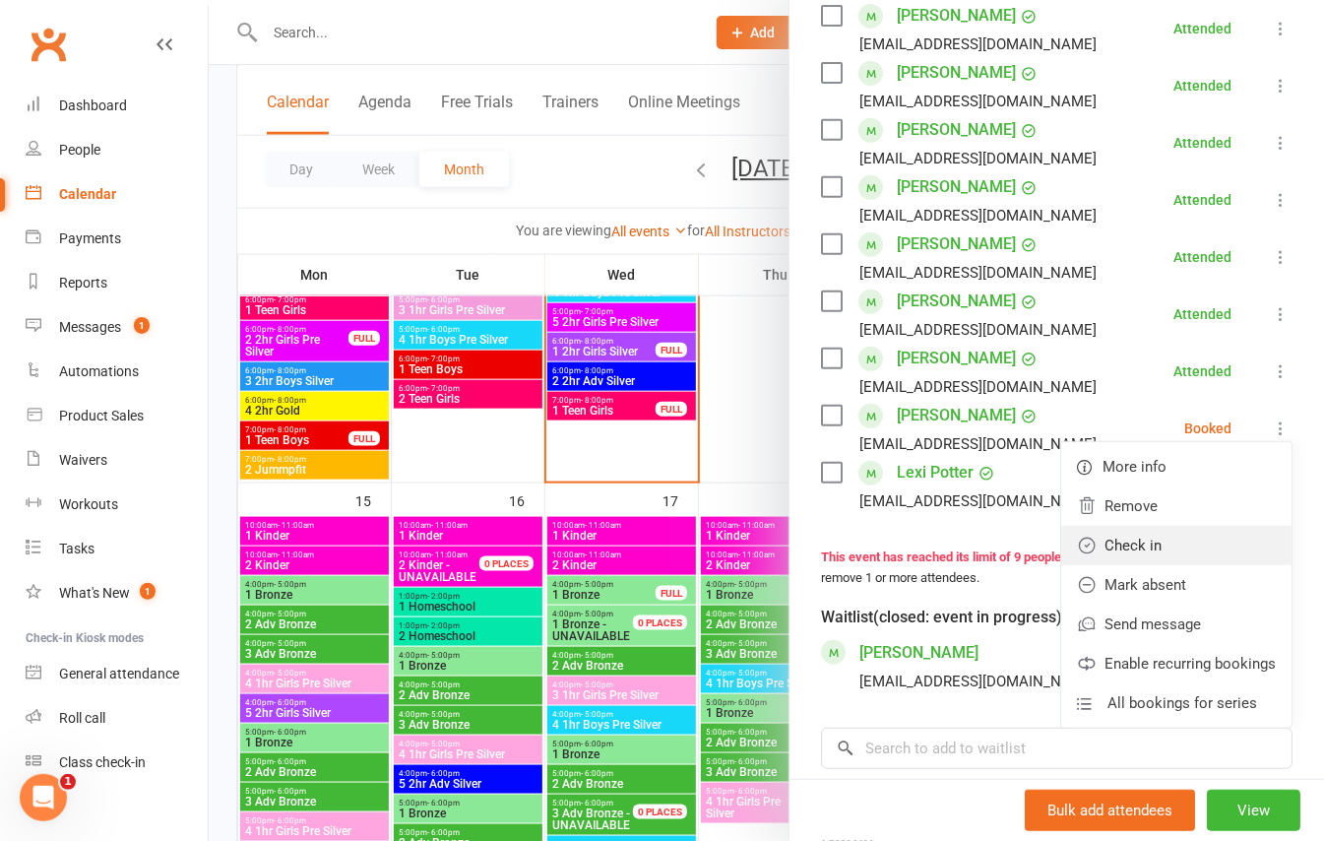
click at [1121, 565] on link "Check in" at bounding box center [1177, 545] width 230 height 39
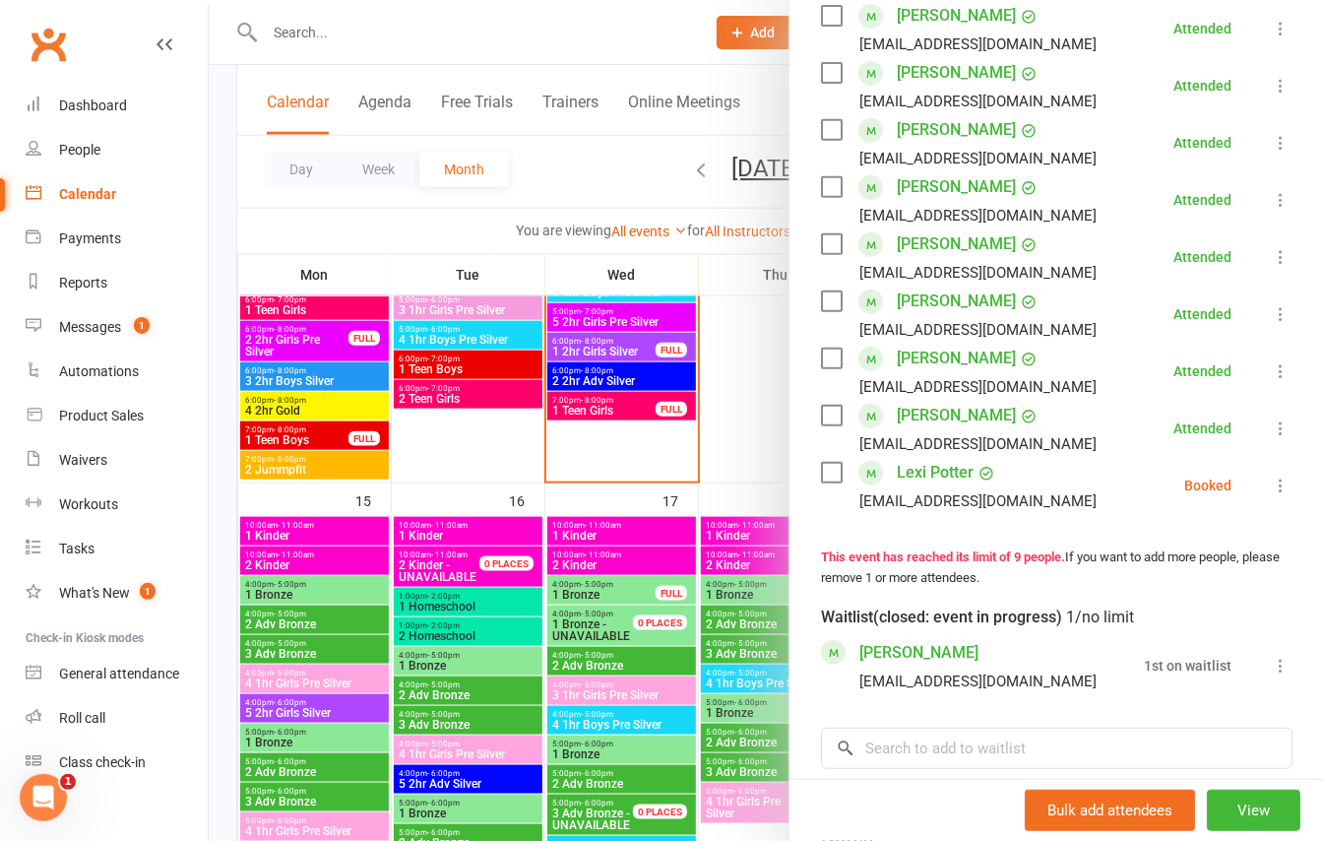
click at [1271, 495] on icon at bounding box center [1281, 486] width 20 height 20
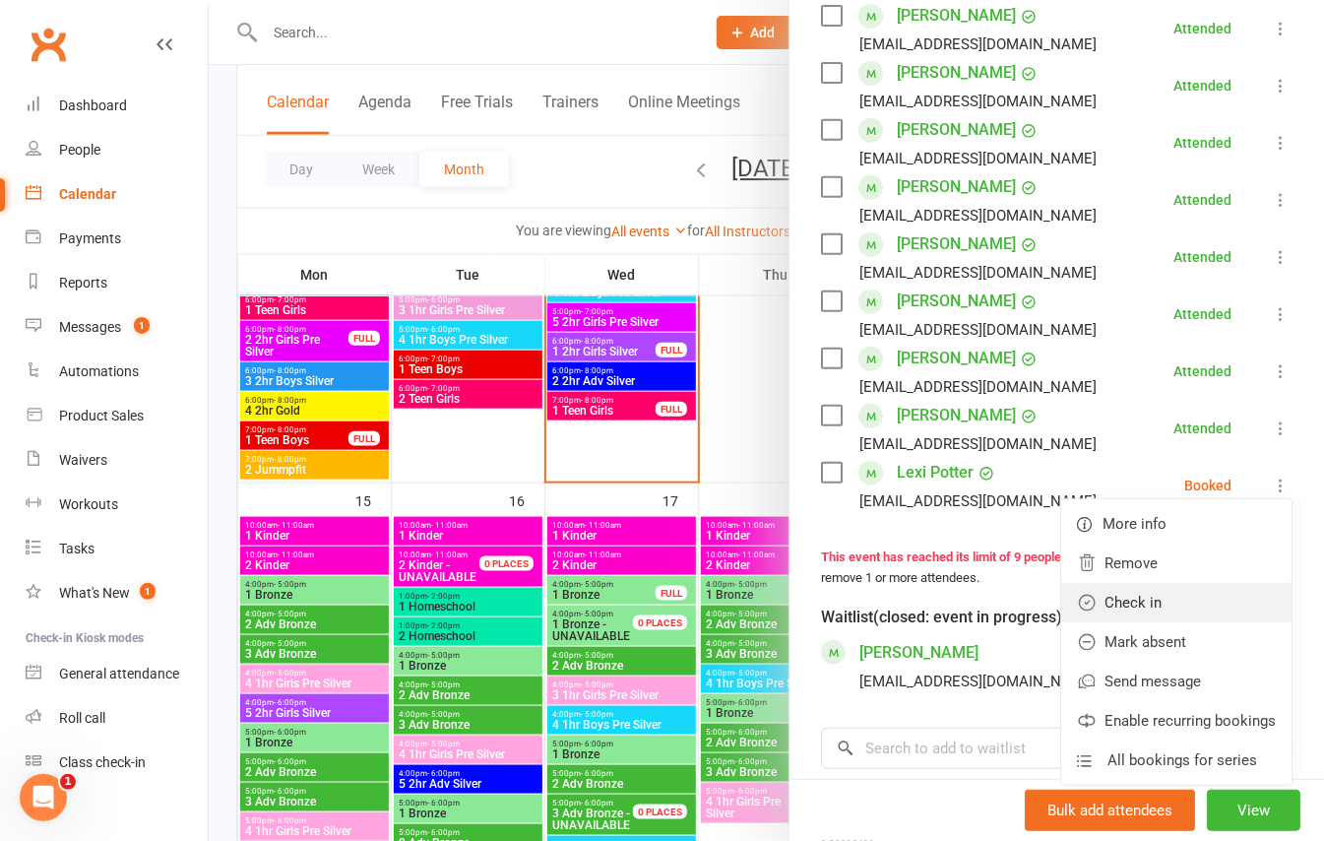
click at [1154, 619] on link "Check in" at bounding box center [1177, 602] width 230 height 39
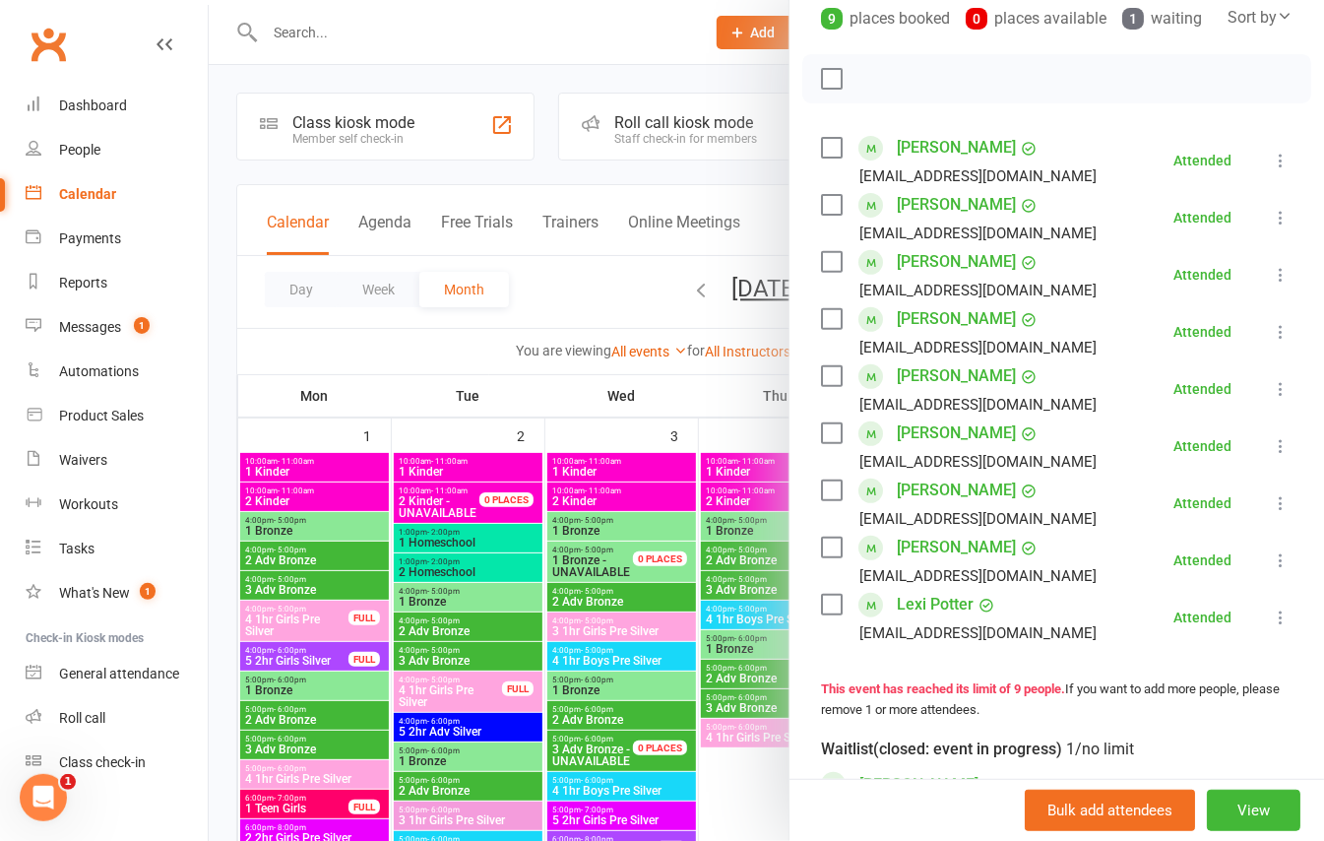
scroll to position [0, 0]
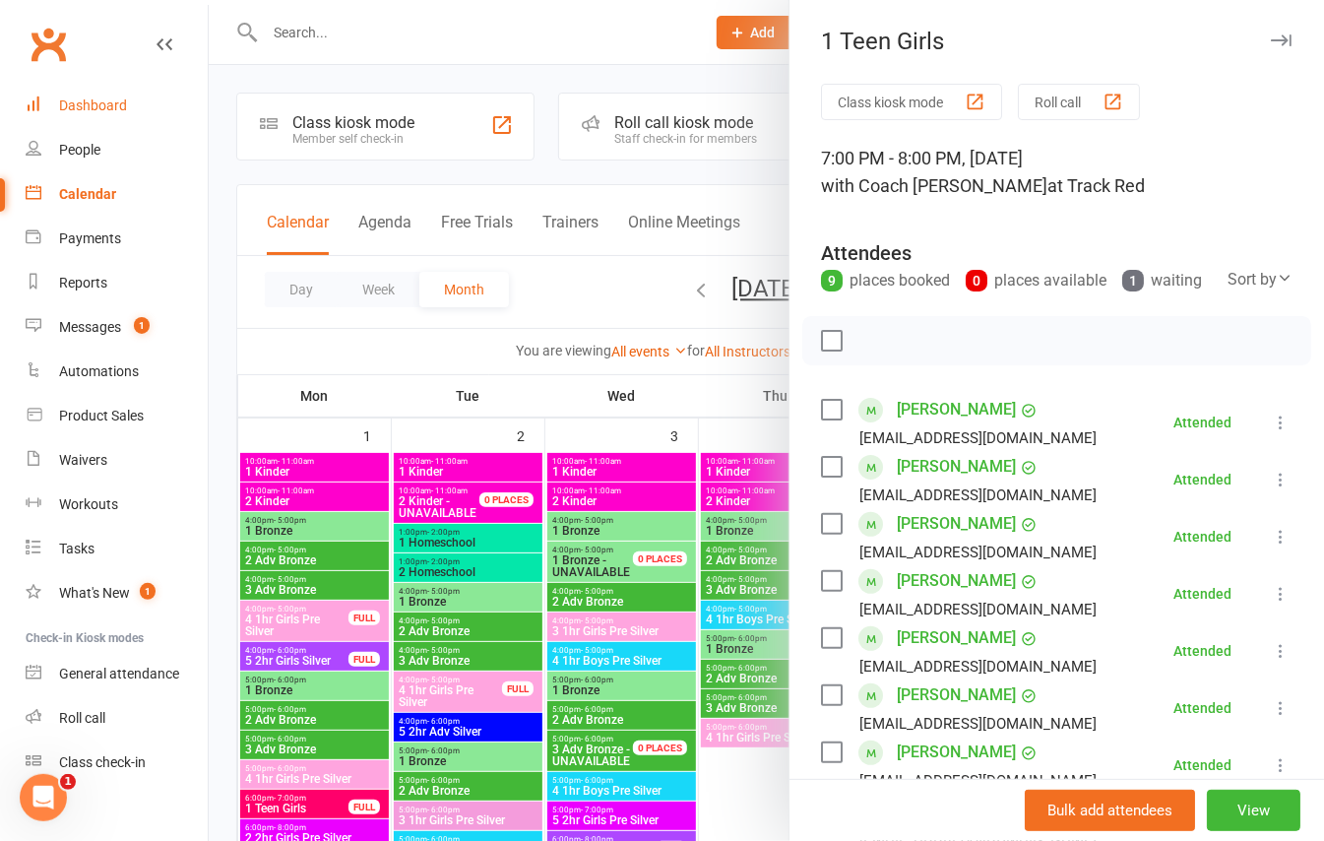
click at [49, 99] on link "Dashboard" at bounding box center [117, 106] width 182 height 44
